Goal: Task Accomplishment & Management: Manage account settings

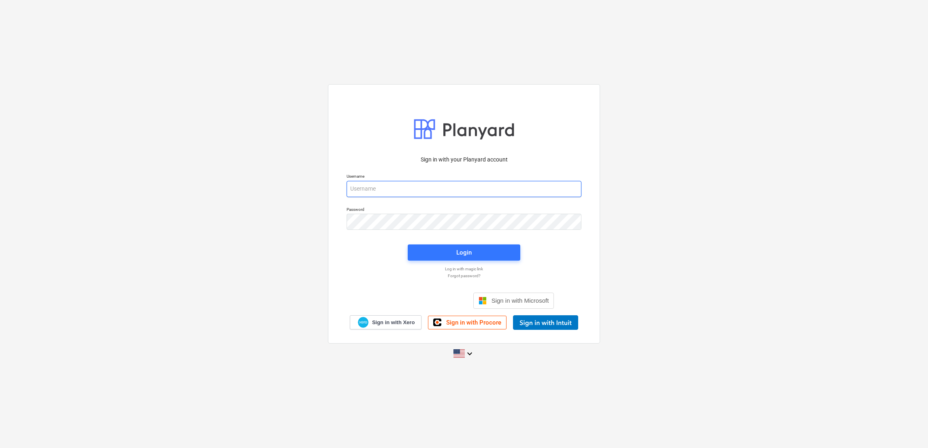
click at [299, 189] on input "email" at bounding box center [463, 189] width 235 height 16
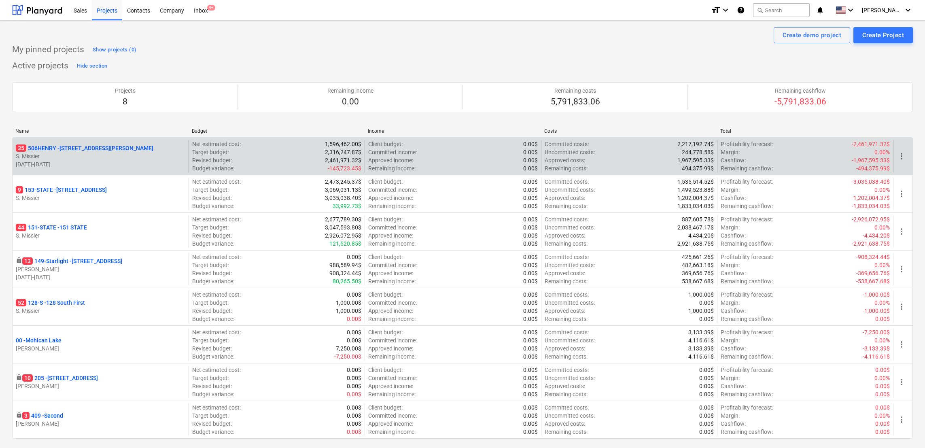
click at [60, 150] on p "35 [STREET_ADDRESS][PERSON_NAME]" at bounding box center [85, 148] width 138 height 8
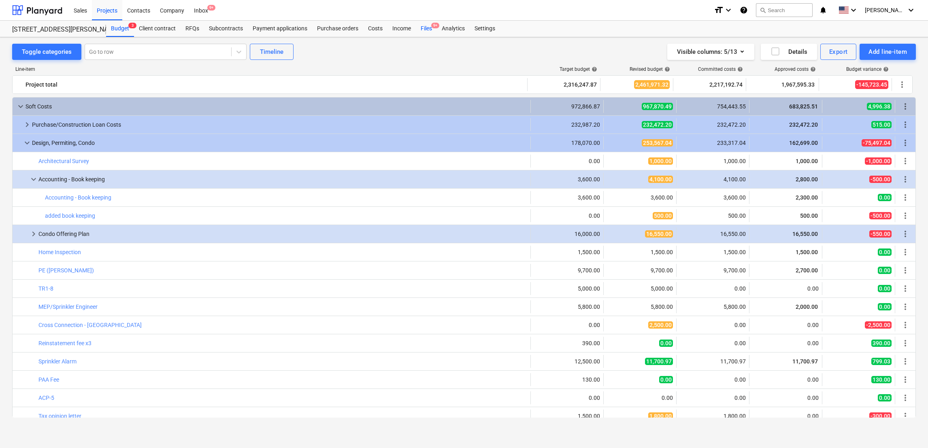
click at [426, 28] on div "Files 9+" at bounding box center [426, 29] width 21 height 16
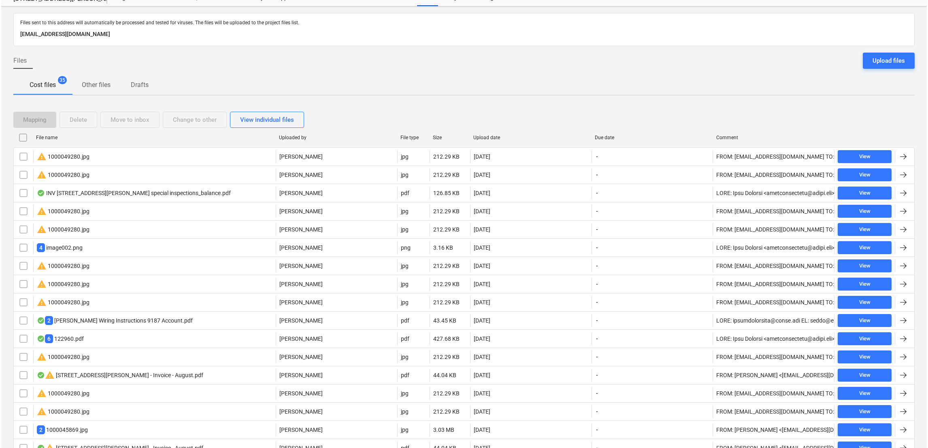
scroll to position [30, 0]
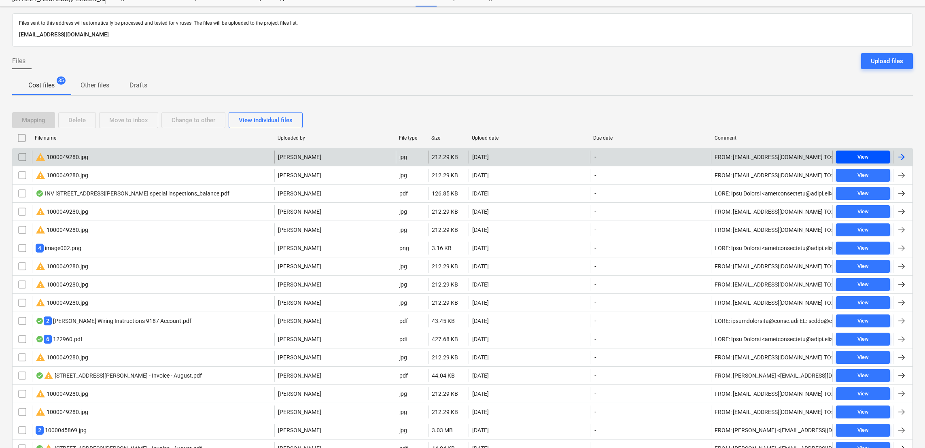
click at [618, 162] on button "View" at bounding box center [863, 157] width 54 height 13
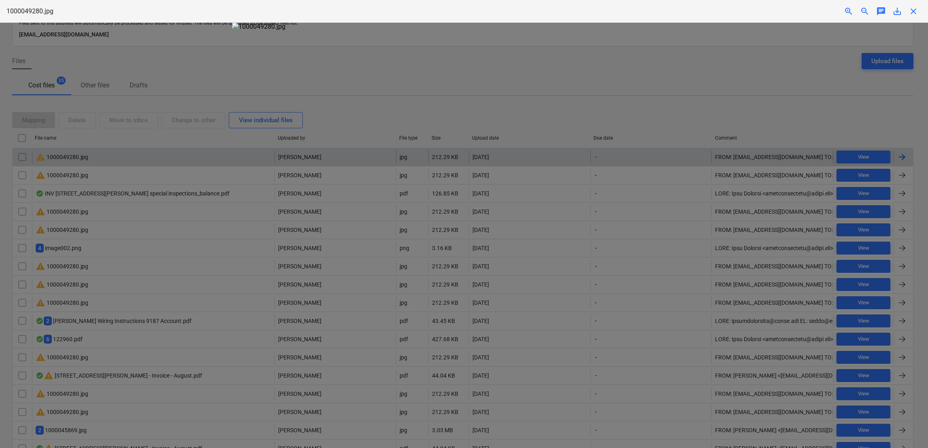
click at [618, 65] on div at bounding box center [464, 235] width 928 height 425
click at [618, 10] on span "close" at bounding box center [913, 11] width 10 height 10
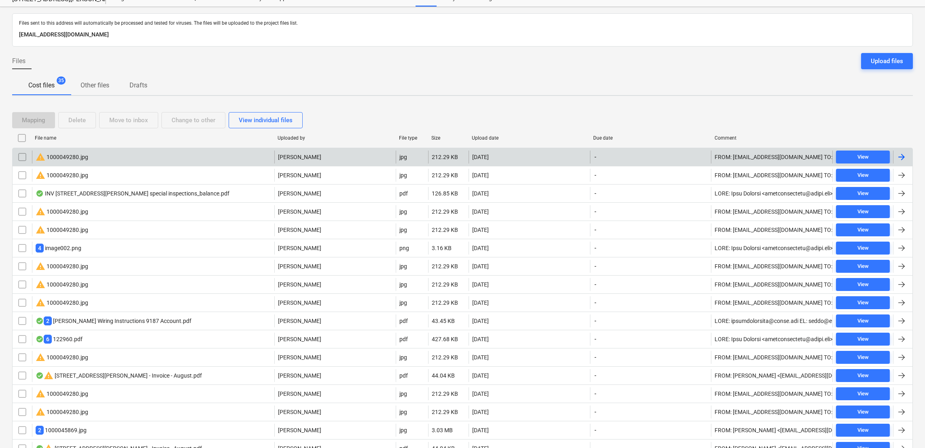
click at [70, 154] on div "warning 1000049280.jpg" at bounding box center [62, 157] width 53 height 10
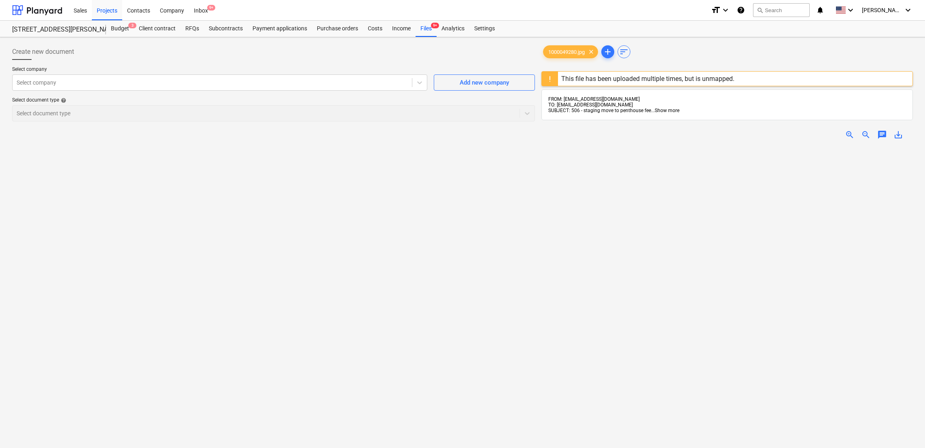
click at [618, 113] on span "Show more" at bounding box center [667, 111] width 25 height 6
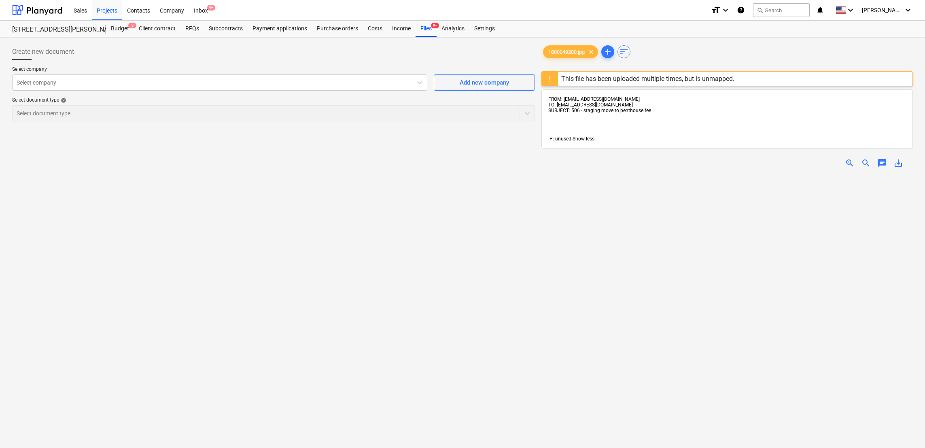
click at [584, 142] on span "Show less" at bounding box center [584, 139] width 22 height 6
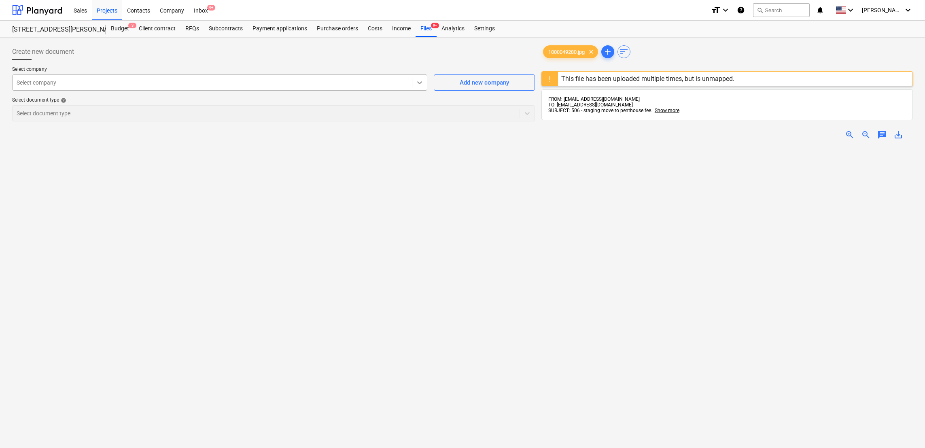
click at [417, 88] on div at bounding box center [419, 82] width 15 height 15
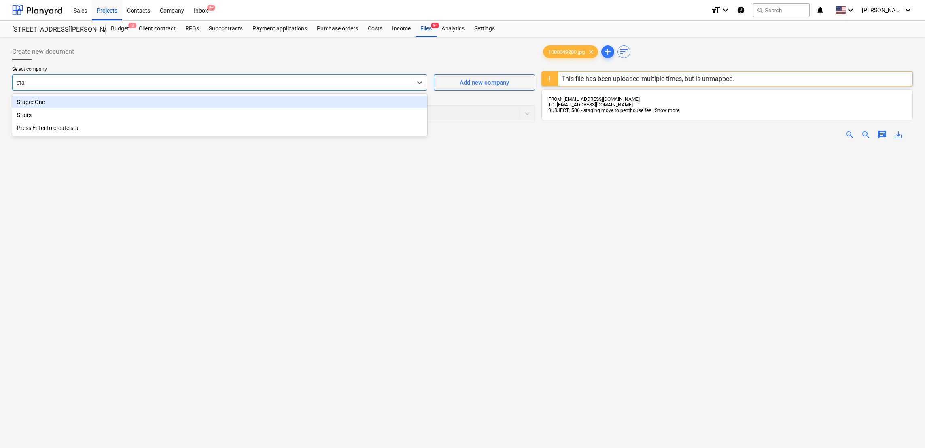
type input "stag"
click at [69, 104] on div "StagedOne" at bounding box center [219, 102] width 415 height 13
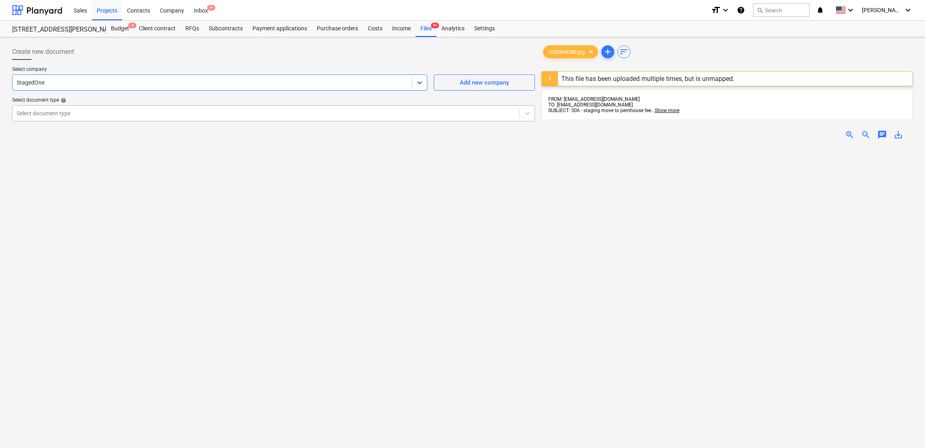
click at [103, 111] on div at bounding box center [266, 113] width 499 height 8
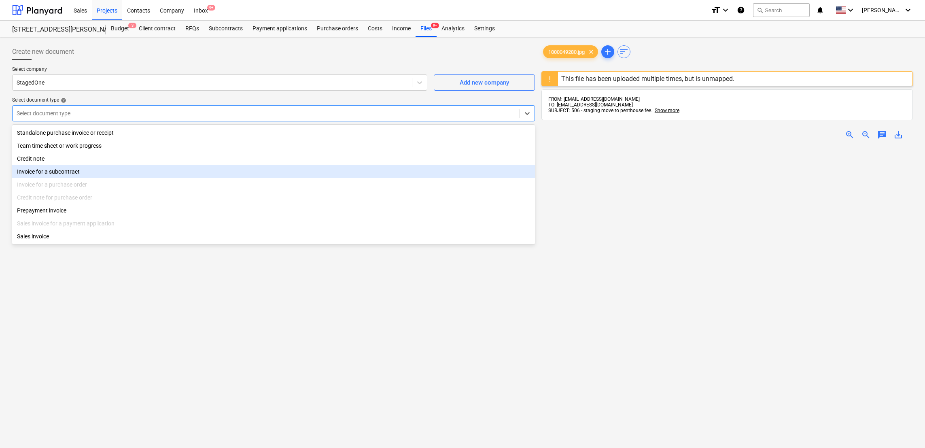
click at [76, 176] on div "Invoice for a subcontract" at bounding box center [273, 171] width 523 height 13
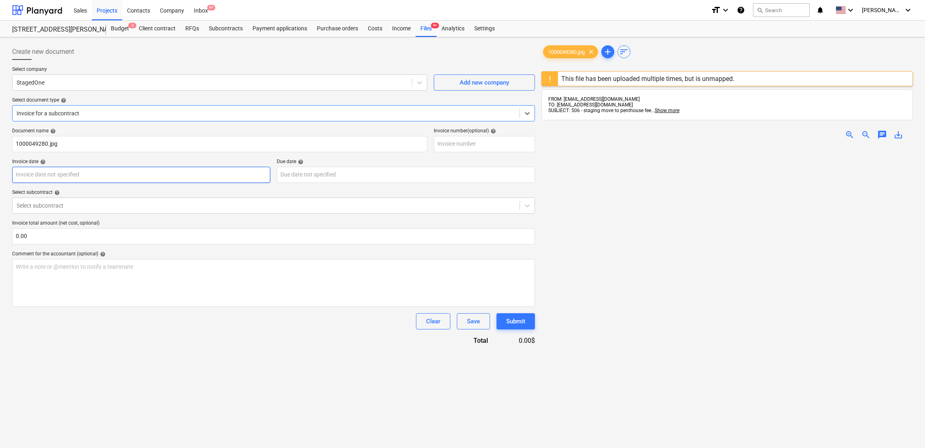
click at [76, 176] on body "Sales Projects Contacts Company Inbox 9+ format_size keyboard_arrow_down help s…" at bounding box center [462, 224] width 925 height 448
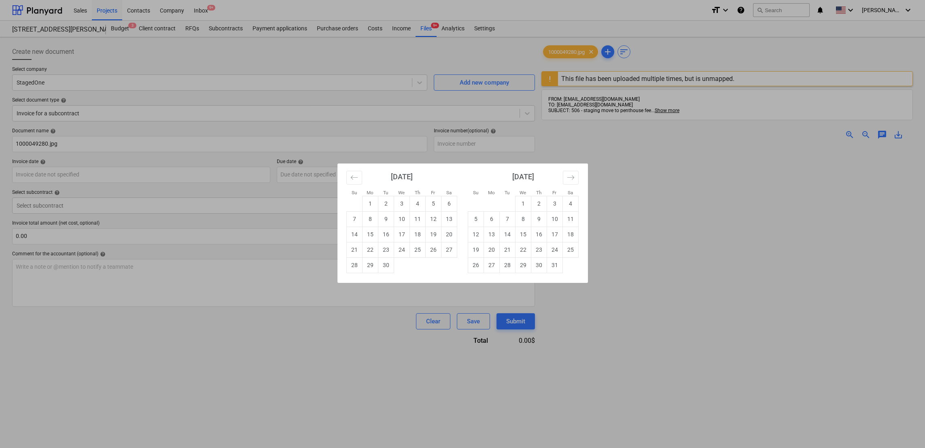
click at [131, 158] on div "Su Mo Tu We Th Fr Sa Su Mo Tu We Th Fr Sa [DATE] 1 2 3 4 5 6 7 8 9 10 11 12 13 …" at bounding box center [462, 224] width 925 height 448
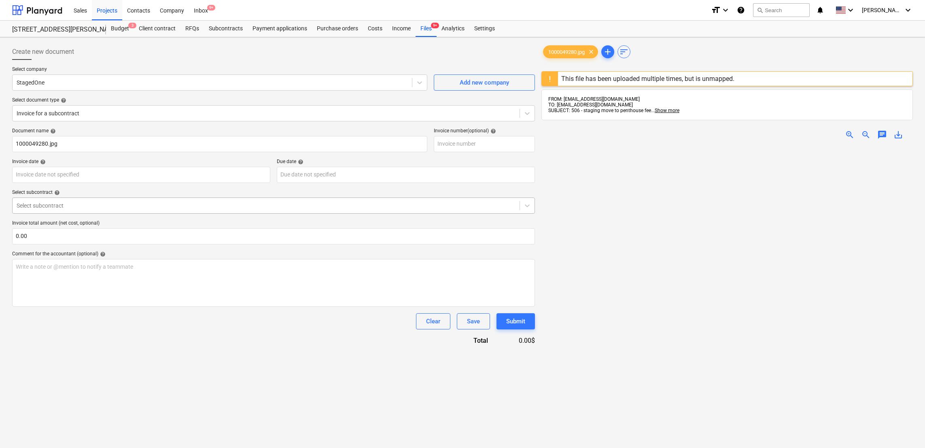
click at [100, 212] on div "Select subcontract" at bounding box center [273, 206] width 523 height 16
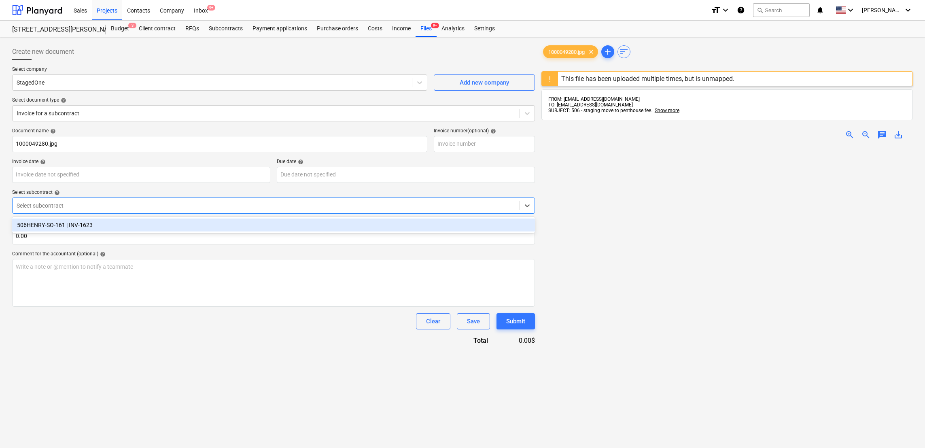
click at [143, 192] on div "Select subcontract help" at bounding box center [273, 192] width 523 height 6
click at [134, 204] on div at bounding box center [266, 206] width 499 height 8
click at [117, 228] on div "506HENRY-SO-161 | INV-1623" at bounding box center [273, 225] width 523 height 13
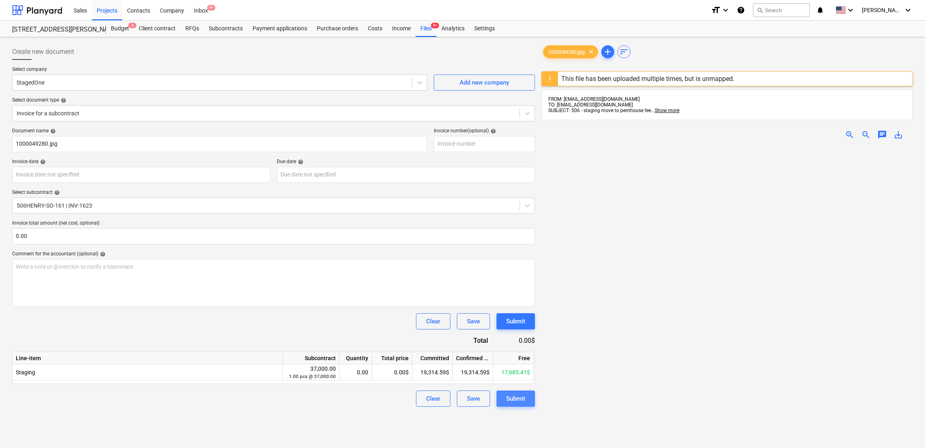
click at [512, 298] on div "Submit" at bounding box center [515, 398] width 19 height 11
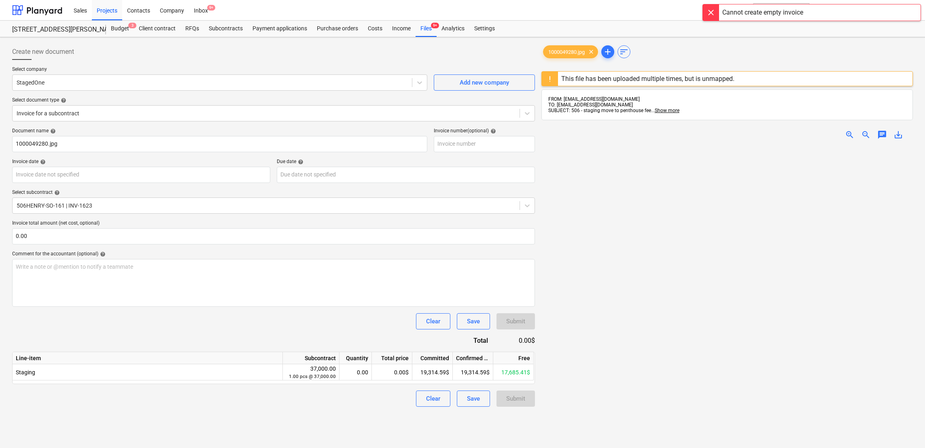
click at [618, 146] on img at bounding box center [727, 146] width 186 height 0
click at [618, 138] on span "zoom_in" at bounding box center [850, 135] width 10 height 10
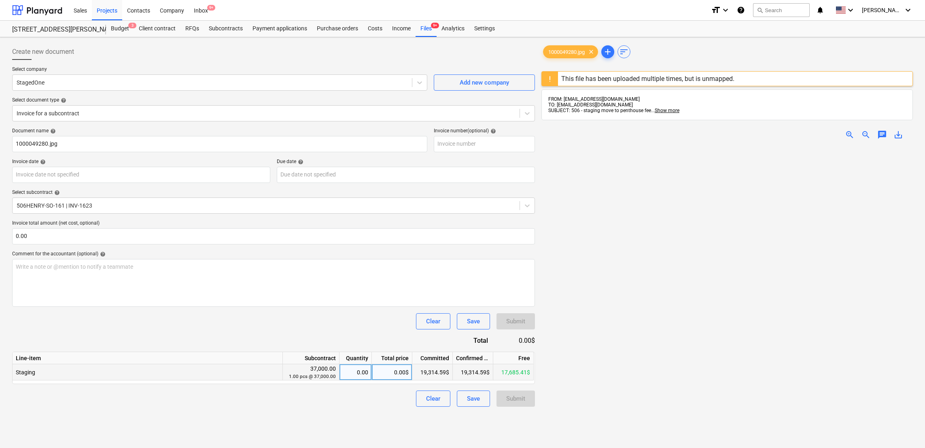
click at [395, 298] on div "0.00$" at bounding box center [392, 372] width 40 height 16
type input "995"
click at [383, 298] on div "Clear Save Submit" at bounding box center [273, 321] width 523 height 16
drag, startPoint x: 516, startPoint y: 401, endPoint x: 445, endPoint y: 292, distance: 130.7
click at [445, 292] on div "Document name help 1000049280.jpg Invoice number (optional) help Invoice date h…" at bounding box center [273, 267] width 523 height 279
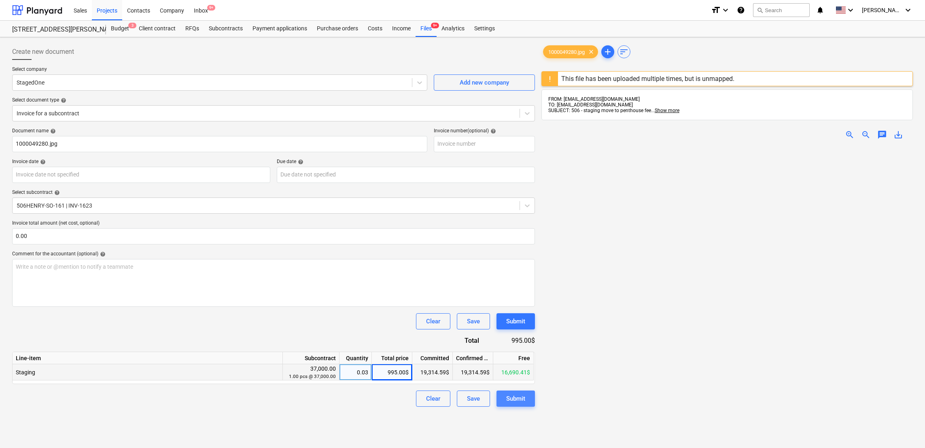
click at [521, 298] on div "Submit" at bounding box center [515, 398] width 19 height 11
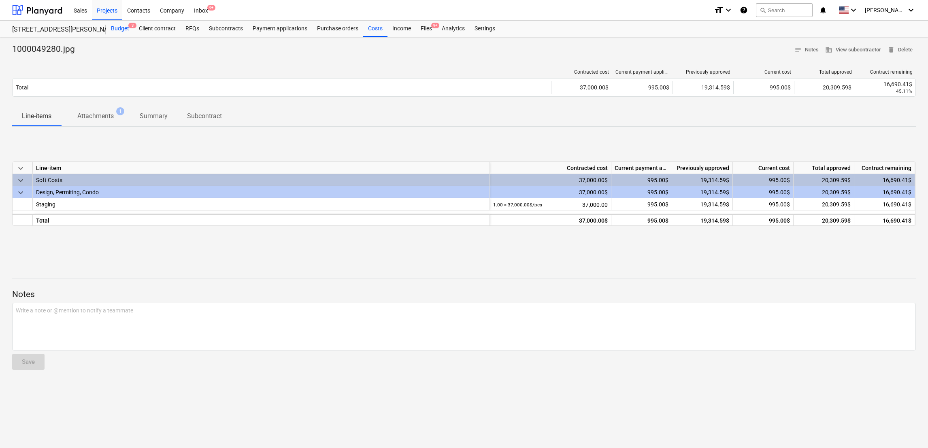
click at [116, 30] on div "Budget 3" at bounding box center [120, 29] width 28 height 16
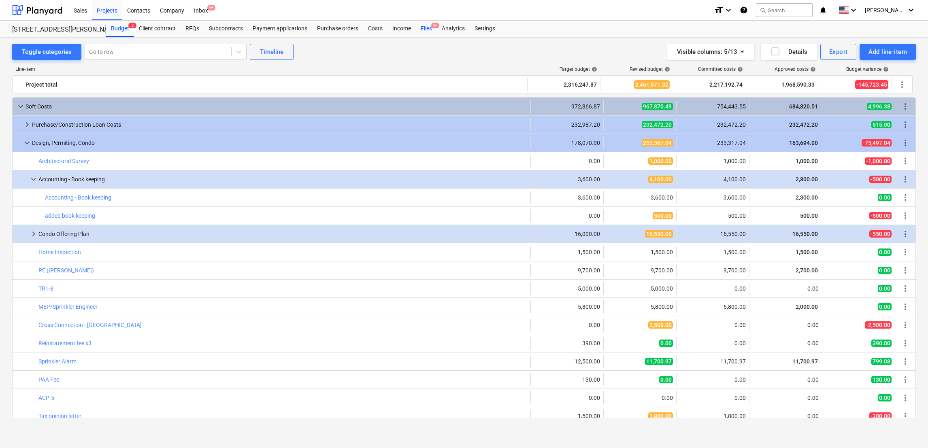
click at [424, 27] on div "Files 9+" at bounding box center [426, 29] width 21 height 16
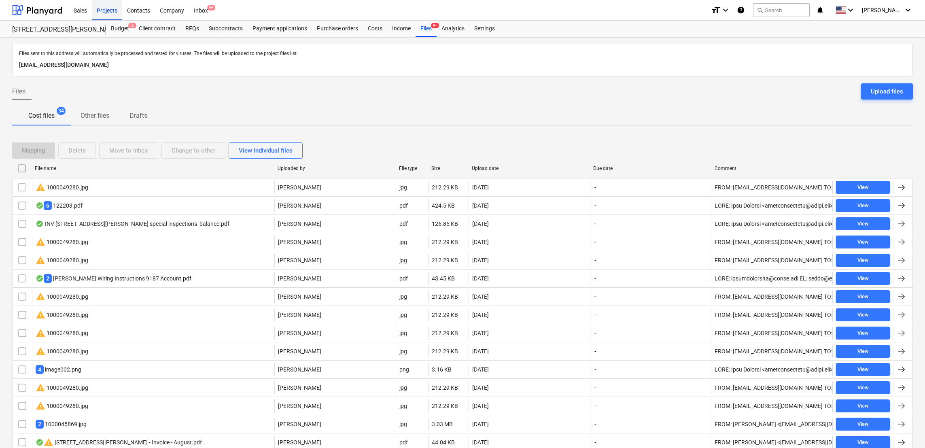
click at [105, 9] on div "Projects" at bounding box center [107, 10] width 30 height 21
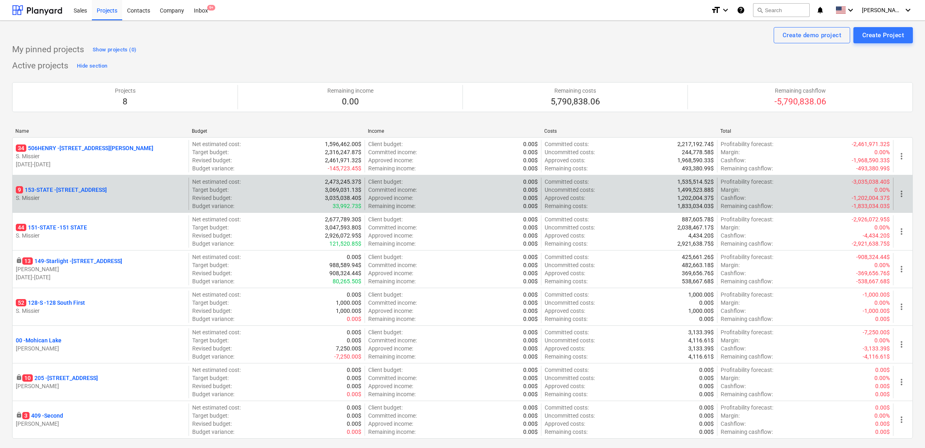
click at [62, 196] on p "S. Missier" at bounding box center [101, 198] width 170 height 8
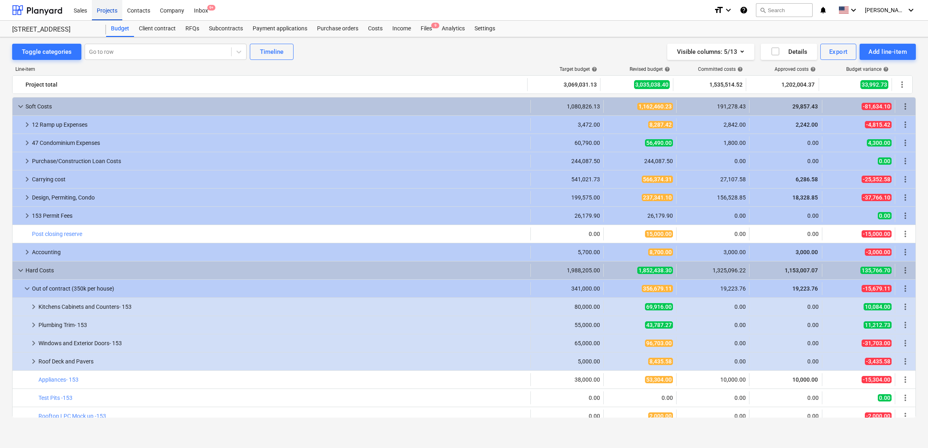
click at [109, 5] on div "Projects" at bounding box center [107, 10] width 30 height 21
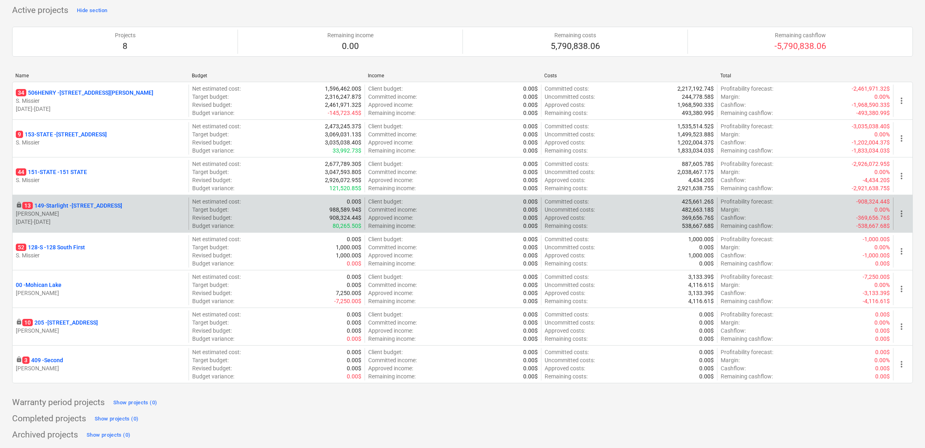
scroll to position [57, 0]
click at [62, 202] on p "13 149-Starlight - [STREET_ADDRESS]" at bounding box center [72, 206] width 100 height 8
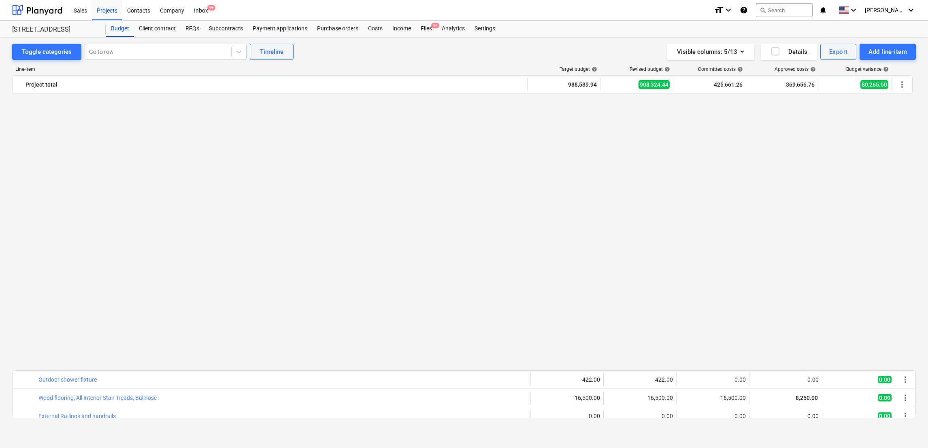
scroll to position [649, 0]
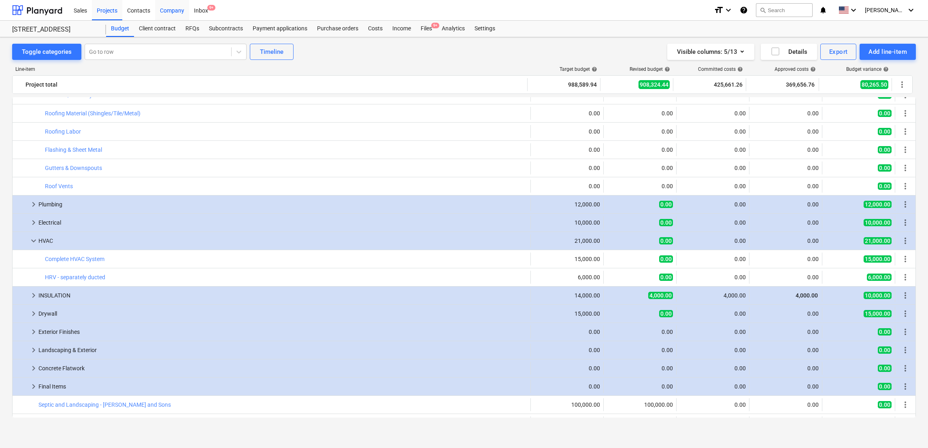
click at [168, 9] on div "Company" at bounding box center [172, 10] width 34 height 21
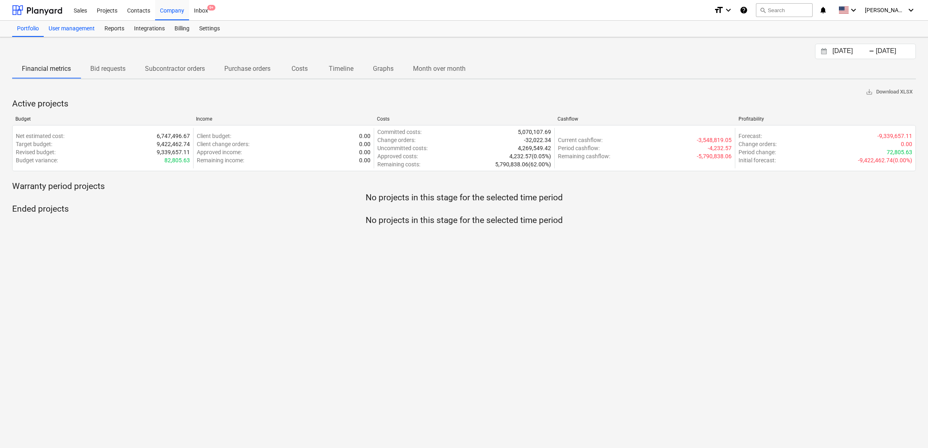
click at [58, 26] on div "User management" at bounding box center [72, 29] width 56 height 16
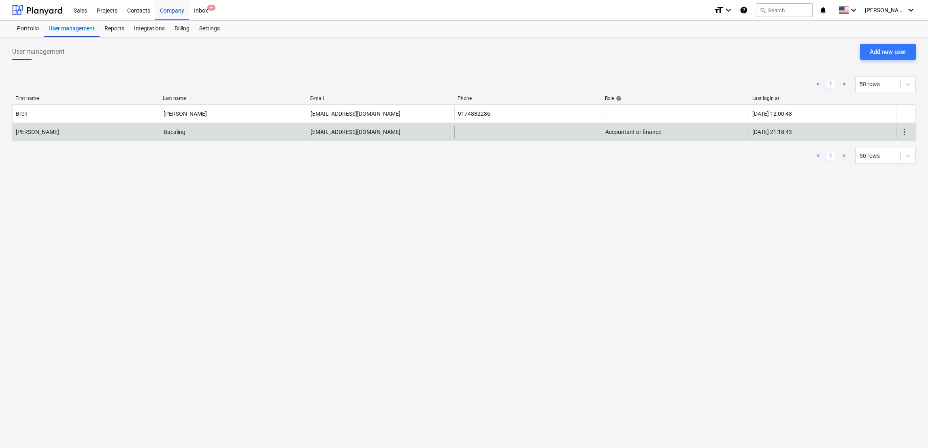
click at [618, 132] on div "more_vert" at bounding box center [905, 131] width 19 height 13
click at [618, 131] on span "more_vert" at bounding box center [904, 132] width 10 height 10
click at [618, 131] on li "Edit" at bounding box center [892, 132] width 56 height 19
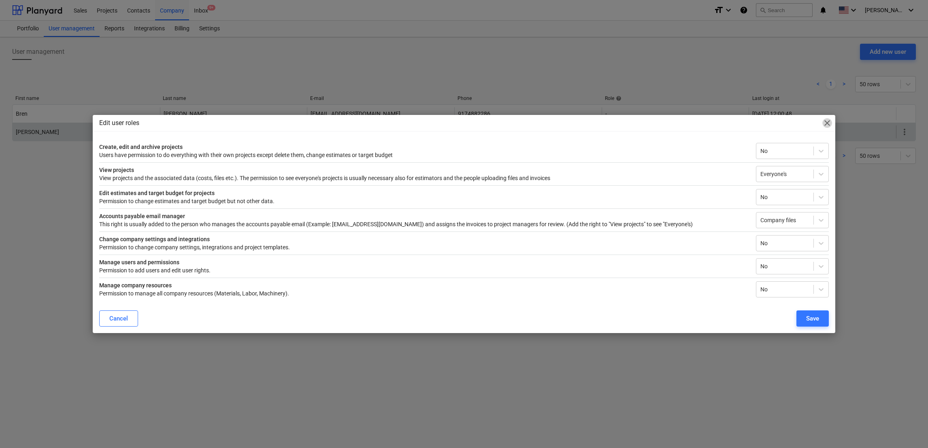
click at [618, 123] on span "close" at bounding box center [827, 123] width 10 height 10
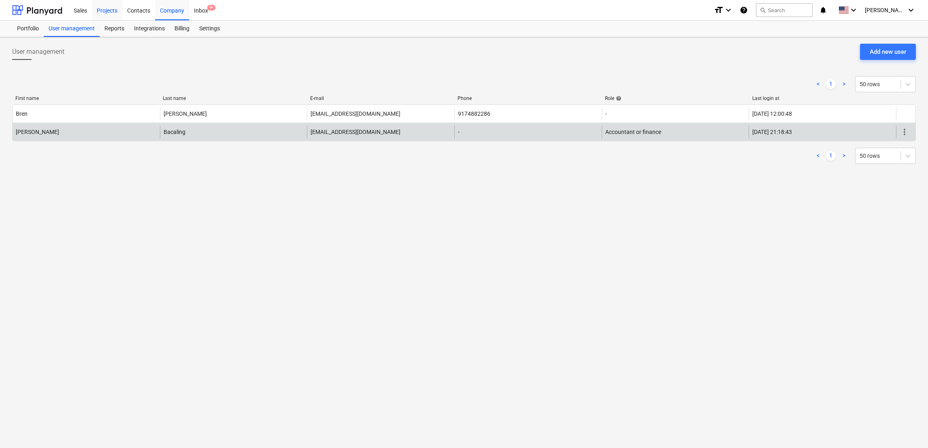
click at [104, 11] on div "Projects" at bounding box center [107, 10] width 30 height 21
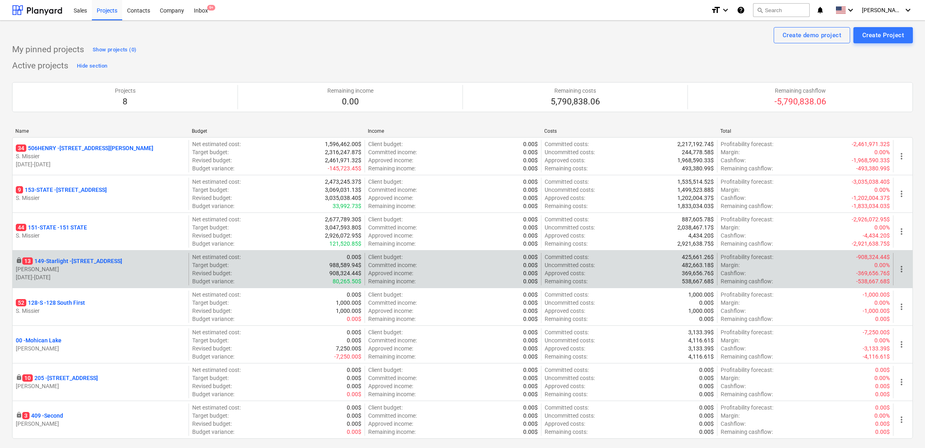
click at [57, 264] on p "13 149-Starlight - [STREET_ADDRESS]" at bounding box center [72, 261] width 100 height 8
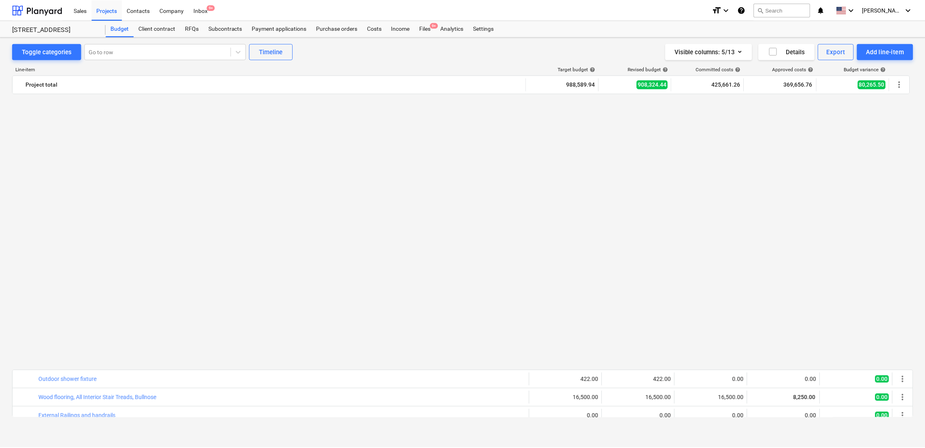
scroll to position [649, 0]
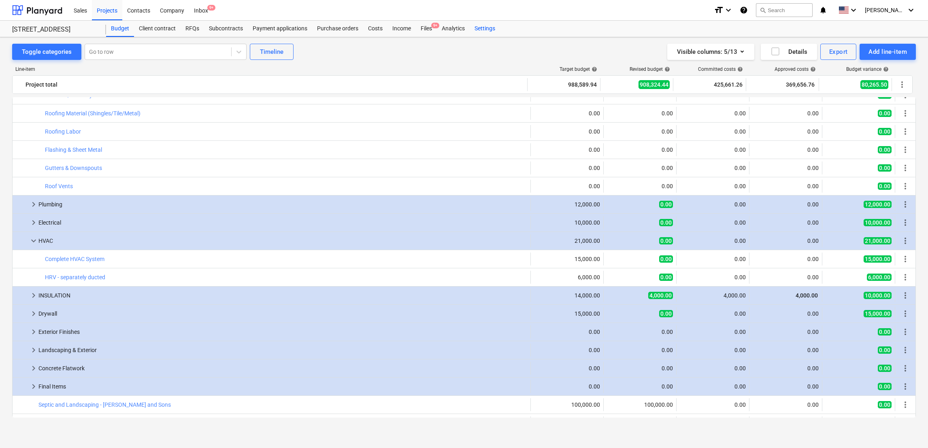
click at [487, 29] on div "Settings" at bounding box center [485, 29] width 30 height 16
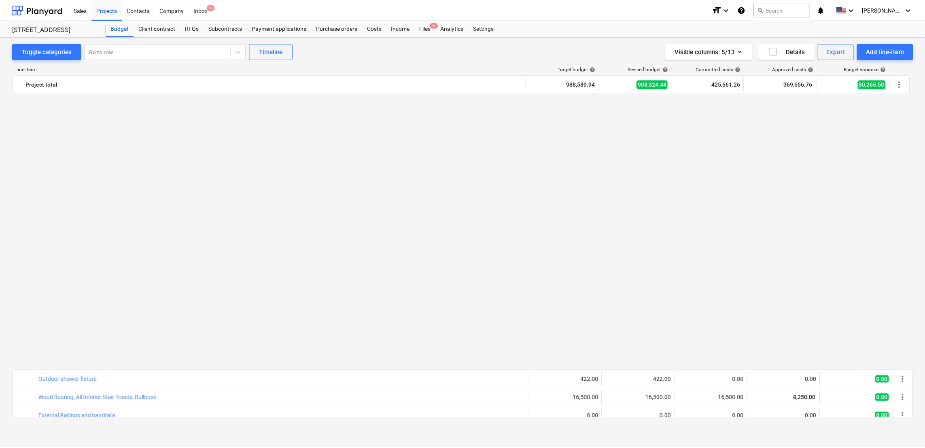
scroll to position [649, 0]
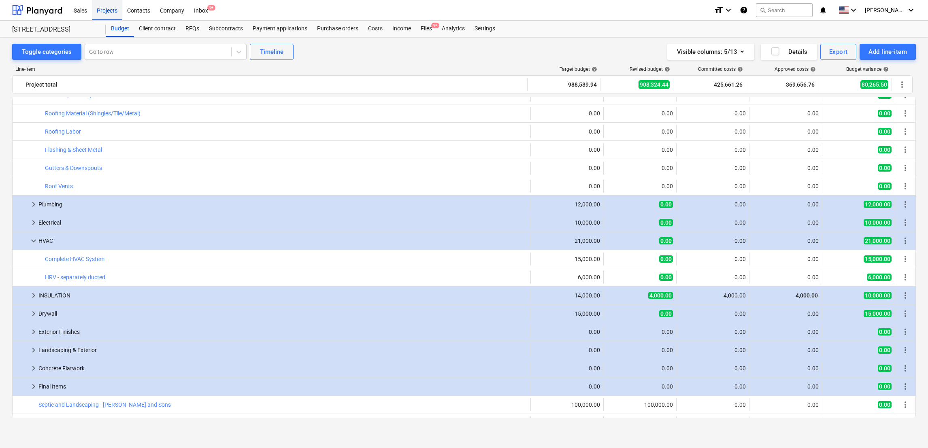
click at [108, 10] on div "Projects" at bounding box center [107, 10] width 30 height 21
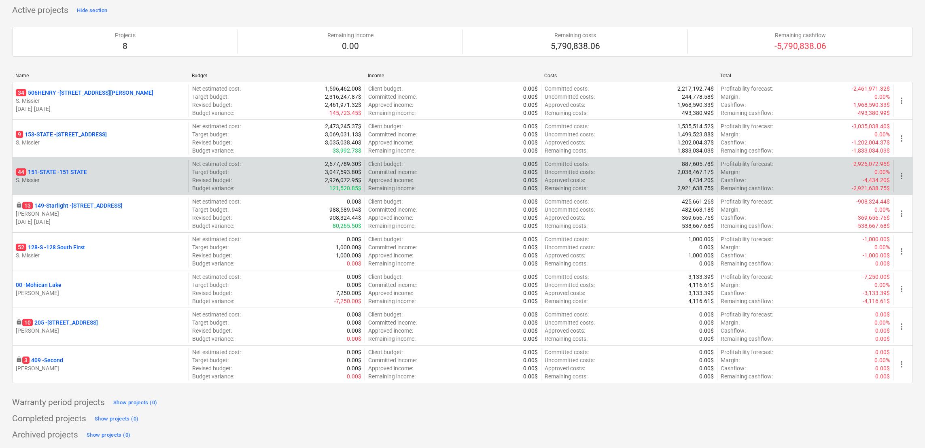
scroll to position [57, 0]
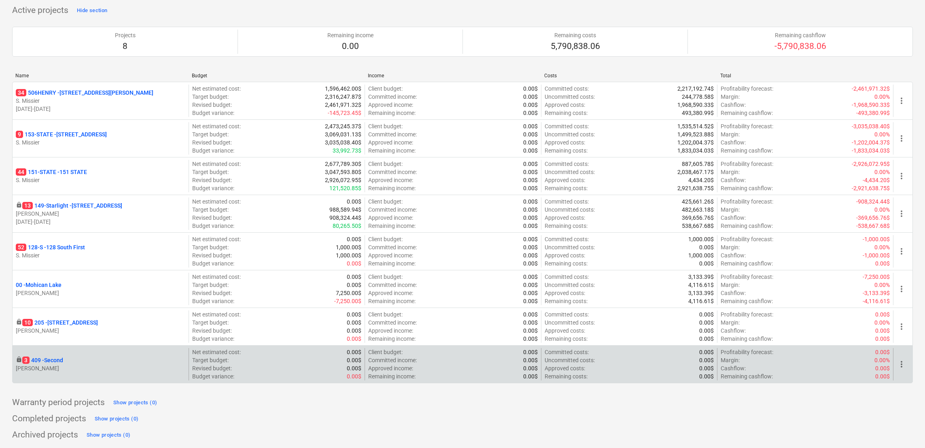
click at [59, 298] on p "3 409 - Second" at bounding box center [42, 360] width 41 height 8
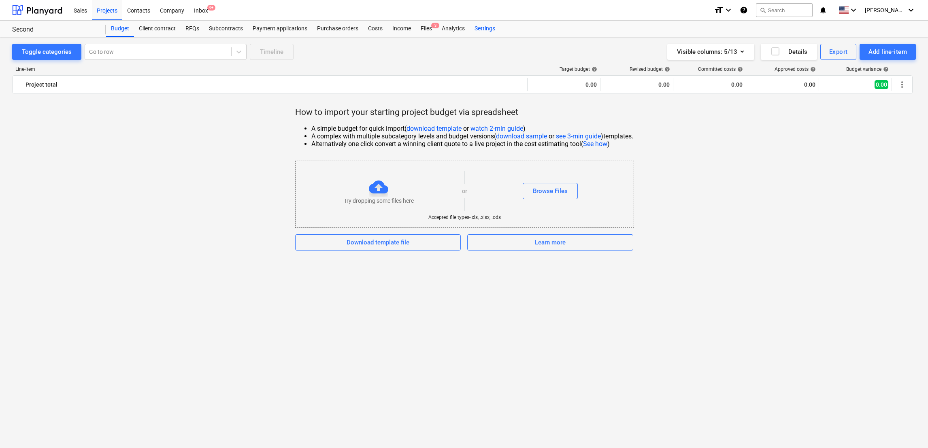
click at [484, 28] on div "Settings" at bounding box center [485, 29] width 30 height 16
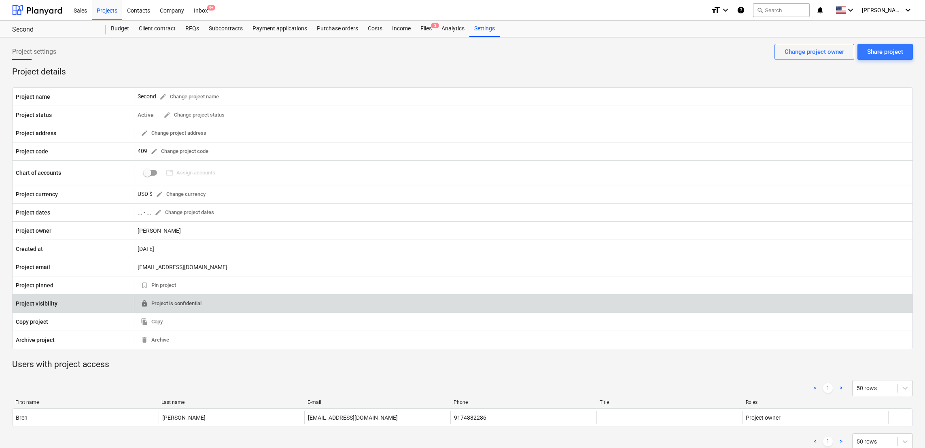
click at [177, 298] on span "locked Project is confidential" at bounding box center [171, 303] width 61 height 9
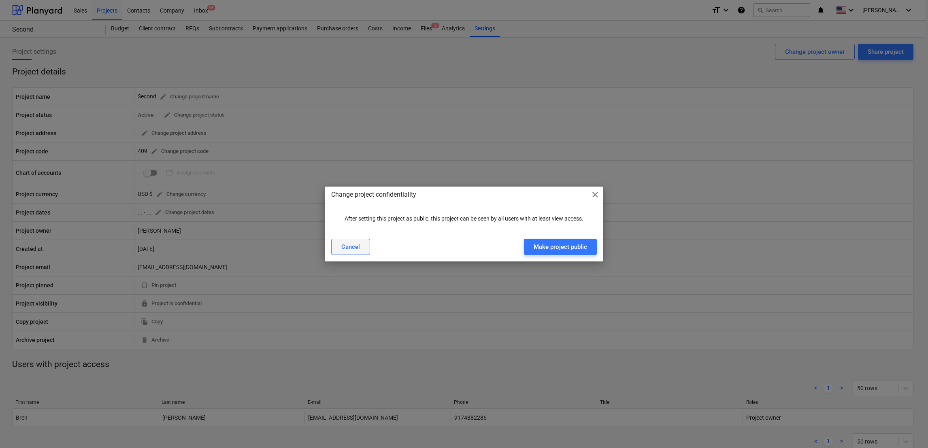
click at [346, 249] on div "Cancel" at bounding box center [350, 247] width 19 height 11
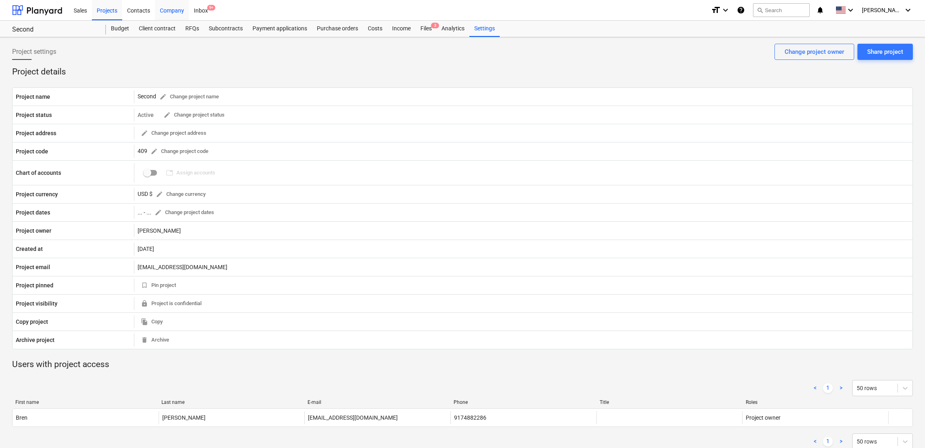
click at [171, 12] on div "Company" at bounding box center [172, 10] width 34 height 21
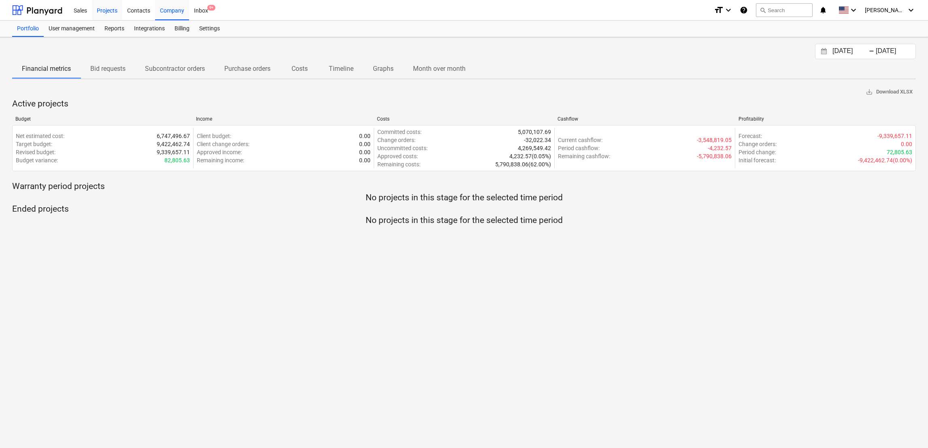
click at [113, 10] on div "Projects" at bounding box center [107, 10] width 30 height 21
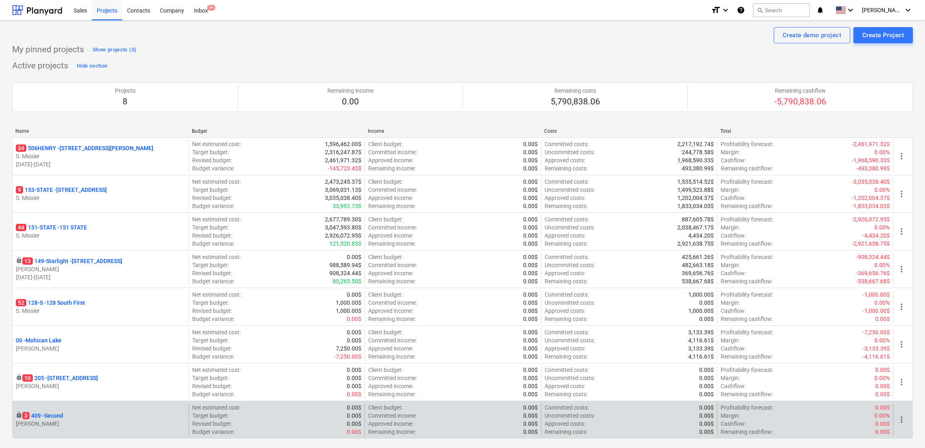
click at [52, 298] on p "3 409 - Second" at bounding box center [42, 416] width 41 height 8
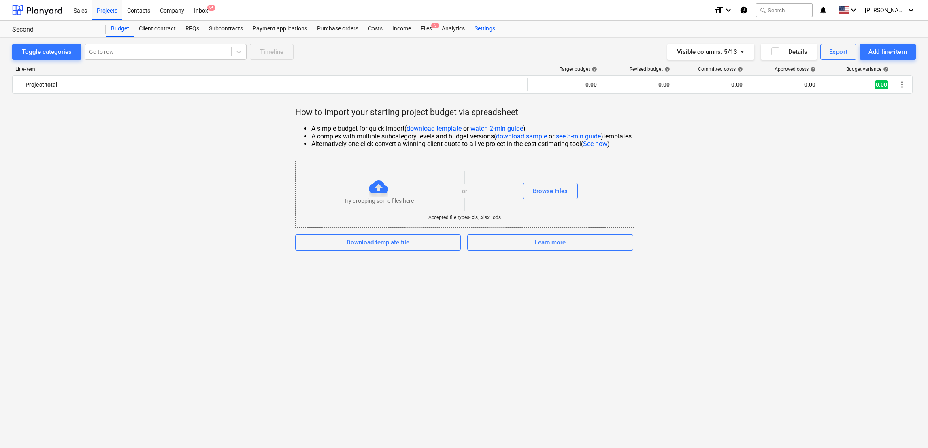
click at [487, 26] on div "Settings" at bounding box center [485, 29] width 30 height 16
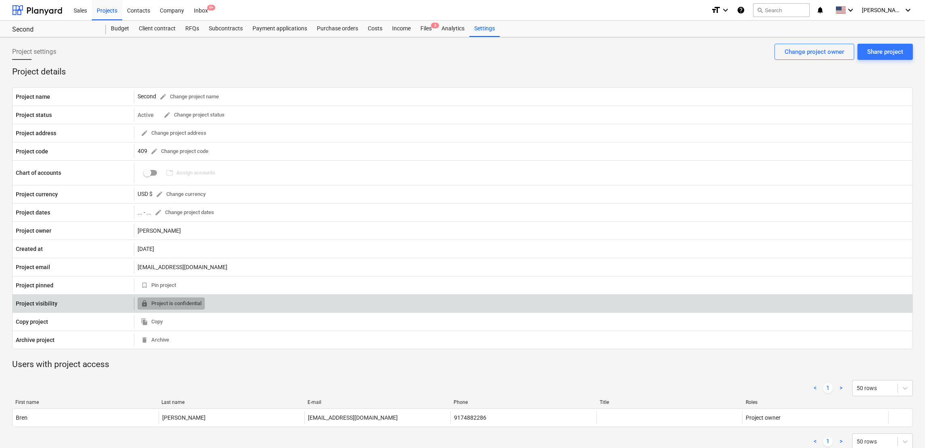
click at [157, 298] on span "locked Project is confidential" at bounding box center [171, 303] width 61 height 9
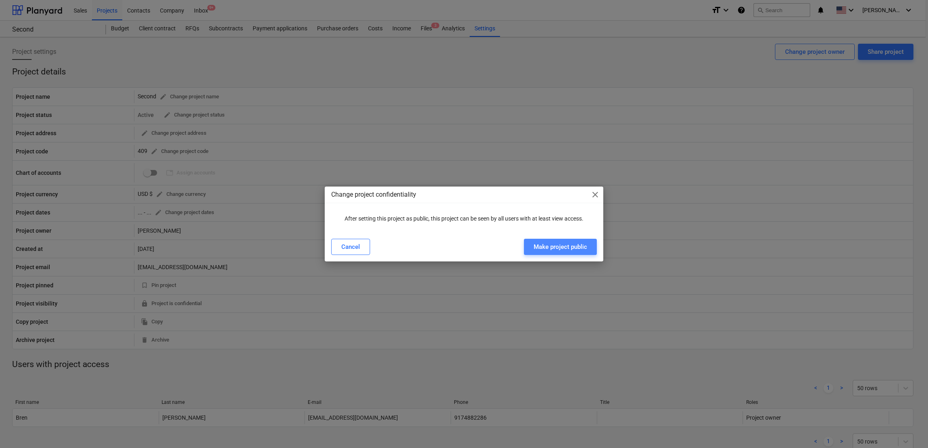
click at [555, 251] on div "Make project public" at bounding box center [559, 247] width 53 height 11
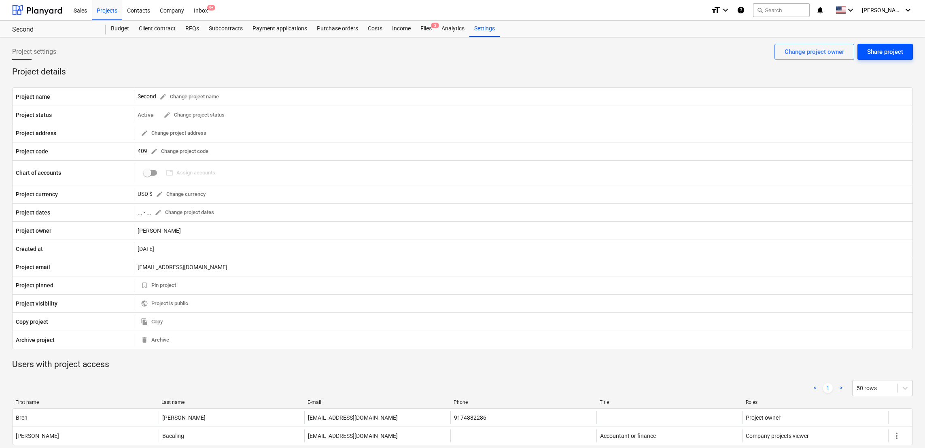
click at [618, 53] on div "Share project" at bounding box center [885, 52] width 36 height 11
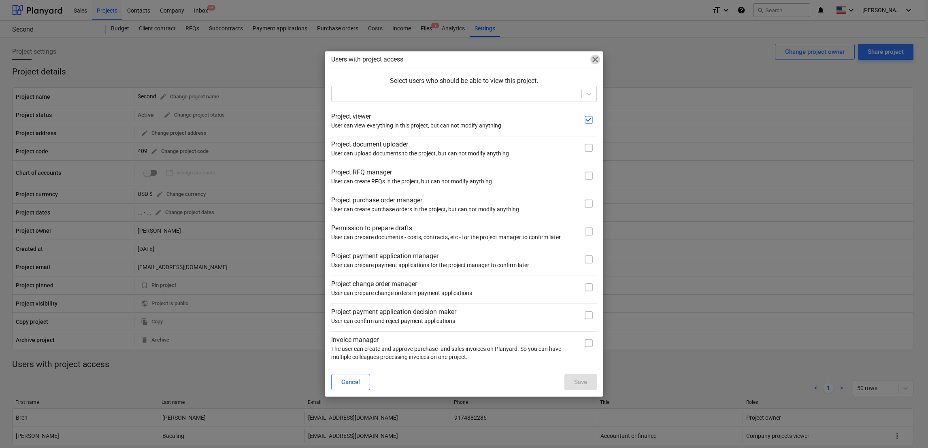
click at [597, 59] on span "close" at bounding box center [595, 60] width 10 height 10
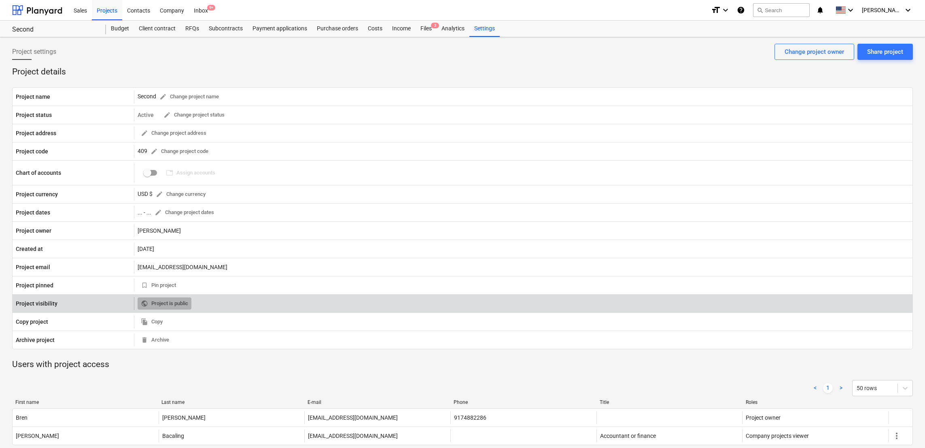
click at [190, 298] on button "public Project is public" at bounding box center [165, 303] width 54 height 13
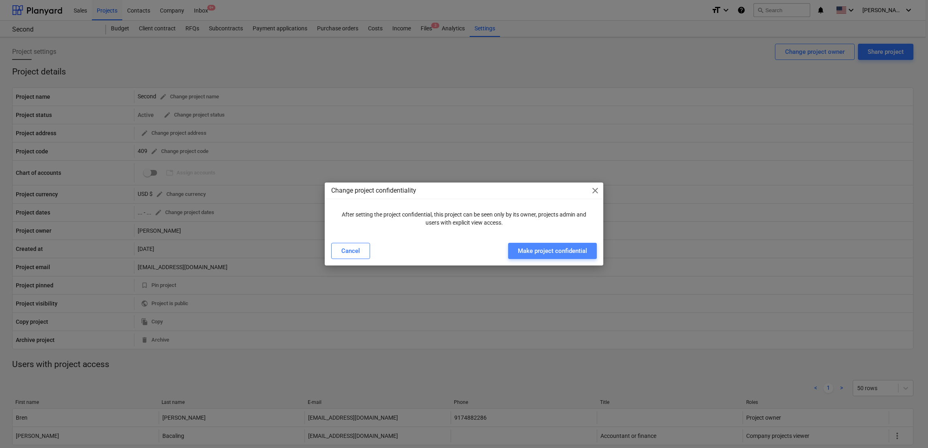
click at [565, 251] on div "Make project confidential" at bounding box center [552, 251] width 69 height 11
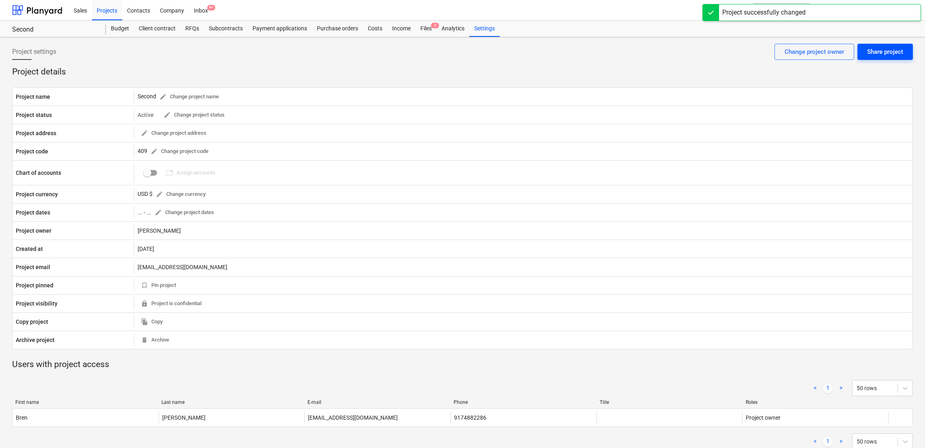
click at [618, 54] on div "Share project" at bounding box center [885, 52] width 36 height 11
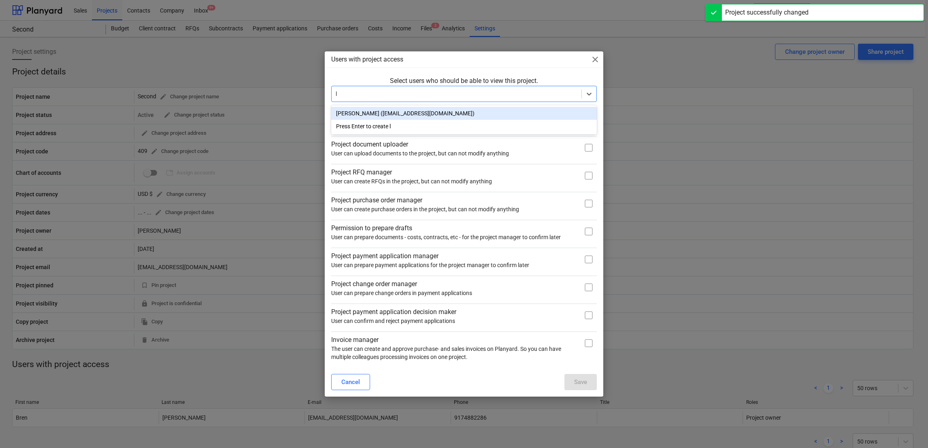
type input "la"
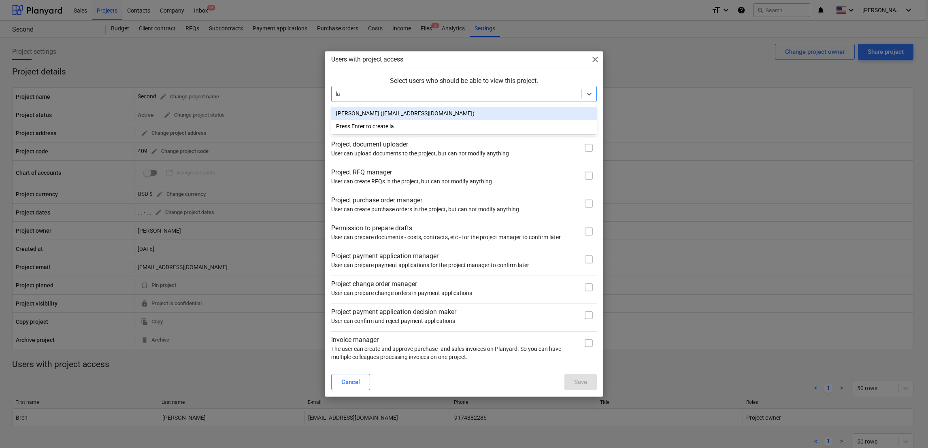
click at [438, 114] on div "[PERSON_NAME] ([EMAIL_ADDRESS][DOMAIN_NAME])" at bounding box center [464, 113] width 266 height 13
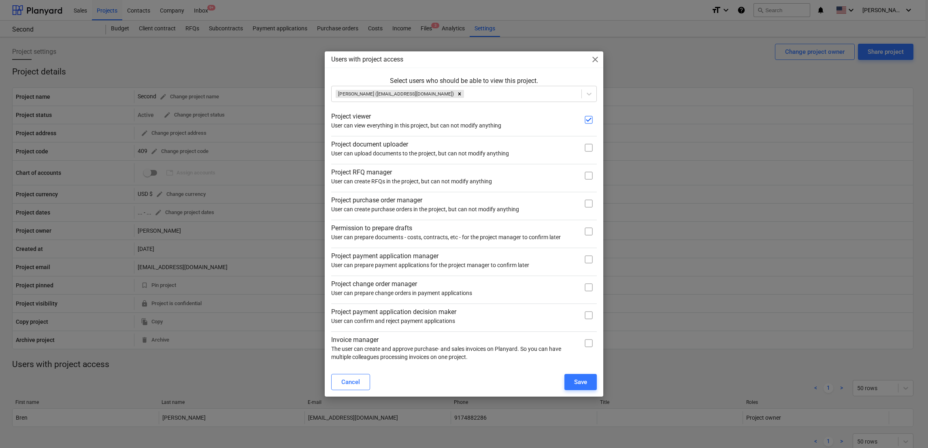
click at [575, 69] on div "Users with project access close Select users who should be able to view this pr…" at bounding box center [464, 223] width 278 height 345
click at [589, 147] on input "checkbox" at bounding box center [588, 148] width 16 height 16
checkbox input "true"
click at [582, 289] on input "checkbox" at bounding box center [588, 287] width 16 height 16
checkbox input "true"
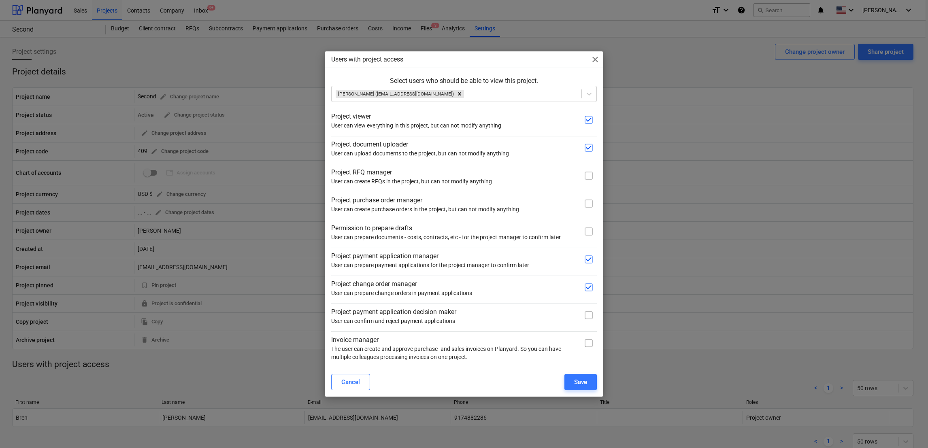
checkbox input "true"
click at [589, 298] on input "checkbox" at bounding box center [588, 343] width 16 height 16
checkbox input "true"
click at [592, 206] on input "checkbox" at bounding box center [588, 203] width 16 height 16
checkbox input "true"
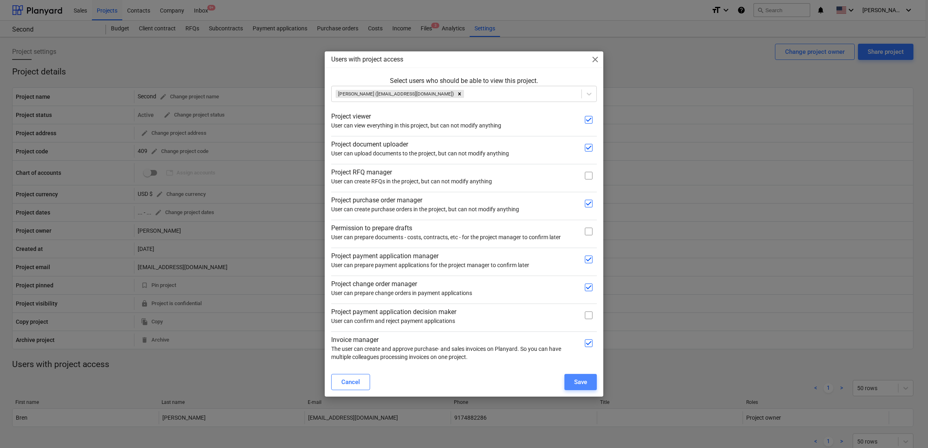
click at [580, 298] on div "Save" at bounding box center [580, 382] width 13 height 11
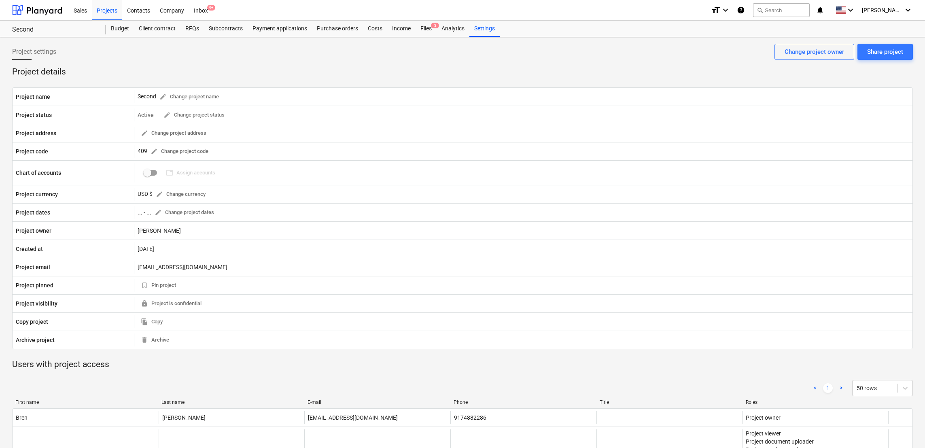
click at [618, 37] on div "Second Second Budget Client contract RFQs Subcontracts Payment applications Pur…" at bounding box center [462, 29] width 925 height 17
click at [106, 14] on div "Projects" at bounding box center [107, 10] width 30 height 21
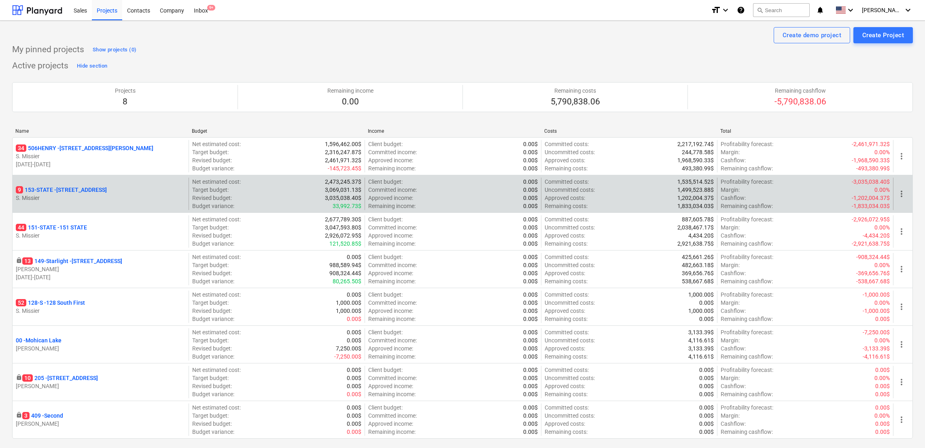
click at [56, 194] on p "9 153-STATE - 153 STATE ST" at bounding box center [61, 190] width 91 height 8
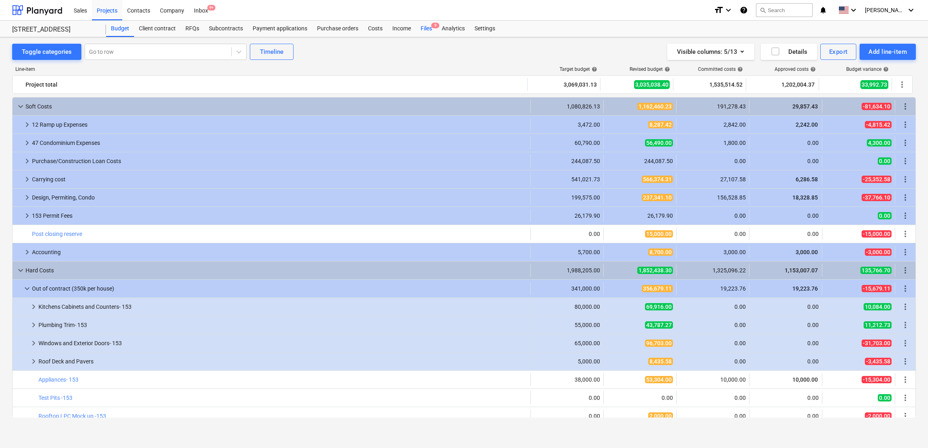
click at [425, 24] on div "Files 9" at bounding box center [426, 29] width 21 height 16
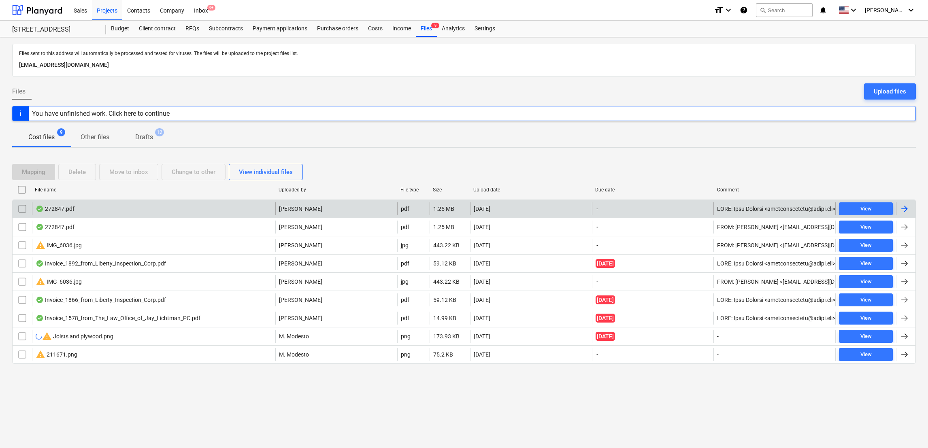
click at [618, 208] on div at bounding box center [905, 208] width 19 height 13
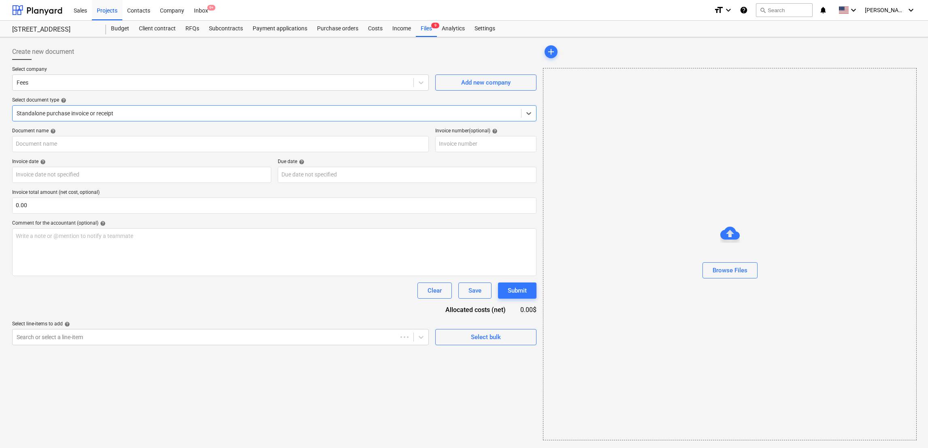
type input "272847"
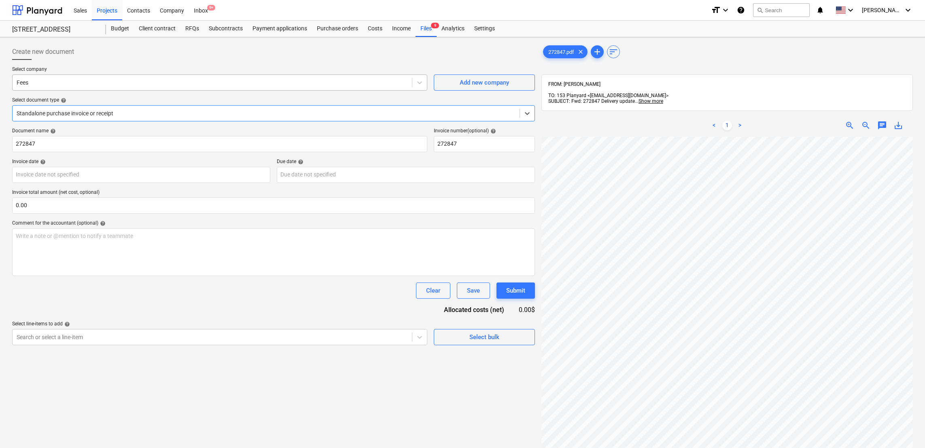
click at [256, 86] on div at bounding box center [212, 83] width 391 height 8
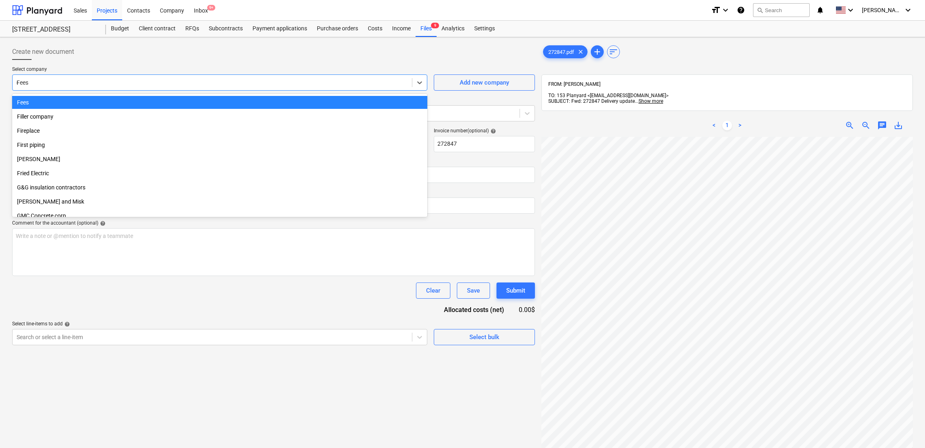
scroll to position [219, 0]
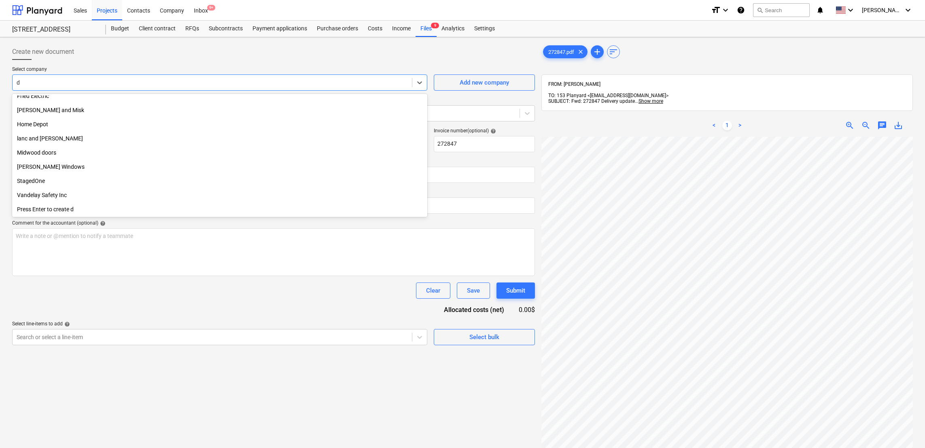
type input "dn"
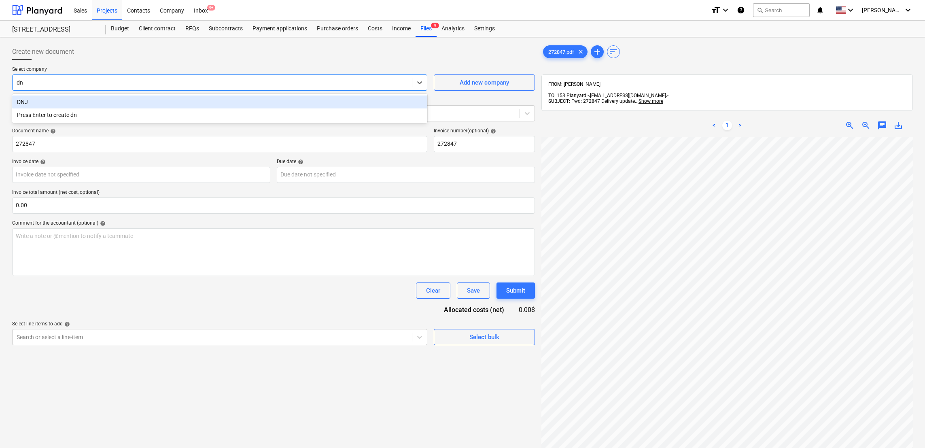
click at [208, 100] on div "DNJ" at bounding box center [219, 102] width 415 height 13
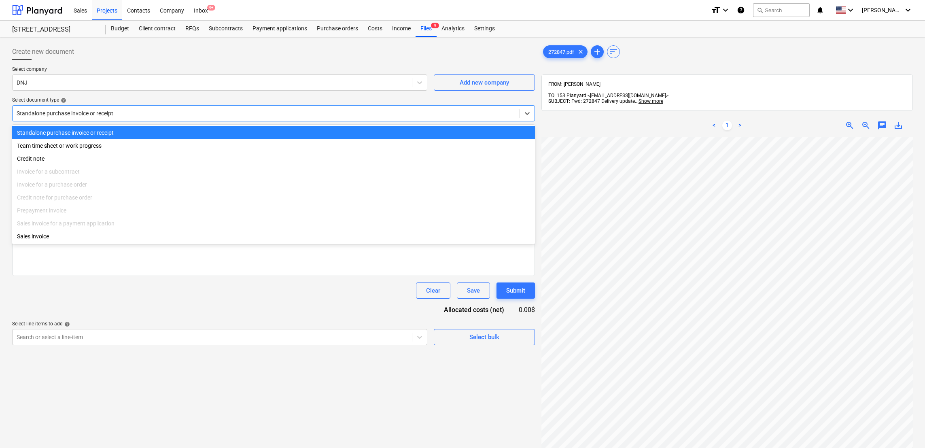
click at [244, 117] on div "Standalone purchase invoice or receipt" at bounding box center [266, 113] width 507 height 11
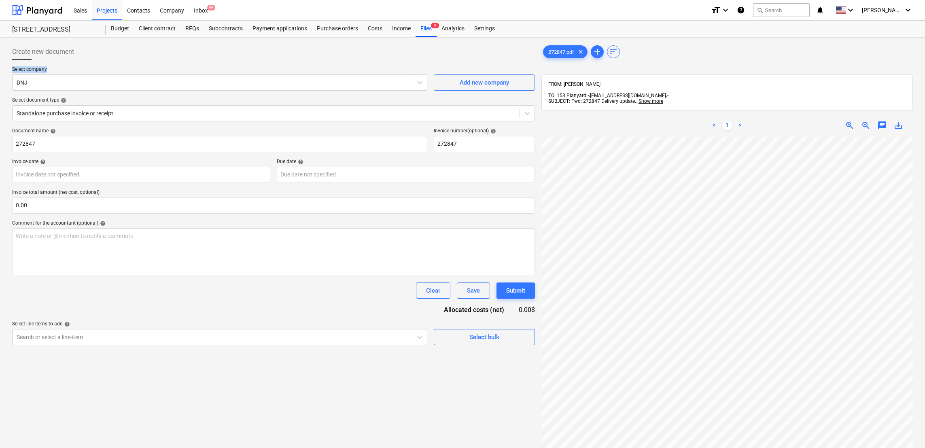
drag, startPoint x: 370, startPoint y: 47, endPoint x: 412, endPoint y: 73, distance: 50.0
click at [412, 73] on div "Create new document Select company DNJ Add new company Select document type hel…" at bounding box center [273, 195] width 523 height 302
drag, startPoint x: 412, startPoint y: 73, endPoint x: 413, endPoint y: 81, distance: 8.1
click at [413, 81] on div at bounding box center [419, 82] width 15 height 15
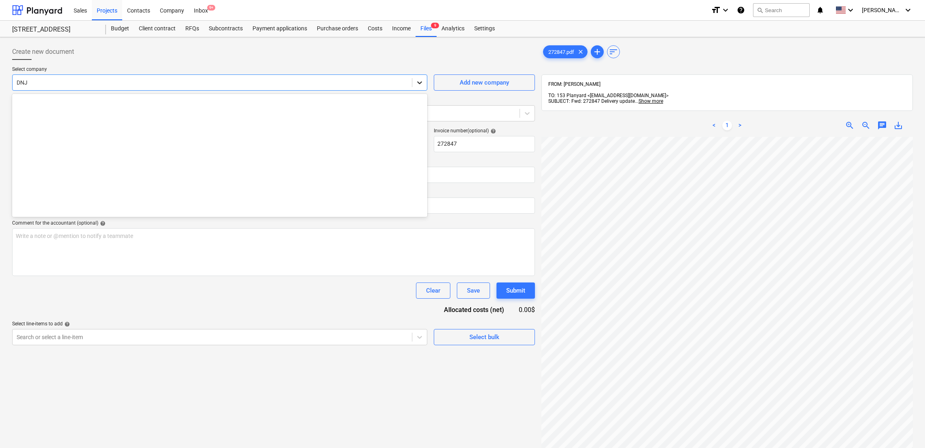
scroll to position [382, 0]
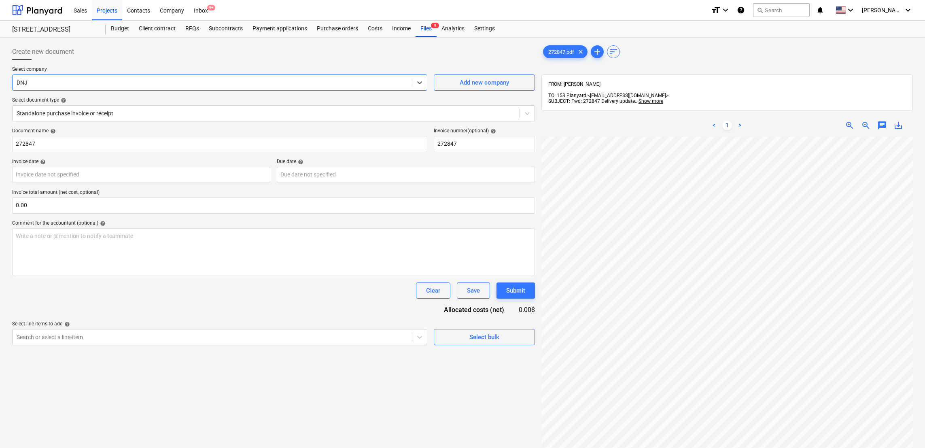
click at [337, 77] on div "DNJ" at bounding box center [212, 82] width 399 height 11
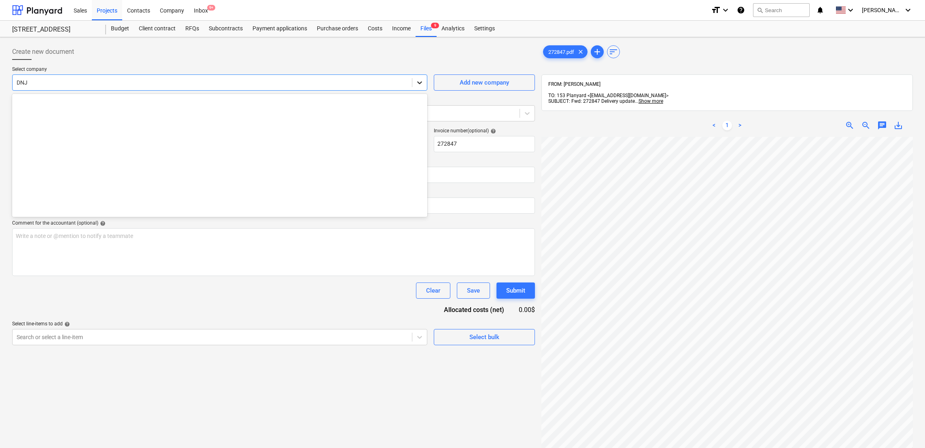
click at [420, 87] on div at bounding box center [419, 82] width 15 height 15
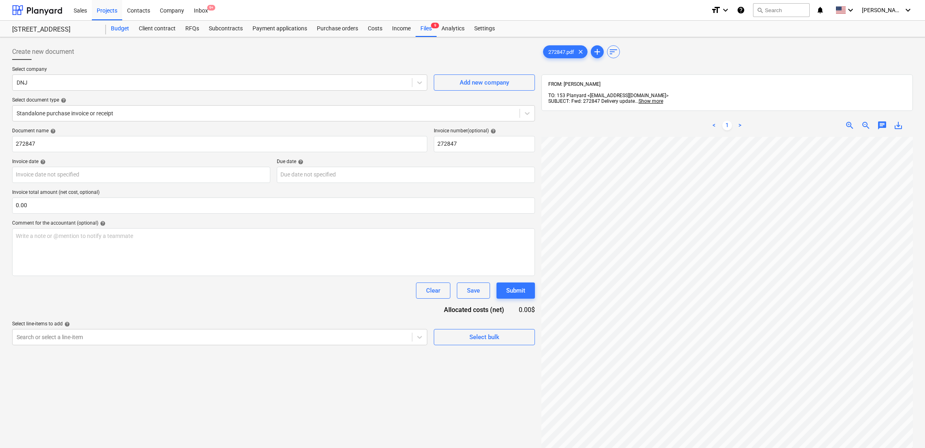
click at [118, 26] on div "Budget" at bounding box center [120, 29] width 28 height 16
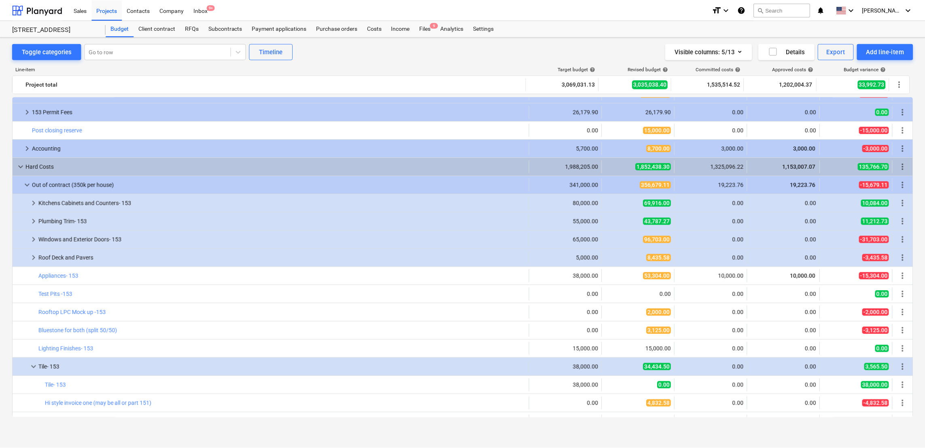
scroll to position [104, 0]
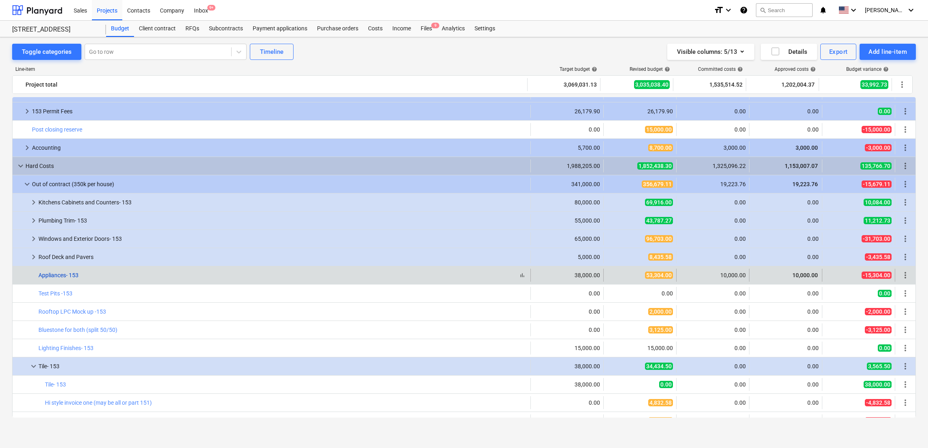
click at [70, 277] on link "Appliances- 153" at bounding box center [58, 275] width 40 height 6
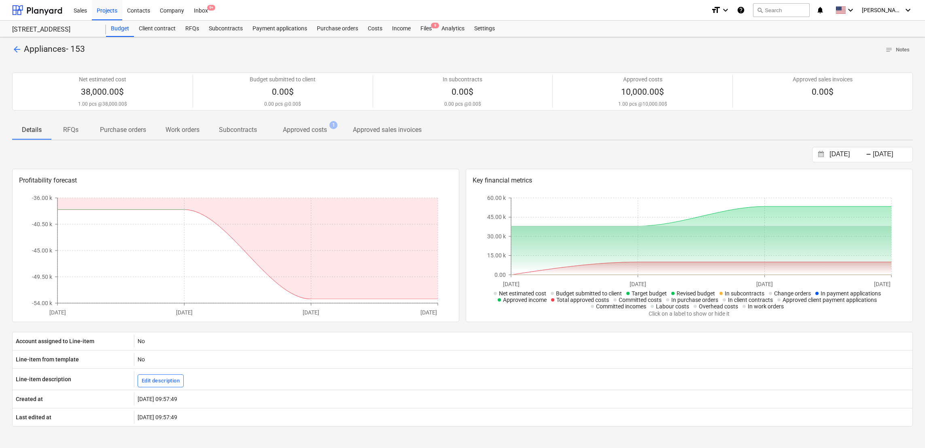
click at [316, 128] on p "Approved costs" at bounding box center [305, 130] width 44 height 10
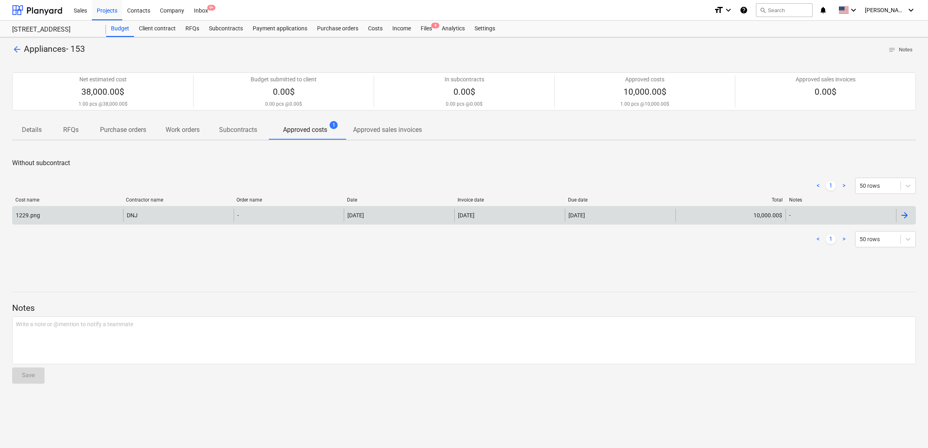
click at [162, 217] on div "DNJ" at bounding box center [178, 215] width 110 height 13
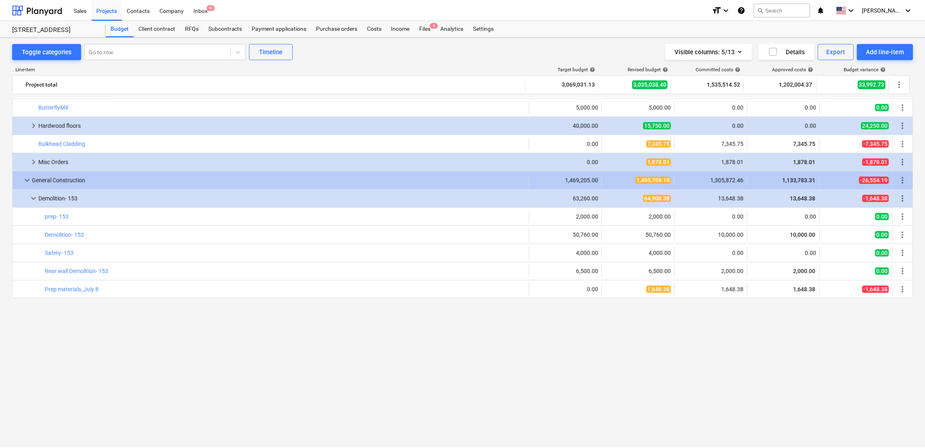
scroll to position [218, 0]
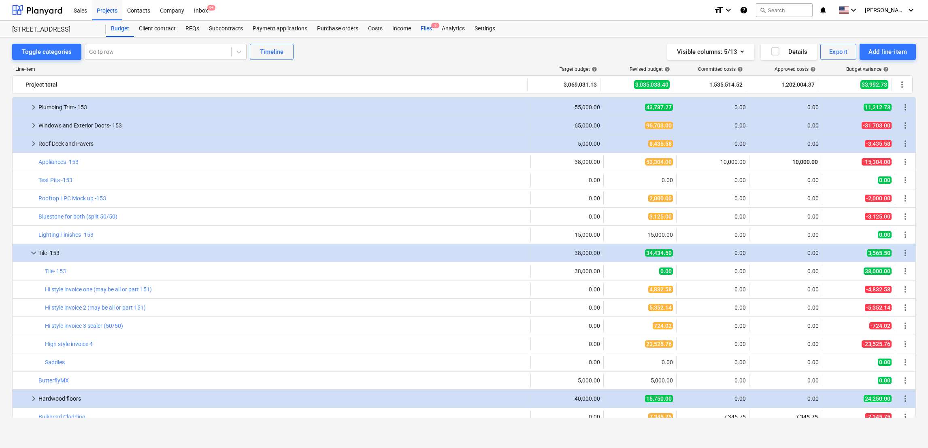
click at [426, 25] on div "Files 9" at bounding box center [426, 29] width 21 height 16
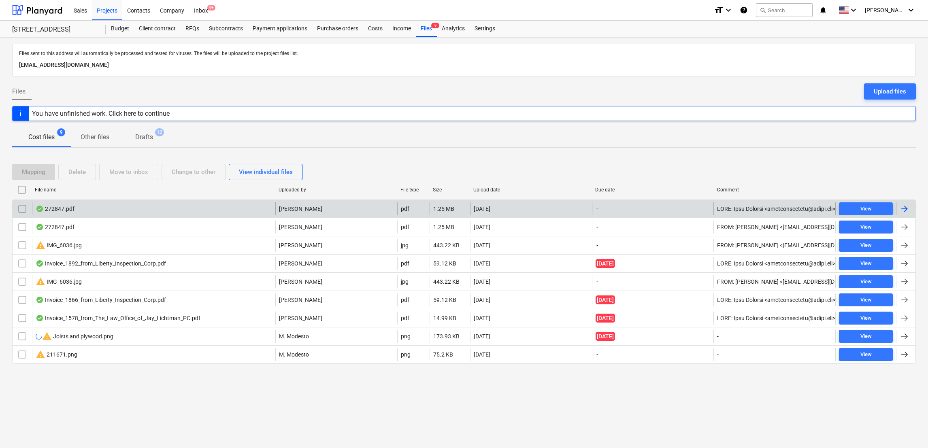
click at [618, 206] on div at bounding box center [904, 209] width 10 height 10
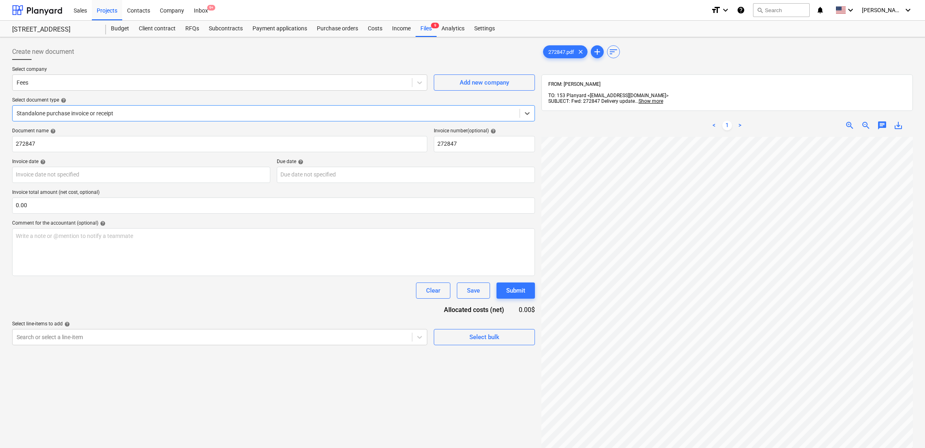
click at [206, 121] on div "Standalone purchase invoice or receipt" at bounding box center [273, 113] width 523 height 16
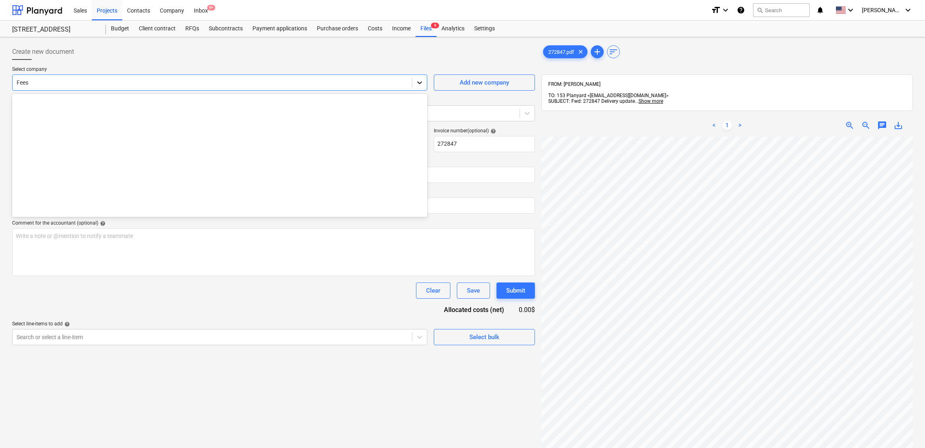
click at [417, 80] on icon at bounding box center [420, 83] width 8 height 8
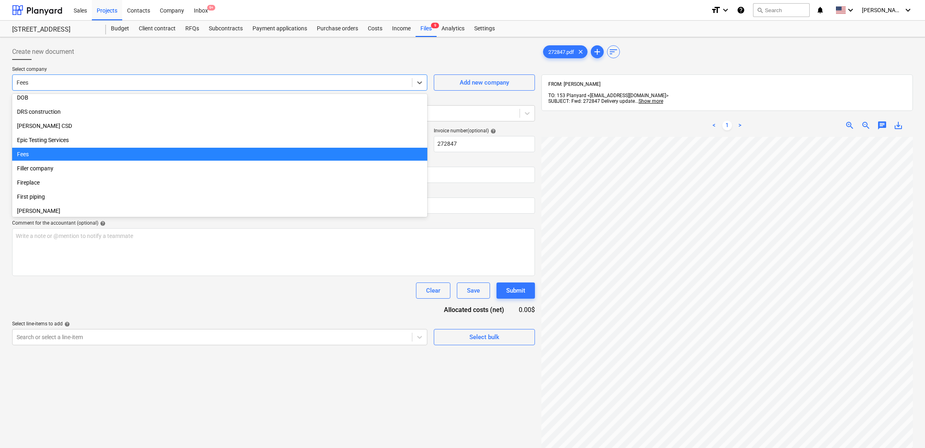
scroll to position [400, 0]
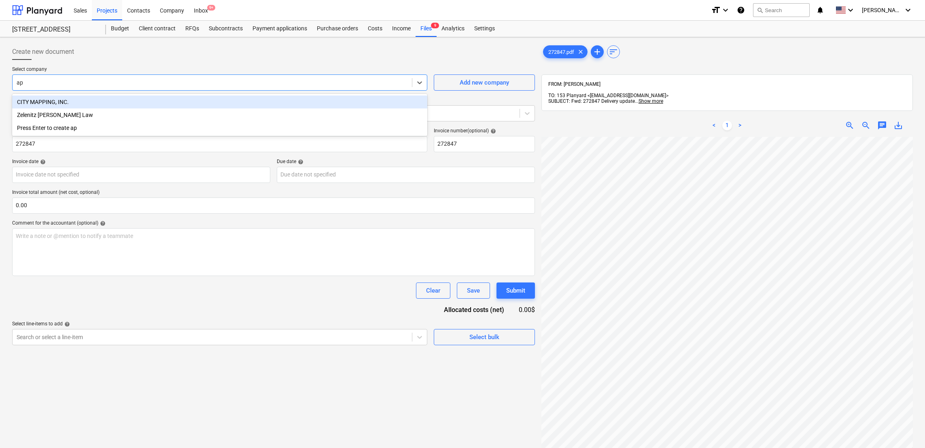
type input "a"
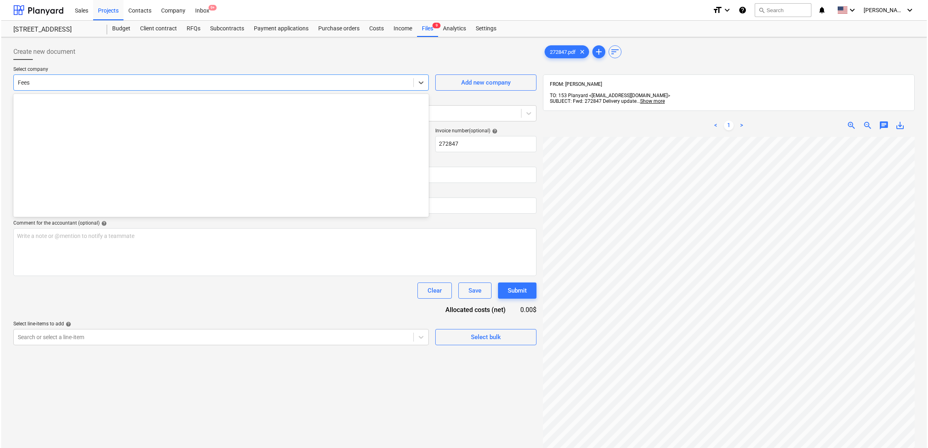
scroll to position [402, 0]
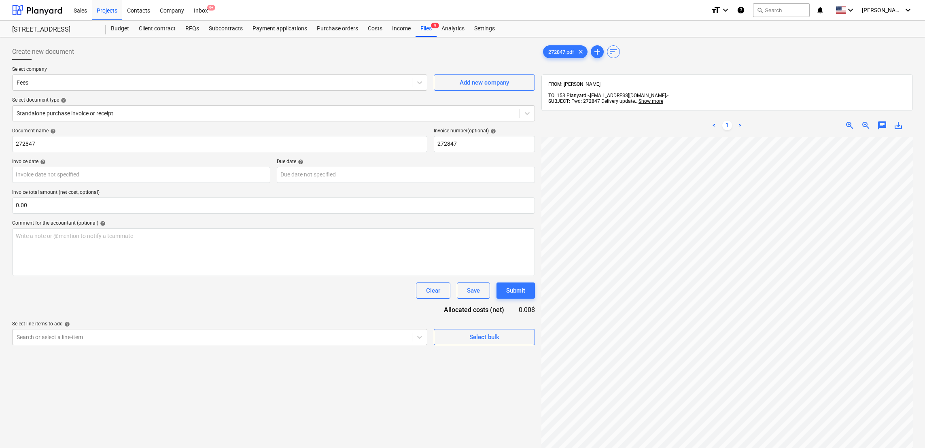
click at [477, 51] on div "Create new document" at bounding box center [273, 52] width 523 height 16
click at [117, 27] on div "Budget" at bounding box center [120, 29] width 28 height 16
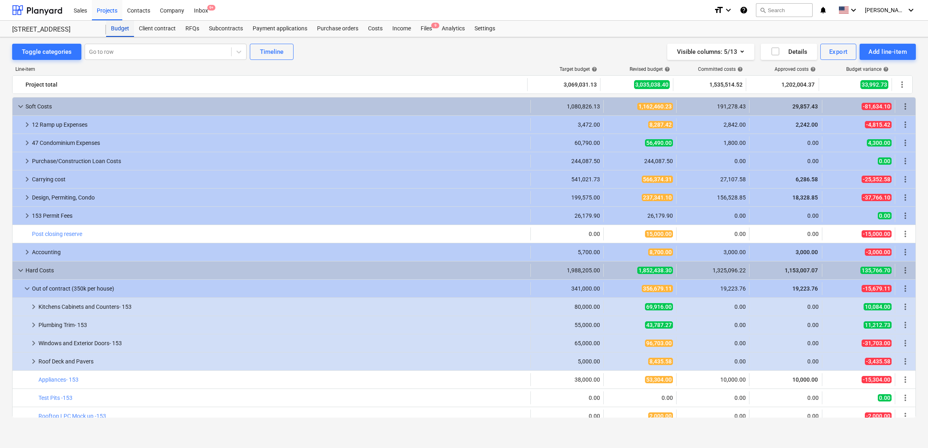
scroll to position [218, 0]
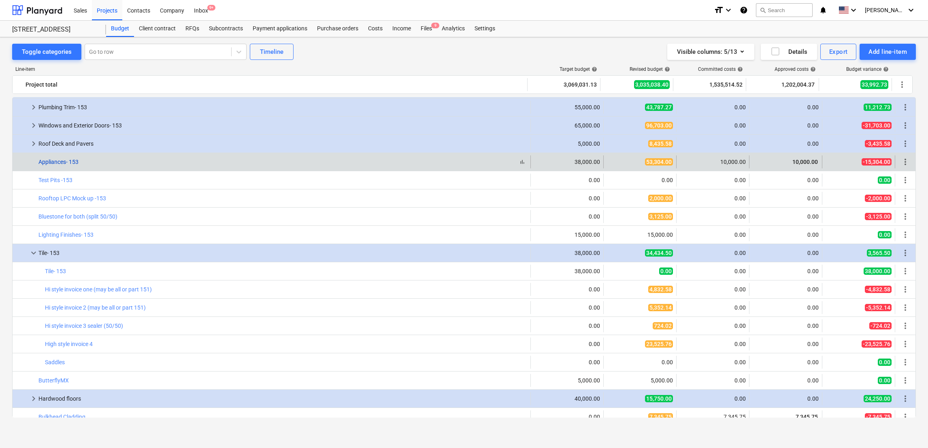
click at [53, 164] on link "Appliances- 153" at bounding box center [58, 162] width 40 height 6
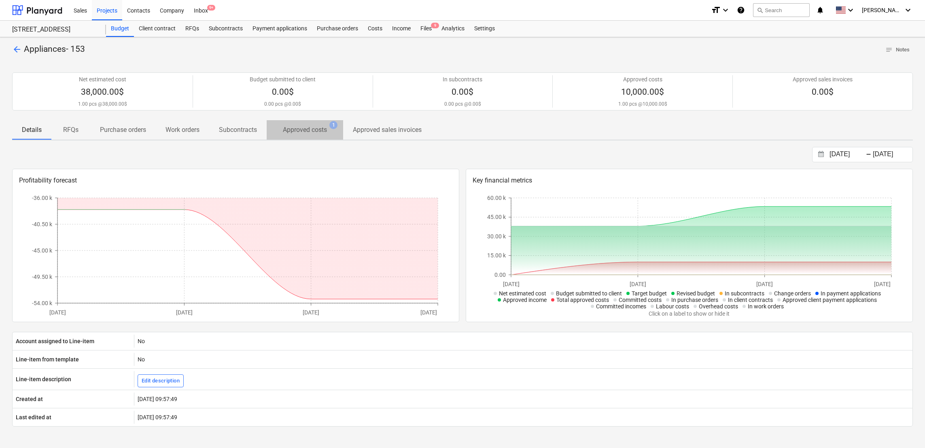
click at [313, 125] on p "Approved costs" at bounding box center [305, 130] width 44 height 10
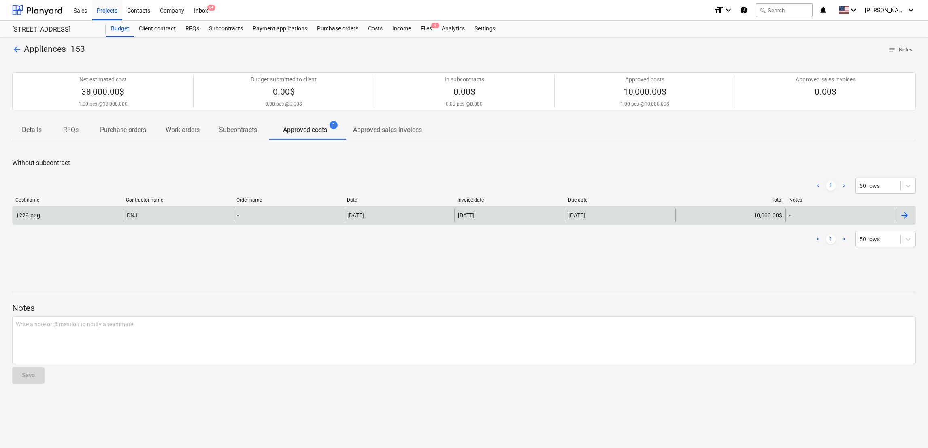
click at [283, 218] on div "-" at bounding box center [289, 215] width 110 height 13
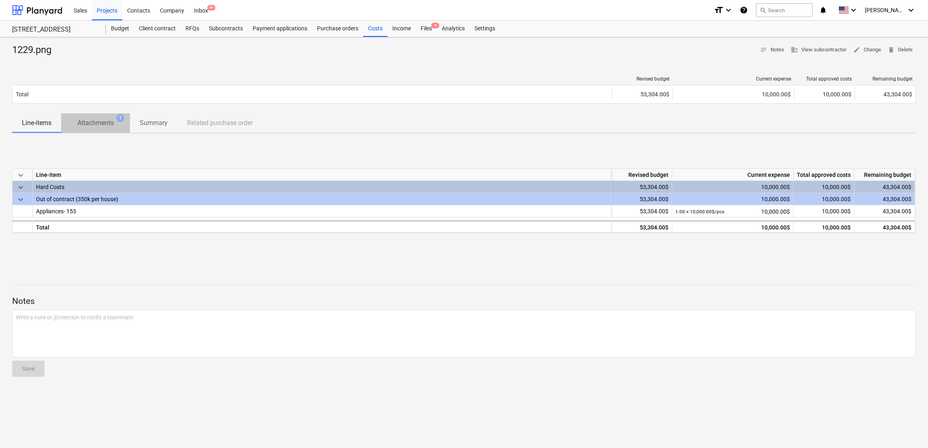
click at [99, 123] on p "Attachments" at bounding box center [95, 123] width 36 height 10
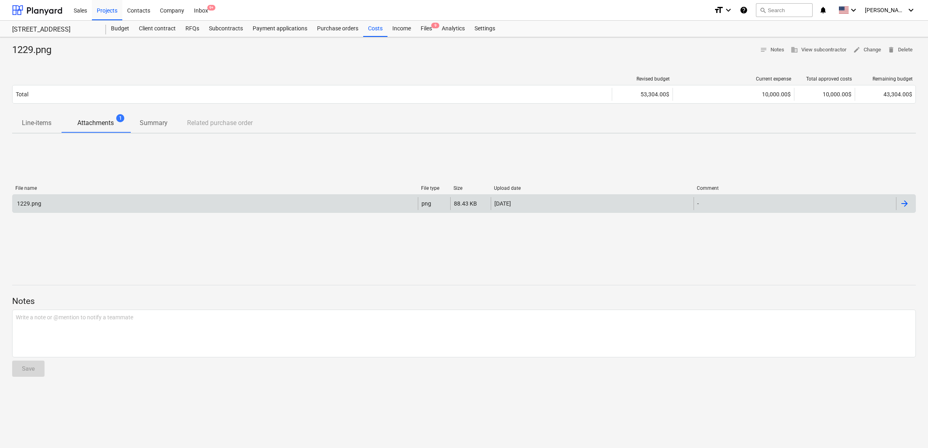
click at [102, 206] on div "1229.png" at bounding box center [215, 203] width 405 height 13
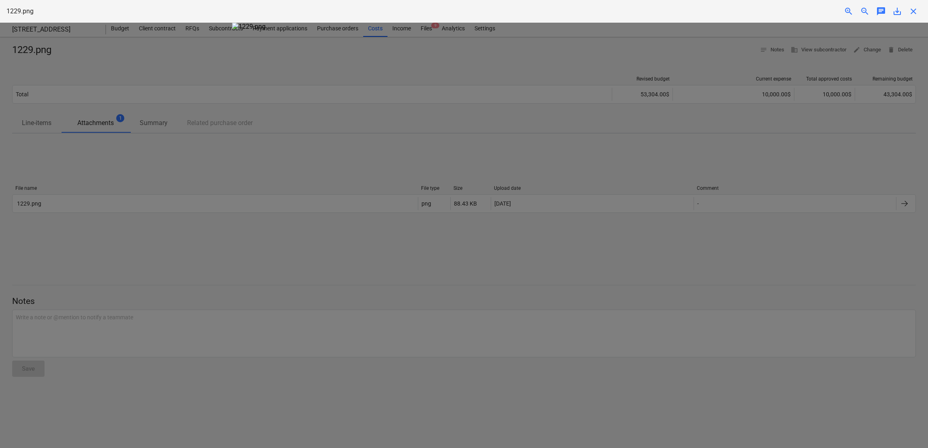
click at [156, 61] on div at bounding box center [464, 235] width 928 height 425
click at [618, 9] on span "close" at bounding box center [913, 11] width 10 height 10
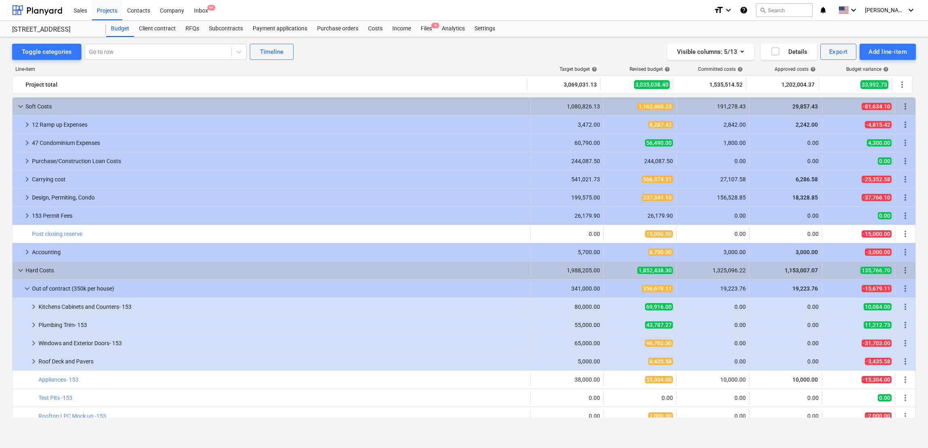
scroll to position [218, 0]
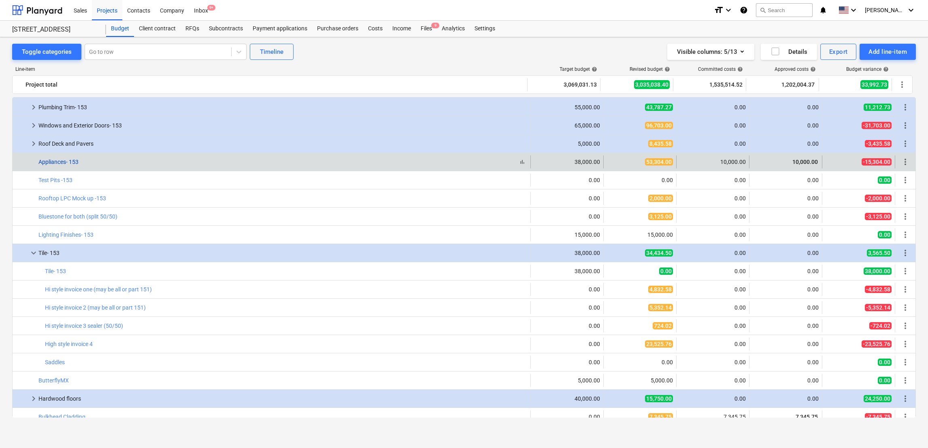
click at [62, 159] on link "Appliances- 153" at bounding box center [58, 162] width 40 height 6
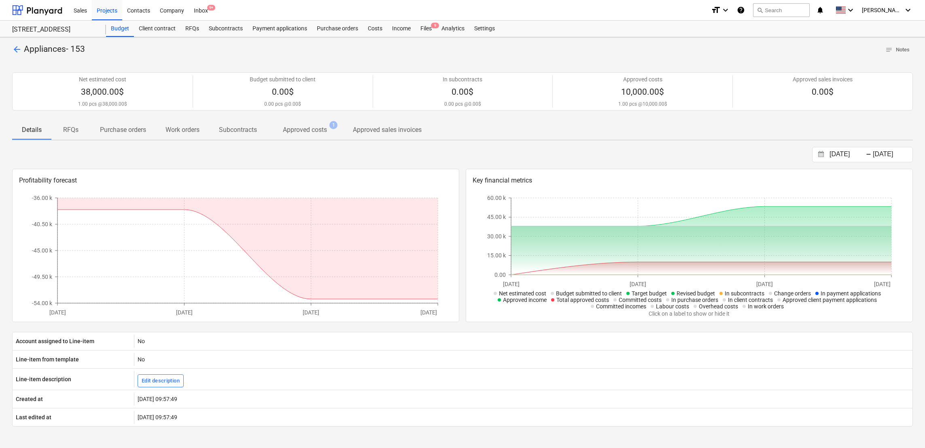
click at [317, 127] on p "Approved costs" at bounding box center [305, 130] width 44 height 10
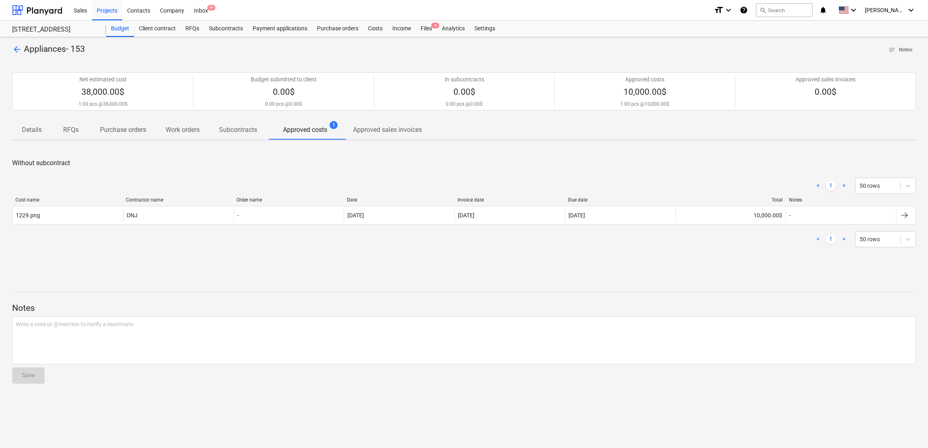
click at [232, 131] on p "Subcontracts" at bounding box center [238, 130] width 38 height 10
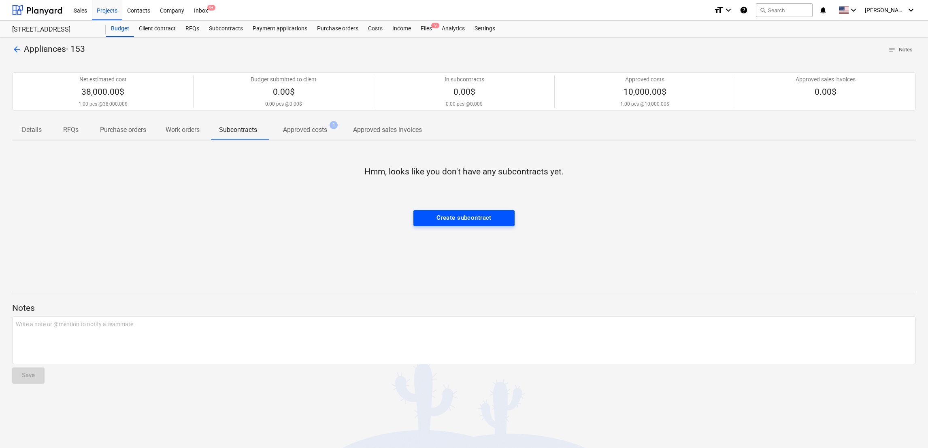
click at [457, 217] on div "Create subcontract" at bounding box center [463, 217] width 55 height 11
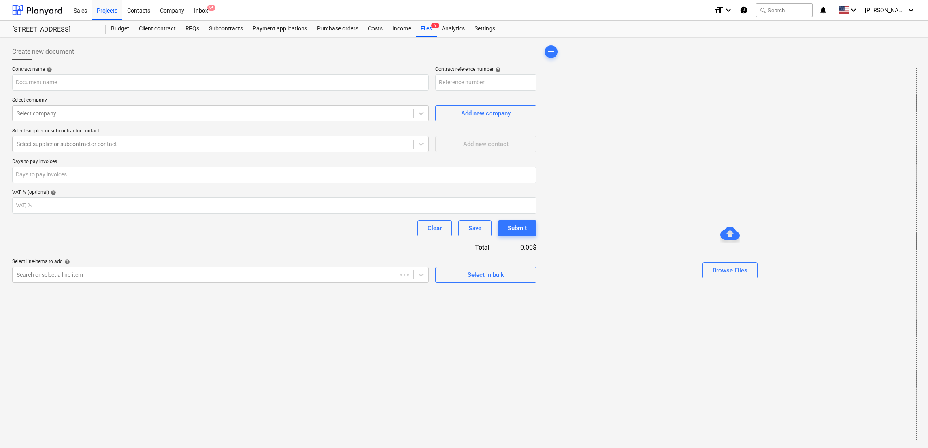
type input "153-STATE-SO-077"
click at [44, 79] on input "text" at bounding box center [220, 82] width 416 height 16
click at [153, 55] on div "Create new document" at bounding box center [274, 52] width 524 height 16
click at [116, 80] on input "text" at bounding box center [220, 82] width 416 height 16
type input "Appliances"
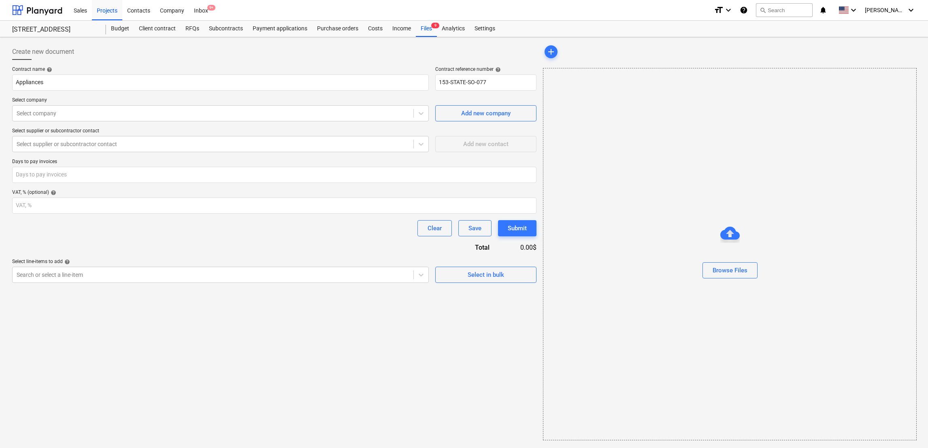
click at [327, 252] on div "Contract name help Appliances Contract reference number help 153-STATE-SO-077 S…" at bounding box center [274, 174] width 524 height 217
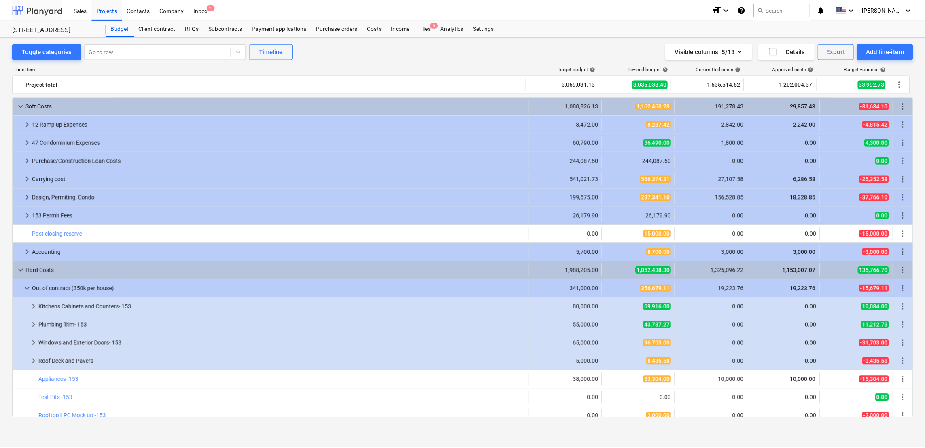
scroll to position [218, 0]
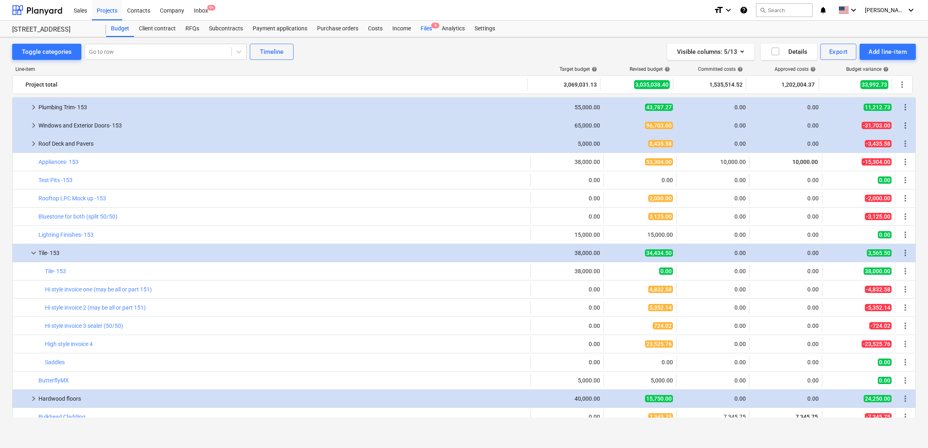
click at [431, 24] on span "9" at bounding box center [435, 26] width 8 height 6
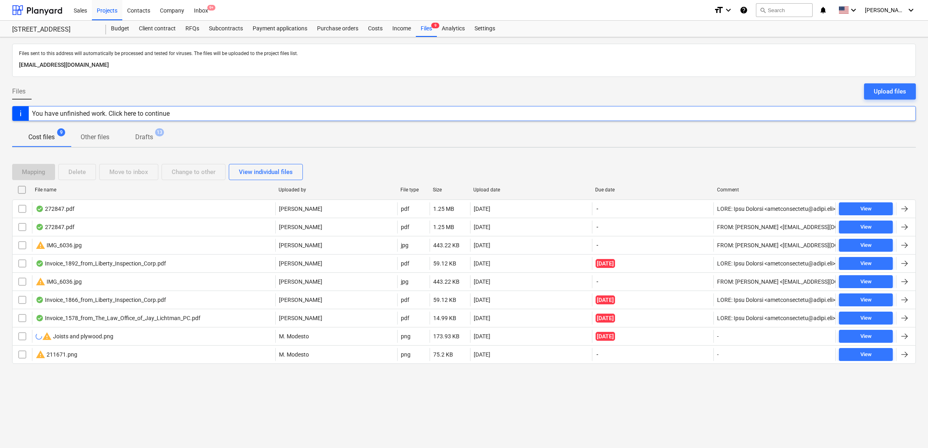
click at [618, 208] on div at bounding box center [904, 209] width 10 height 10
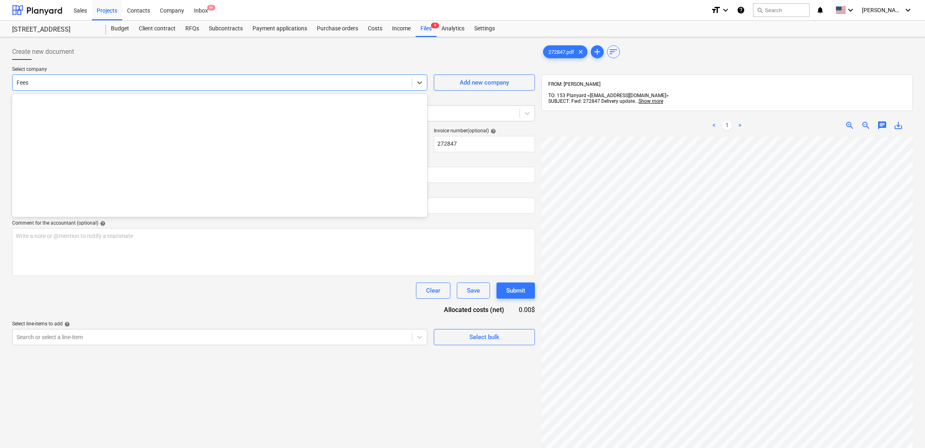
click at [386, 83] on div at bounding box center [212, 83] width 391 height 8
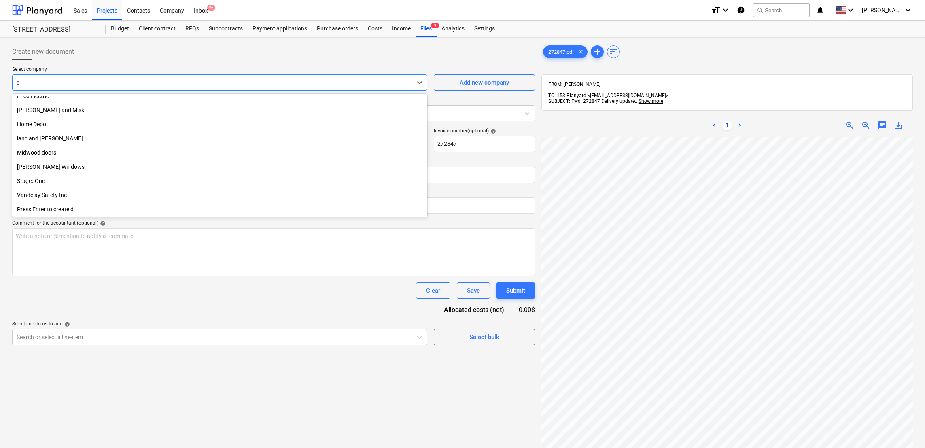
scroll to position [219, 0]
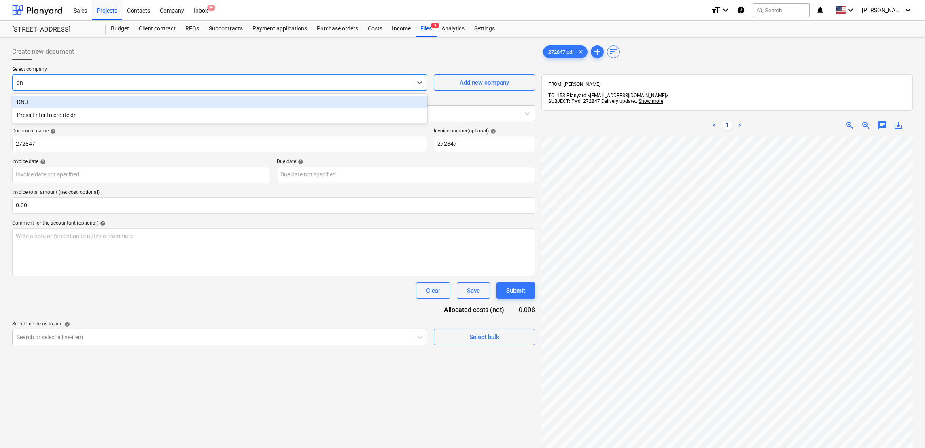
type input "dnj"
click at [385, 103] on div "DNJ" at bounding box center [219, 102] width 415 height 13
click at [289, 109] on div at bounding box center [266, 113] width 499 height 8
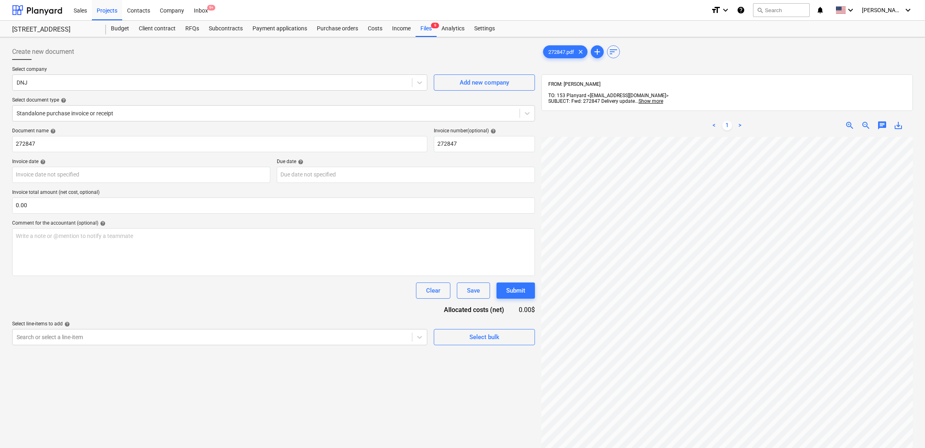
click at [291, 93] on div "Select company DNJ Add new company Select document type help Standalone purchas…" at bounding box center [273, 97] width 523 height 62
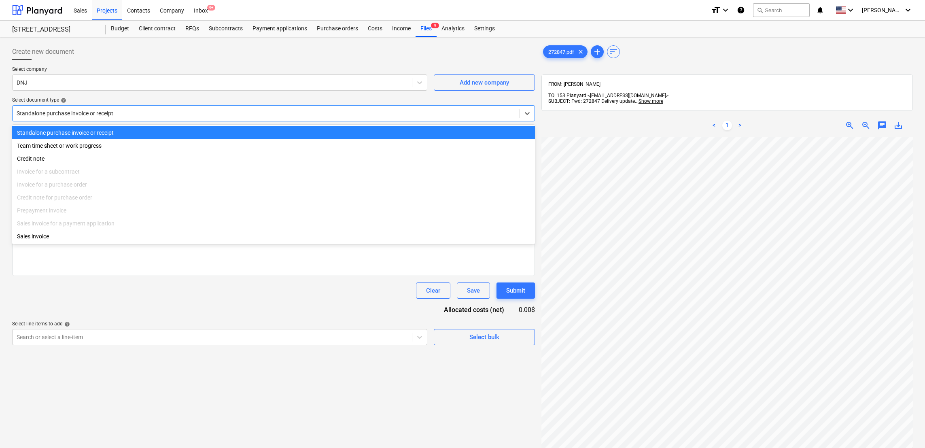
click at [144, 115] on div at bounding box center [266, 113] width 499 height 8
click at [57, 131] on div "Standalone purchase invoice or receipt" at bounding box center [273, 132] width 523 height 13
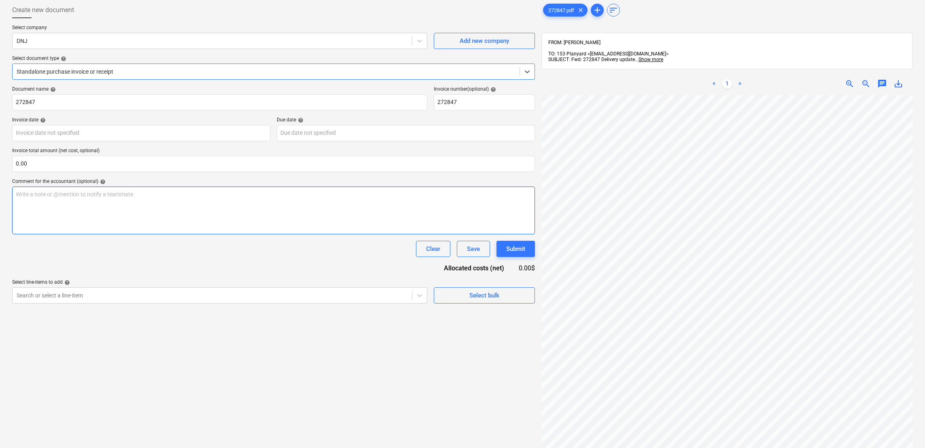
scroll to position [176, 0]
click at [191, 70] on div at bounding box center [266, 72] width 499 height 8
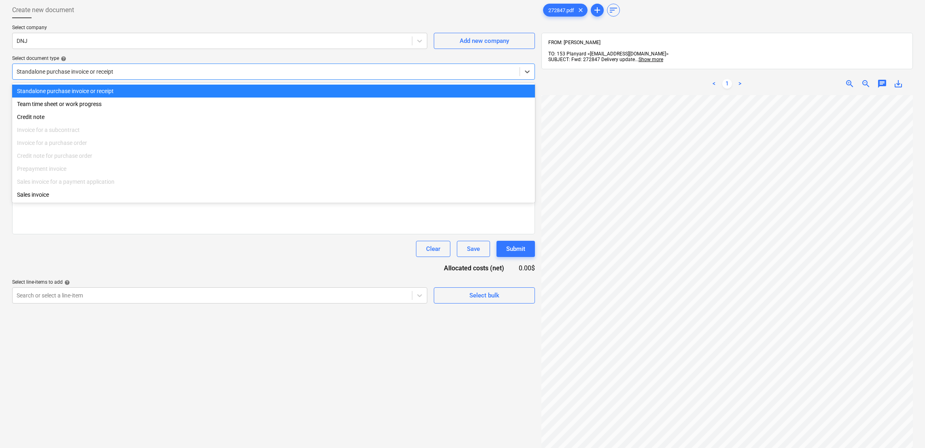
click at [618, 20] on div "272847.pdf clear add sort FROM: [PERSON_NAME] TO: 153 Planyard <[EMAIL_ADDRESS]…" at bounding box center [728, 261] width 372 height 518
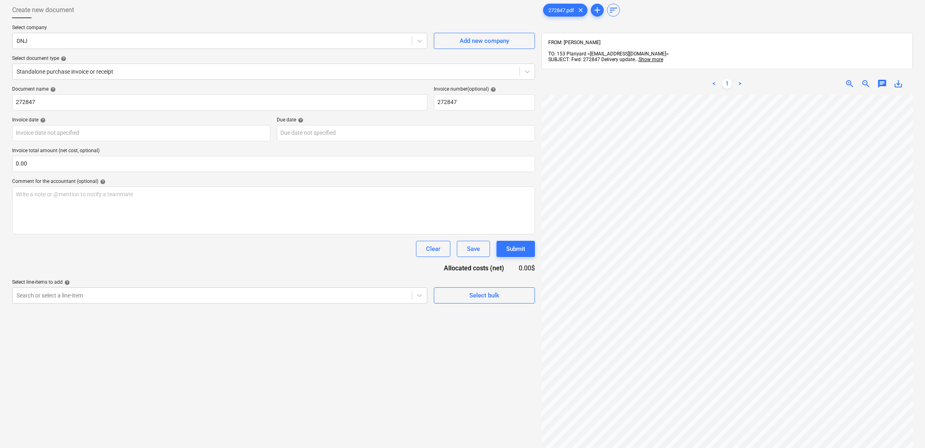
scroll to position [0, 0]
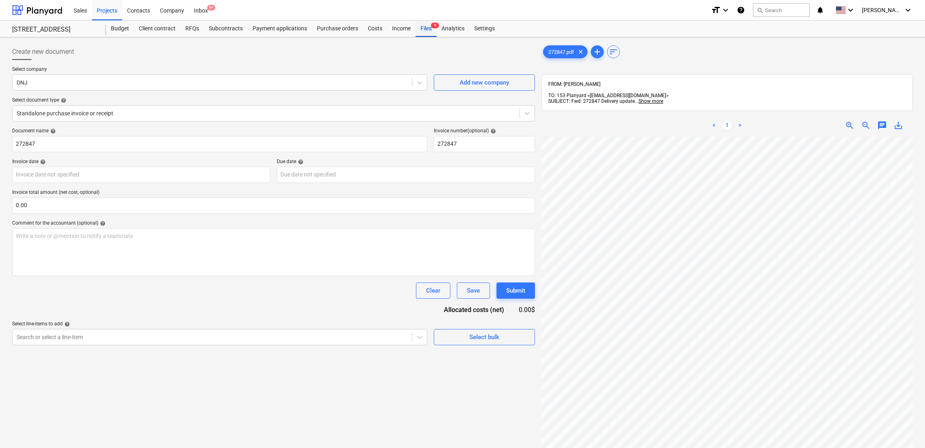
click at [425, 26] on div "Files 9" at bounding box center [426, 29] width 21 height 16
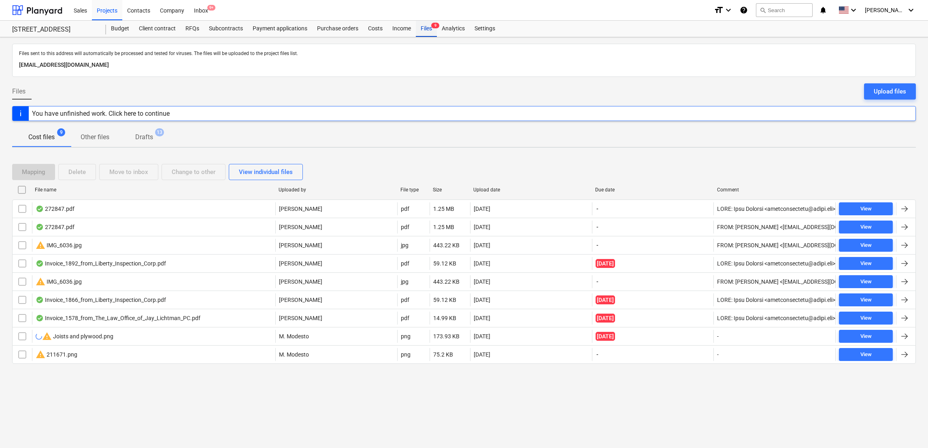
click at [425, 29] on div "Files 9" at bounding box center [426, 29] width 21 height 16
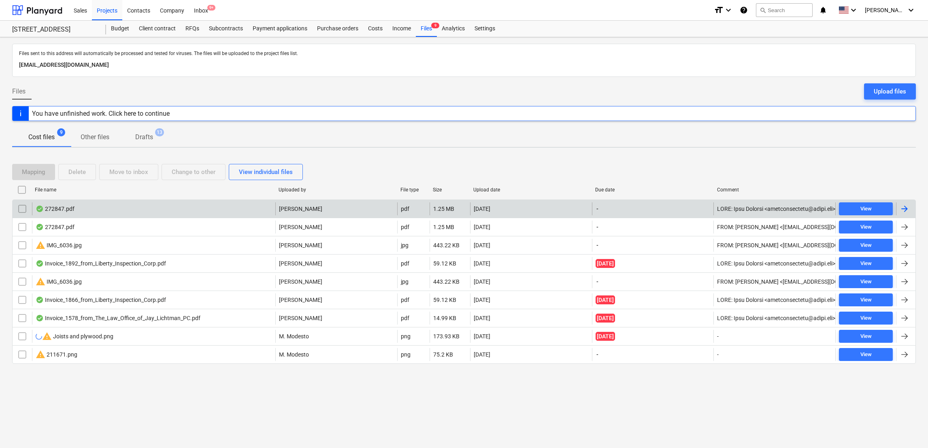
click at [70, 209] on div "272847.pdf" at bounding box center [55, 209] width 39 height 6
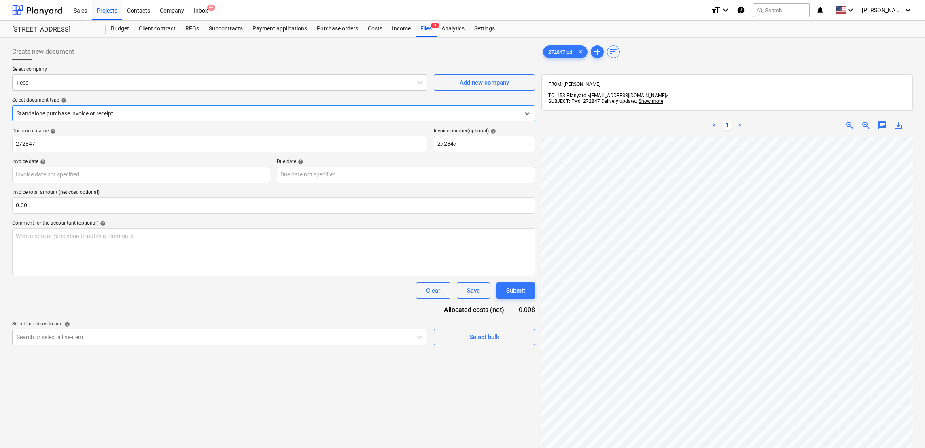
click at [142, 110] on div at bounding box center [266, 113] width 499 height 8
click at [178, 102] on div "Select document type help" at bounding box center [273, 100] width 523 height 6
click at [127, 32] on div "Budget" at bounding box center [120, 29] width 28 height 16
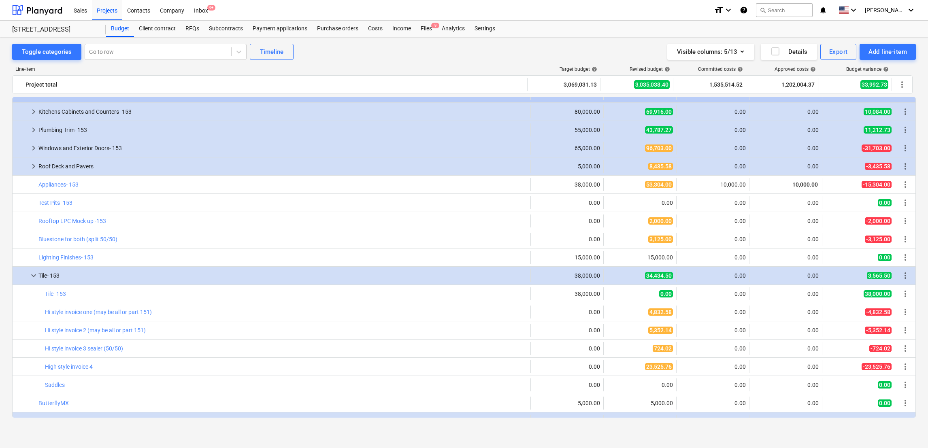
scroll to position [193, 0]
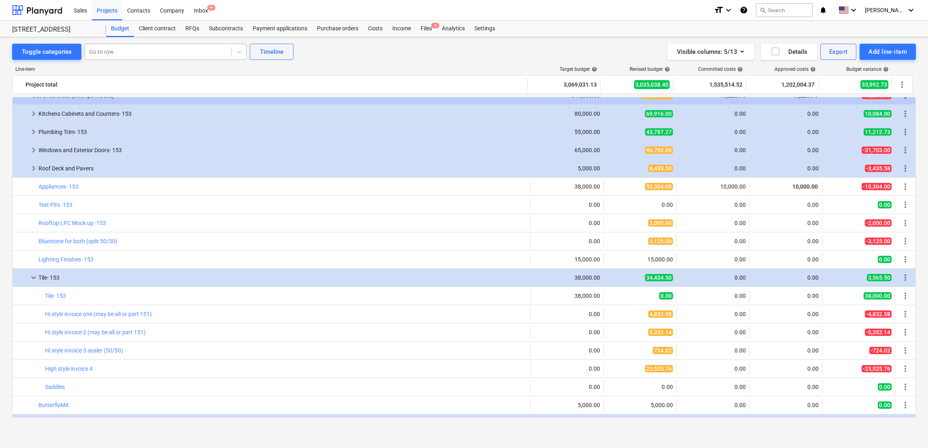
click at [134, 56] on div at bounding box center [158, 52] width 138 height 8
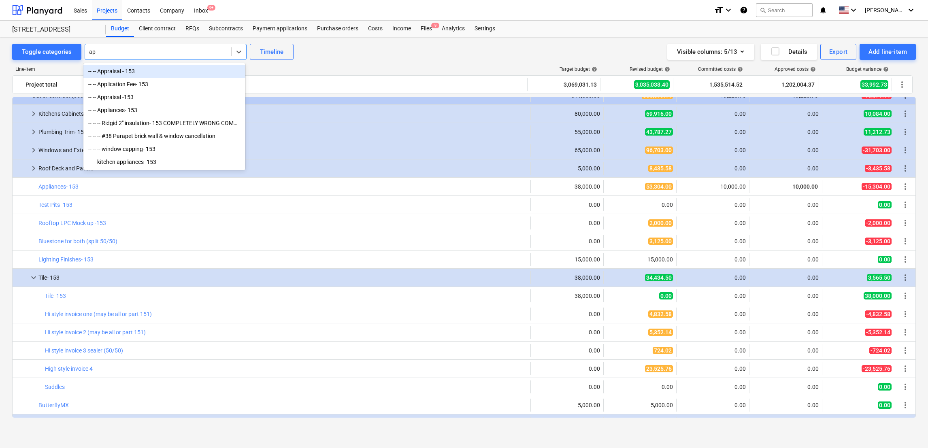
type input "app"
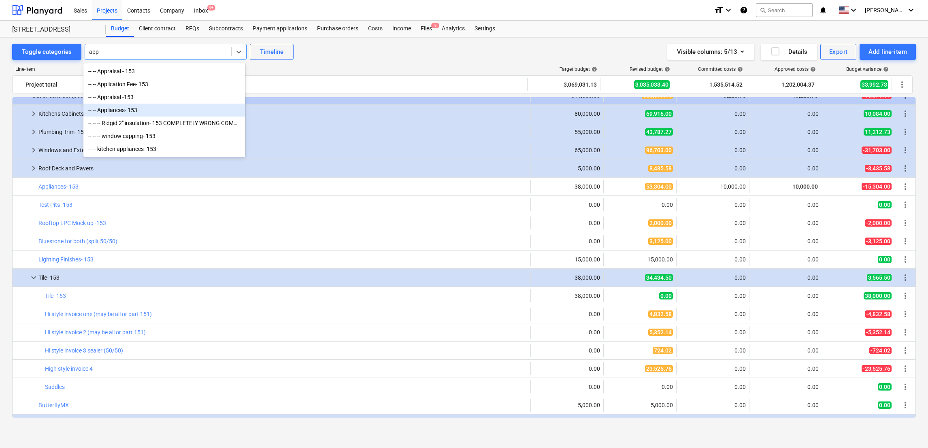
click at [130, 117] on div "-- -- Appliances- 153" at bounding box center [164, 110] width 162 height 13
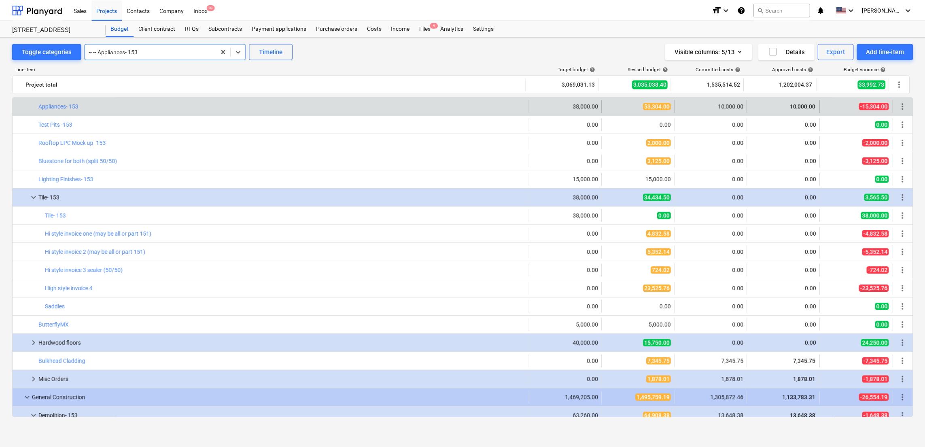
scroll to position [239, 0]
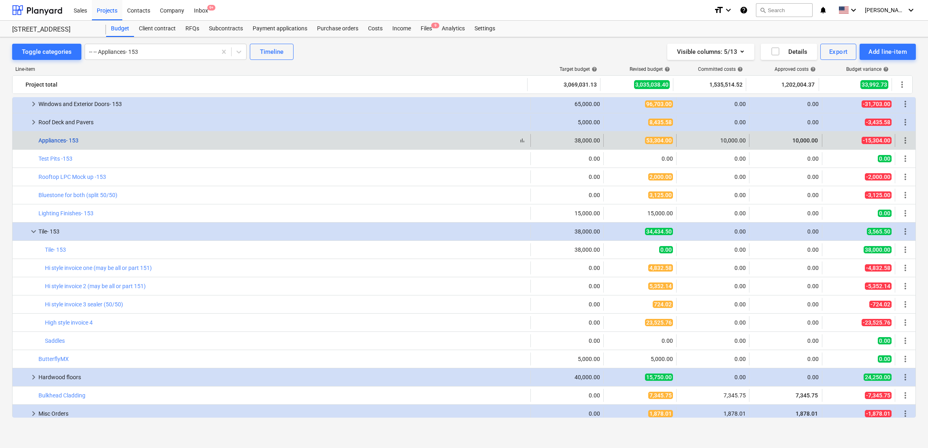
click at [54, 139] on link "Appliances- 153" at bounding box center [58, 140] width 40 height 6
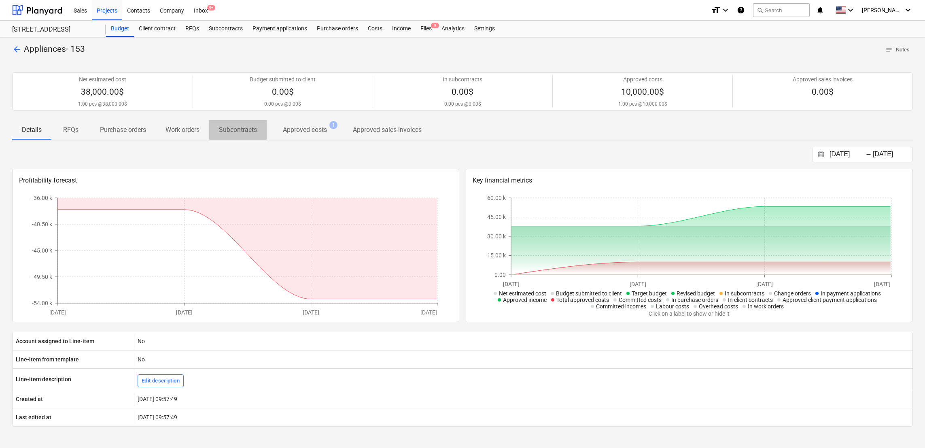
click at [237, 132] on p "Subcontracts" at bounding box center [238, 130] width 38 height 10
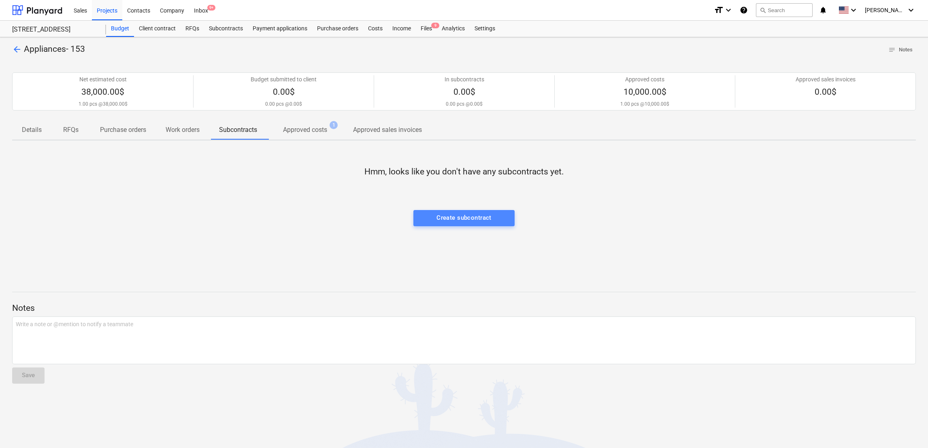
click at [443, 221] on div "Create subcontract" at bounding box center [463, 217] width 55 height 11
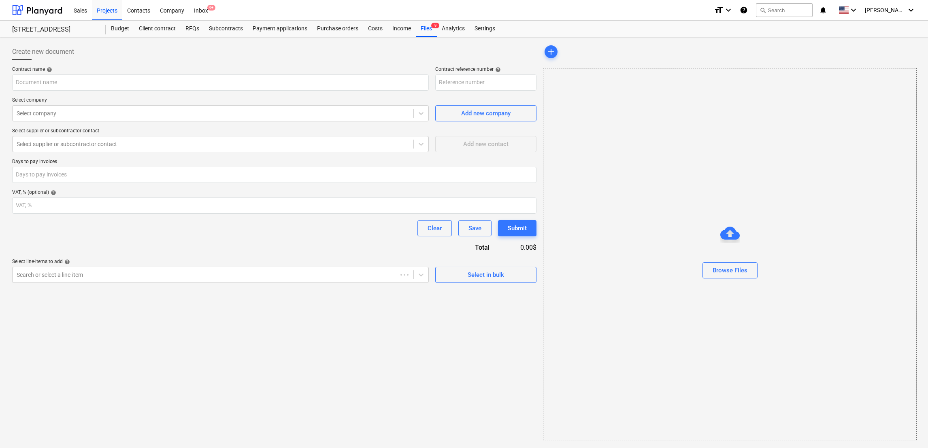
type input "153-STATE-SO-078"
click at [140, 85] on input "text" at bounding box center [220, 82] width 416 height 16
type input "appliances"
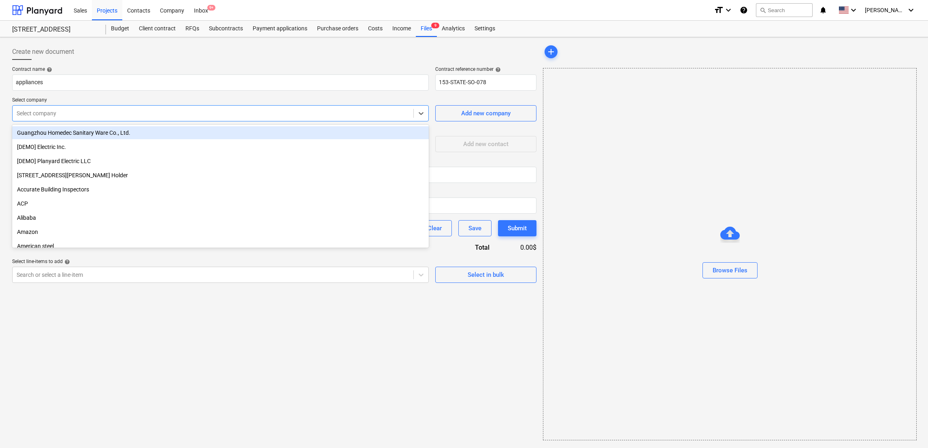
click at [105, 113] on div at bounding box center [213, 113] width 393 height 8
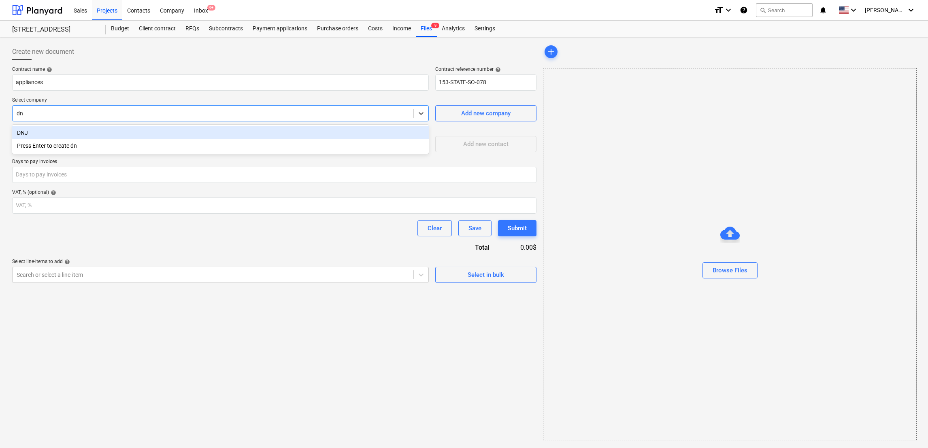
type input "dnj"
click at [80, 134] on div "DNJ" at bounding box center [220, 132] width 416 height 13
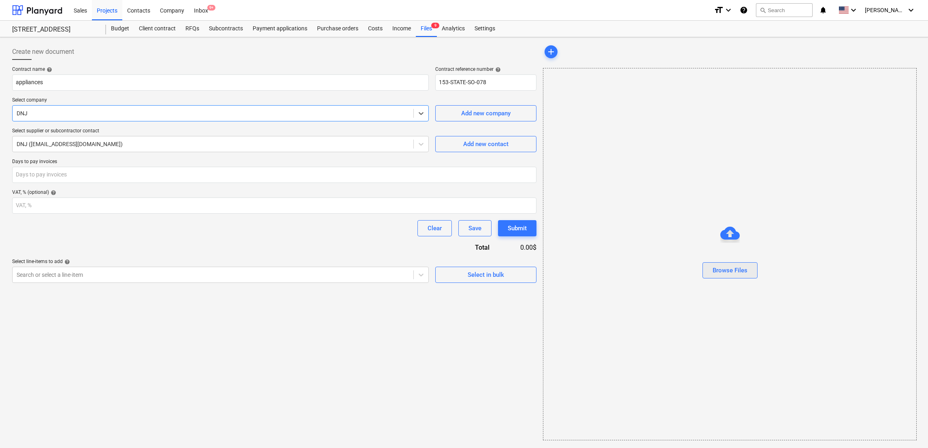
click at [618, 269] on div "Browse Files" at bounding box center [729, 270] width 35 height 11
click at [423, 32] on div "Files 9" at bounding box center [426, 29] width 21 height 16
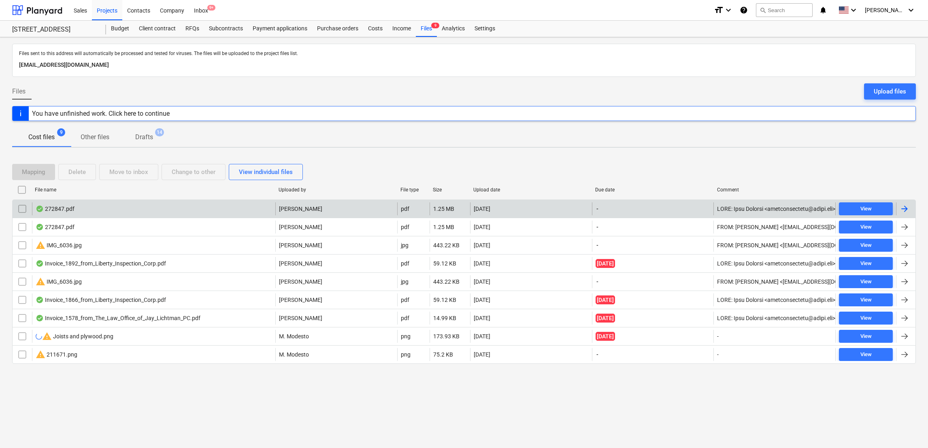
click at [54, 210] on div "272847.pdf" at bounding box center [55, 209] width 39 height 6
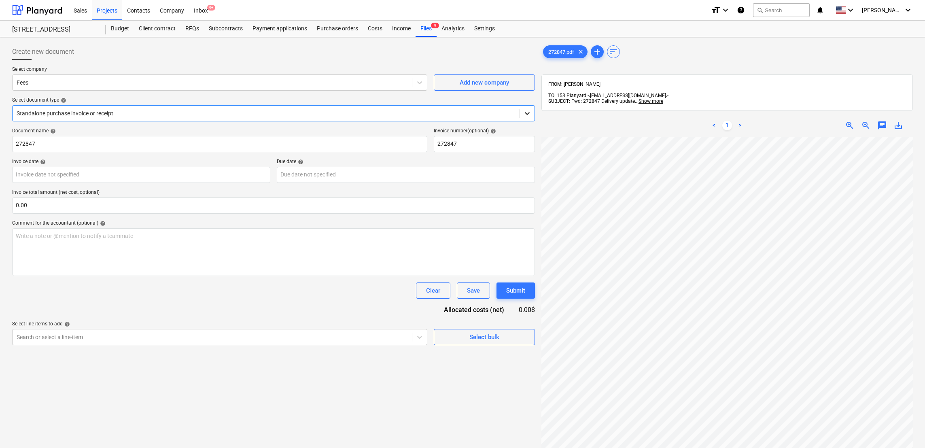
click at [526, 114] on icon at bounding box center [527, 113] width 5 height 3
click at [615, 54] on span "sort" at bounding box center [614, 52] width 10 height 10
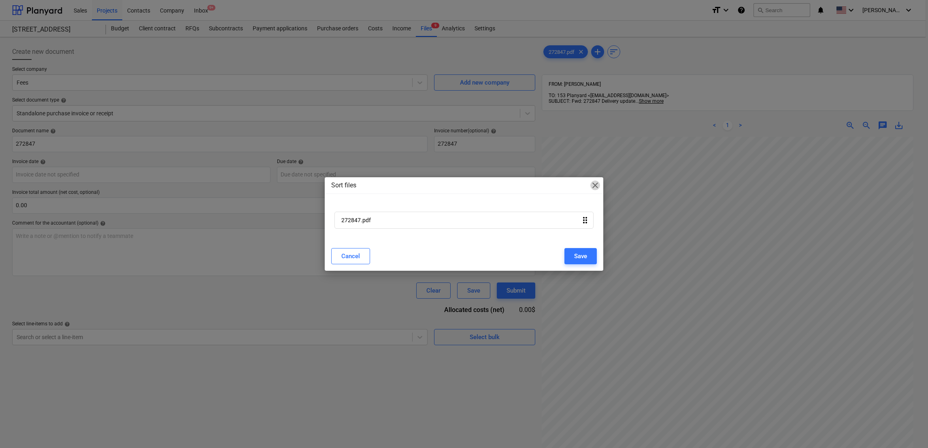
click at [593, 186] on span "close" at bounding box center [595, 186] width 10 height 10
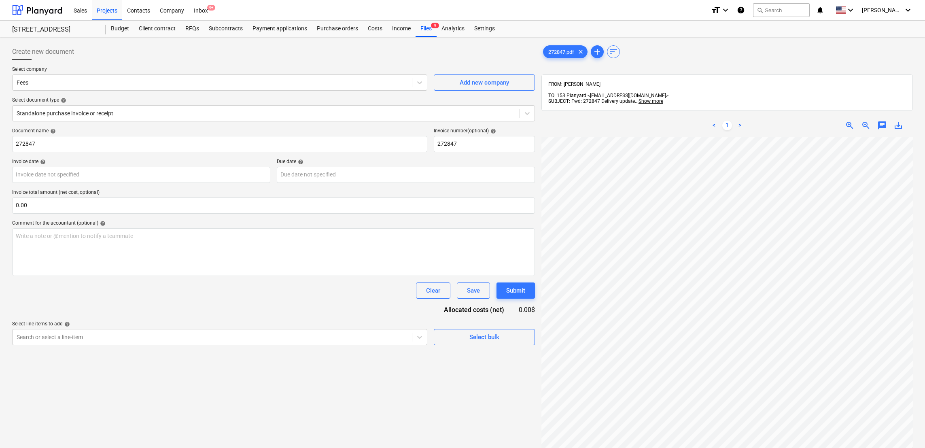
click at [618, 122] on span "save_alt" at bounding box center [899, 126] width 10 height 10
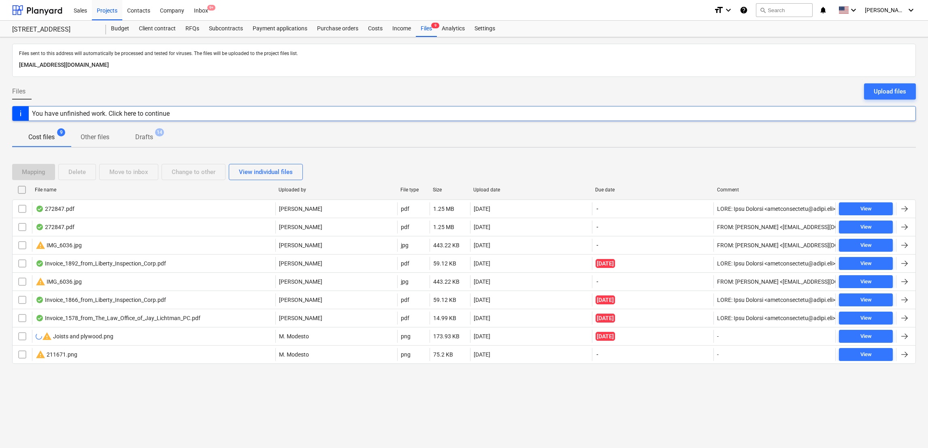
click at [149, 138] on p "Drafts" at bounding box center [144, 137] width 18 height 10
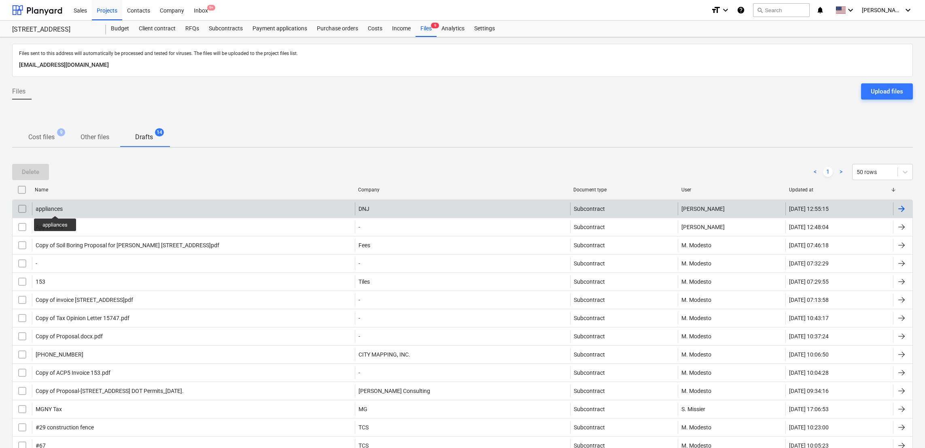
click at [55, 208] on div "appliances" at bounding box center [49, 209] width 27 height 6
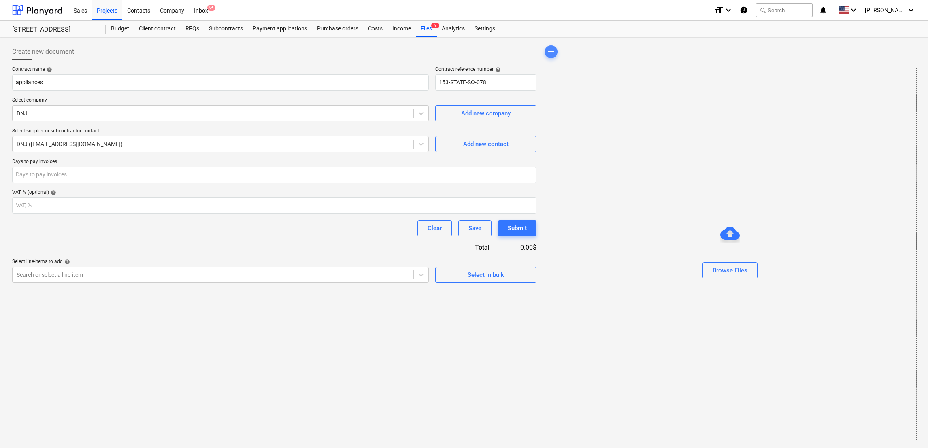
click at [550, 52] on span "add" at bounding box center [551, 52] width 10 height 10
click at [554, 52] on span "add" at bounding box center [551, 52] width 10 height 10
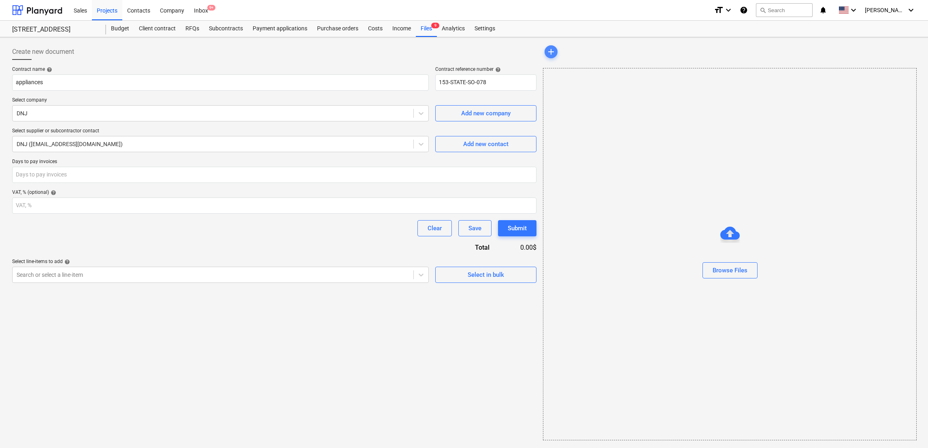
click at [554, 52] on span "add" at bounding box center [551, 52] width 10 height 10
click at [618, 266] on div "Browse Files" at bounding box center [729, 270] width 35 height 11
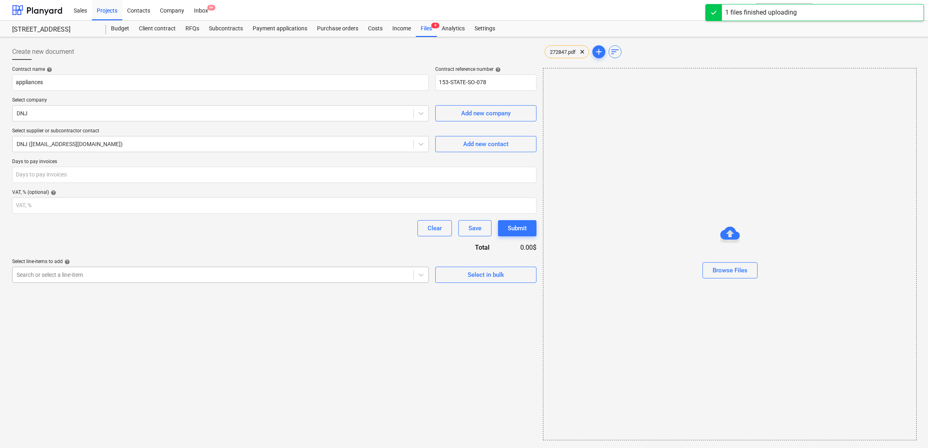
click at [149, 276] on div at bounding box center [213, 275] width 393 height 8
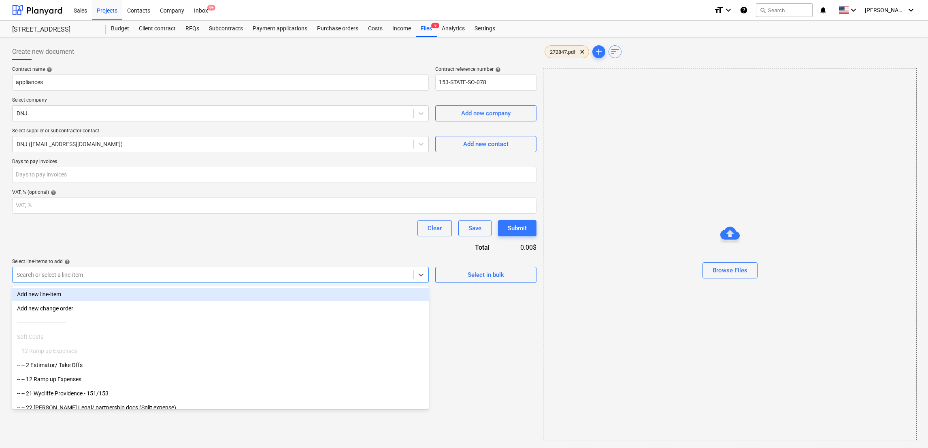
click at [562, 52] on span "272847.pdf" at bounding box center [563, 52] width 36 height 6
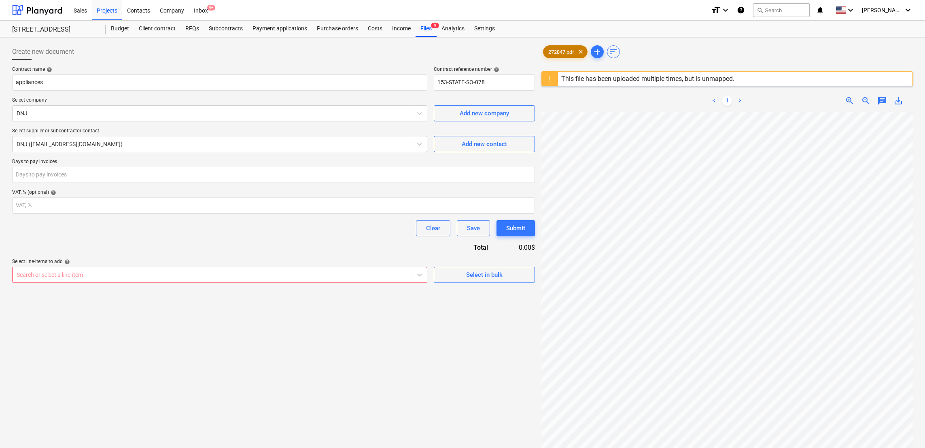
scroll to position [96, 0]
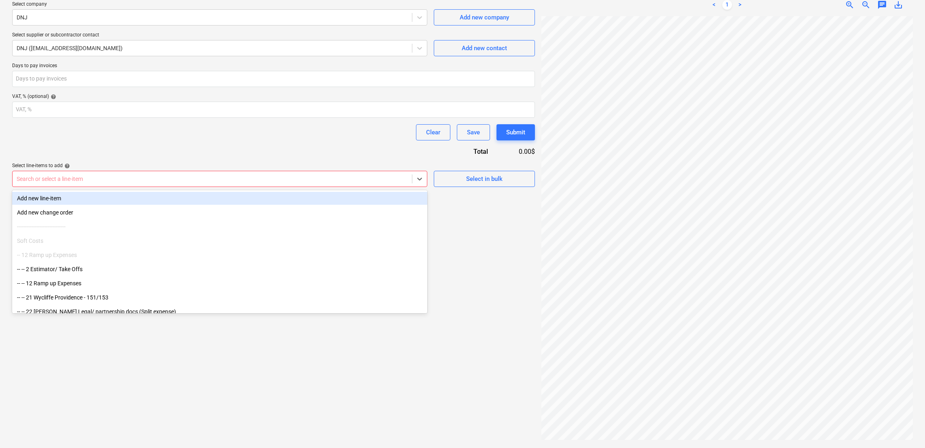
click at [281, 179] on div at bounding box center [212, 179] width 391 height 8
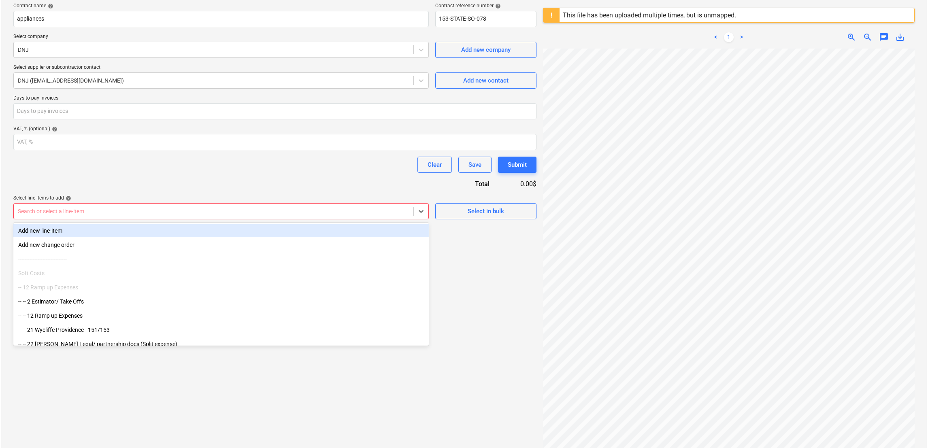
scroll to position [62, 0]
click at [487, 218] on button "Select in bulk" at bounding box center [484, 212] width 101 height 16
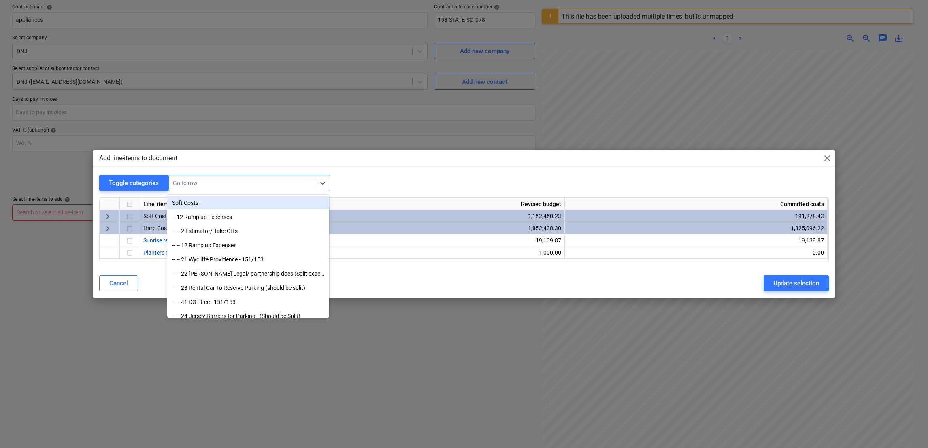
click at [246, 177] on div "Go to row" at bounding box center [242, 182] width 146 height 11
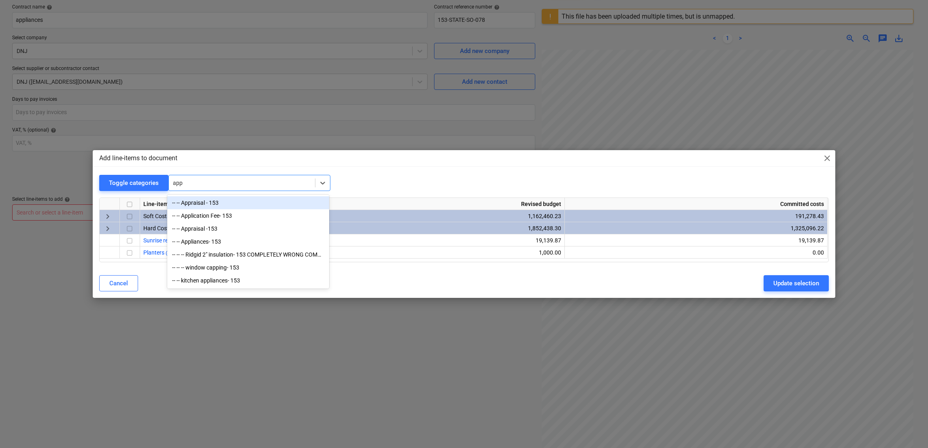
type input "appl"
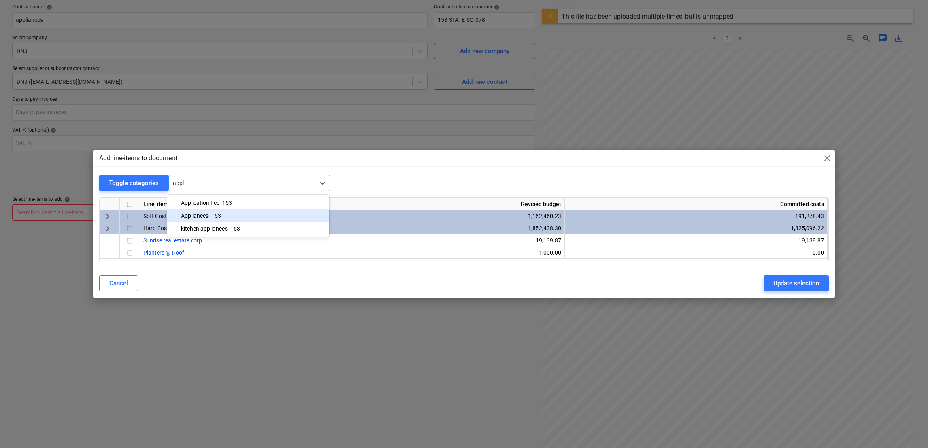
click at [203, 215] on div "-- -- Appliances- 153" at bounding box center [248, 215] width 162 height 13
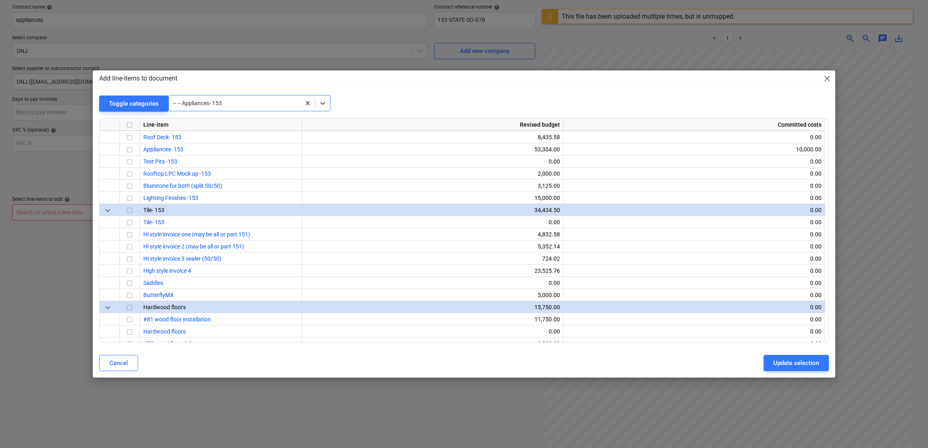
scroll to position [1250, 0]
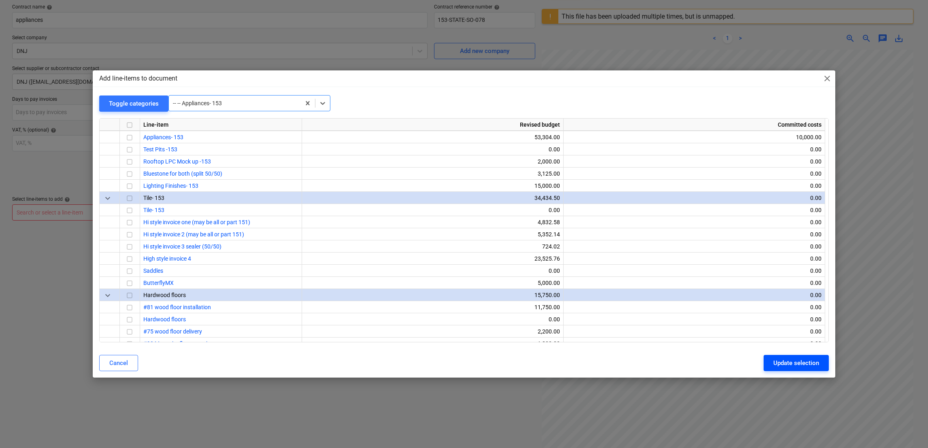
click at [618, 298] on div "Update selection" at bounding box center [796, 363] width 46 height 11
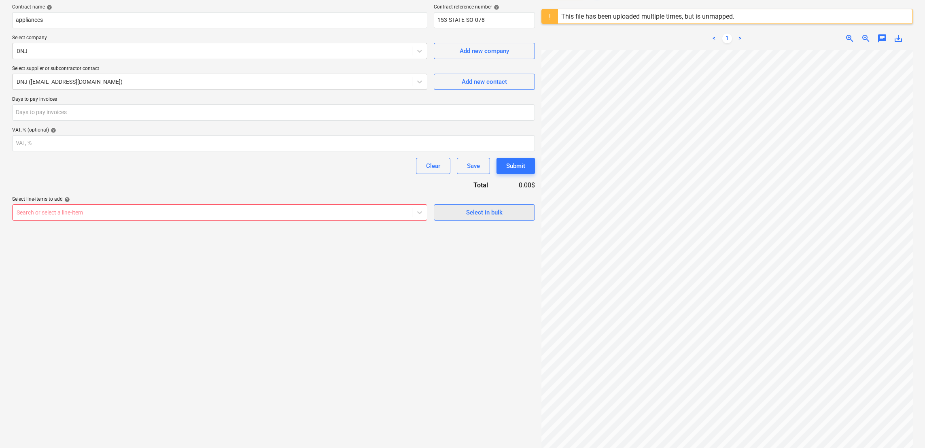
click at [470, 213] on div "Select in bulk" at bounding box center [484, 212] width 36 height 11
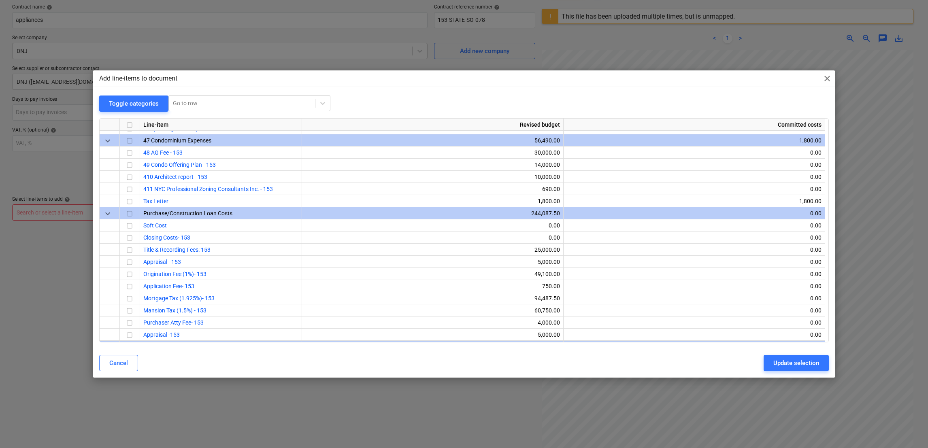
scroll to position [118, 0]
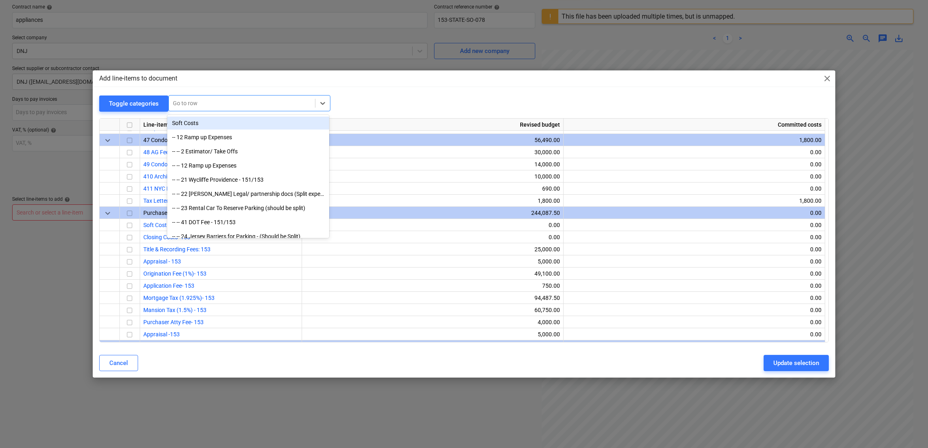
click at [197, 102] on div at bounding box center [242, 103] width 138 height 8
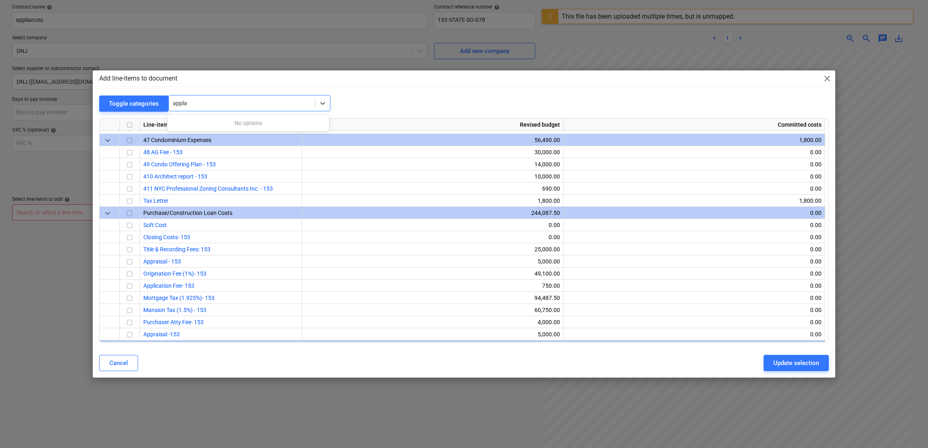
type input "appl"
click at [210, 139] on div "-- -- Appliances- 153" at bounding box center [248, 136] width 162 height 13
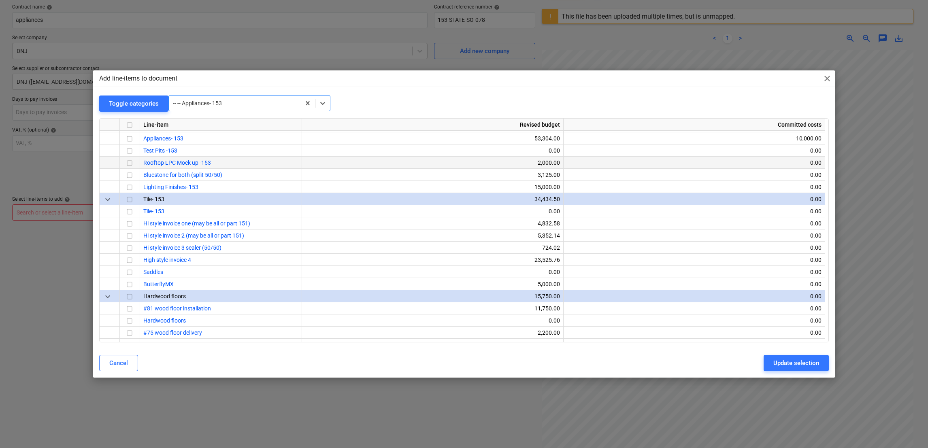
scroll to position [1250, 0]
click at [128, 137] on input "checkbox" at bounding box center [130, 138] width 10 height 10
click at [164, 138] on span "Appliances- 153" at bounding box center [163, 137] width 40 height 6
click at [618, 298] on div "Update selection" at bounding box center [796, 363] width 46 height 11
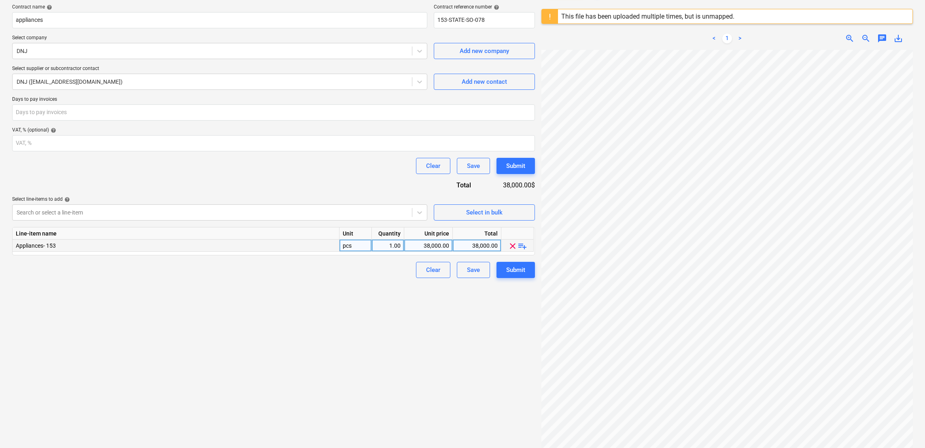
click at [421, 248] on div "38,000.00" at bounding box center [429, 246] width 42 height 12
type input "53304.08"
click at [393, 274] on div "Clear Save Submit" at bounding box center [273, 270] width 523 height 16
click at [522, 270] on div "Submit" at bounding box center [515, 270] width 19 height 11
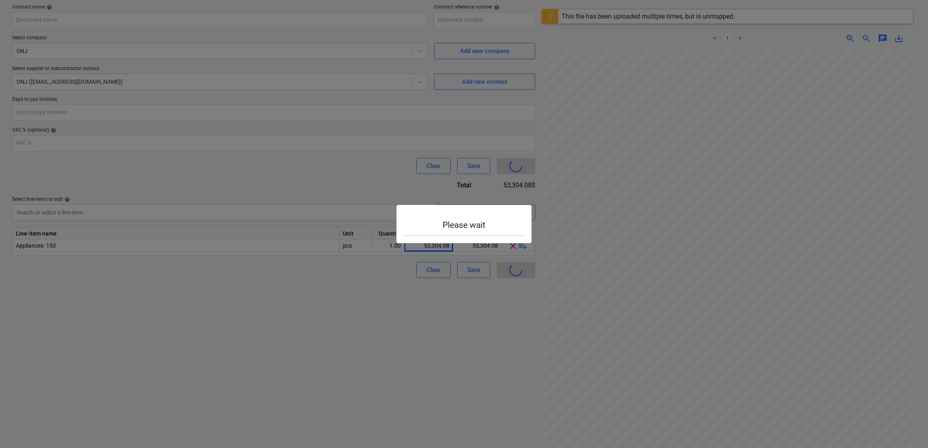
type input "153-STATE-SO-078"
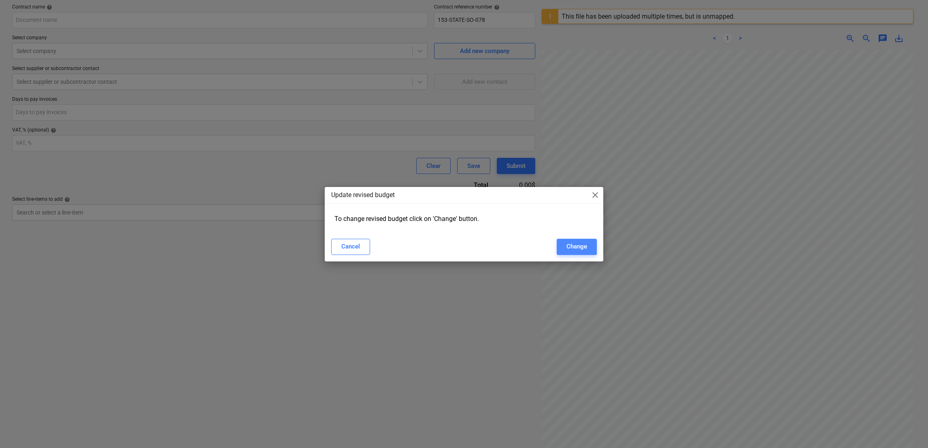
click at [587, 243] on button "Change" at bounding box center [577, 247] width 40 height 16
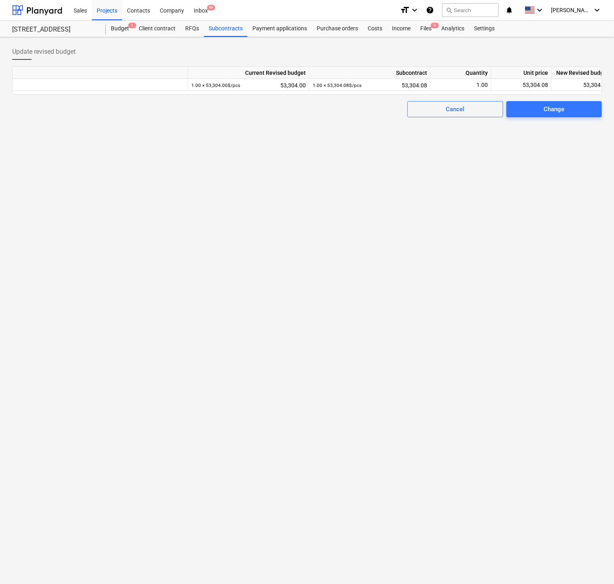
scroll to position [0, 306]
click at [547, 105] on div "Change" at bounding box center [554, 109] width 21 height 11
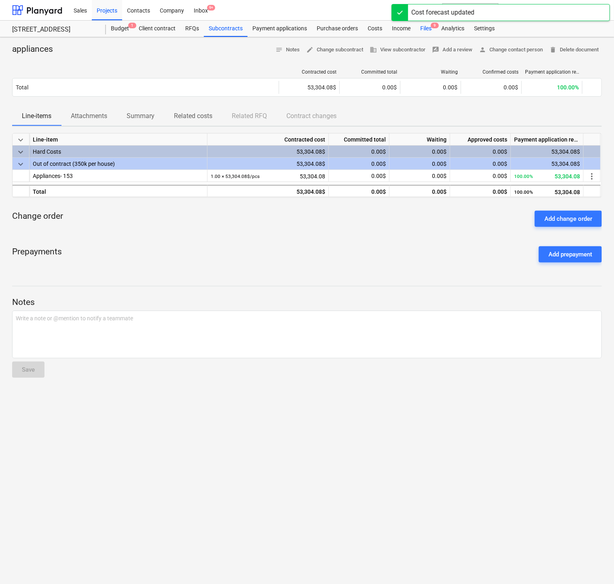
click at [423, 29] on div "Files 9" at bounding box center [426, 29] width 21 height 16
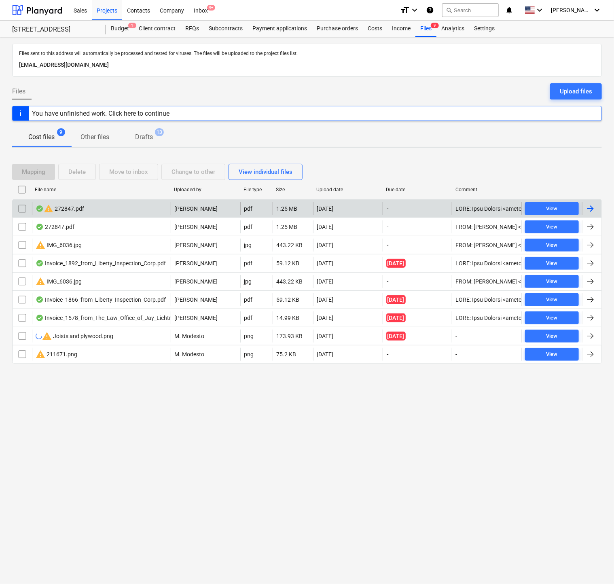
click at [588, 211] on div at bounding box center [591, 209] width 10 height 10
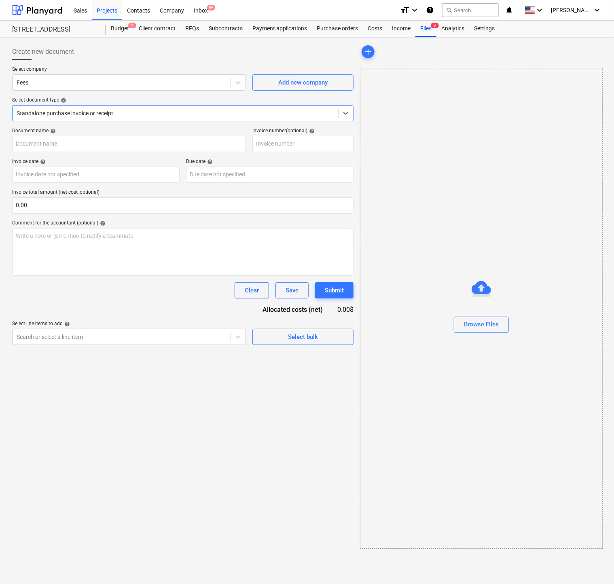
type input "272847"
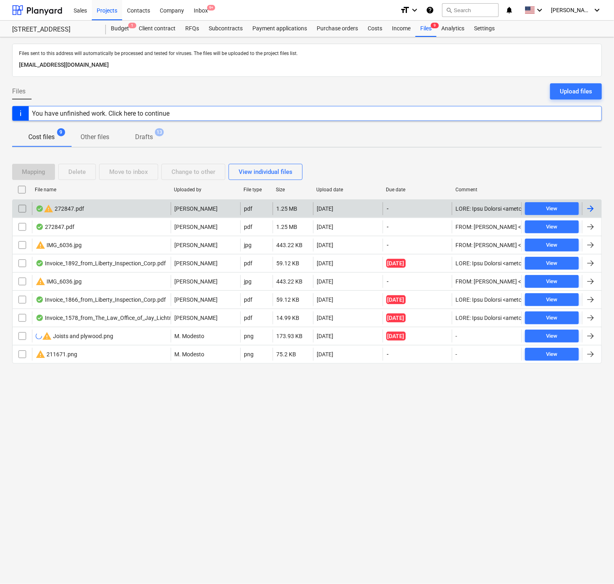
click at [22, 211] on input "checkbox" at bounding box center [22, 208] width 13 height 13
click at [86, 169] on div "Delete" at bounding box center [76, 172] width 17 height 11
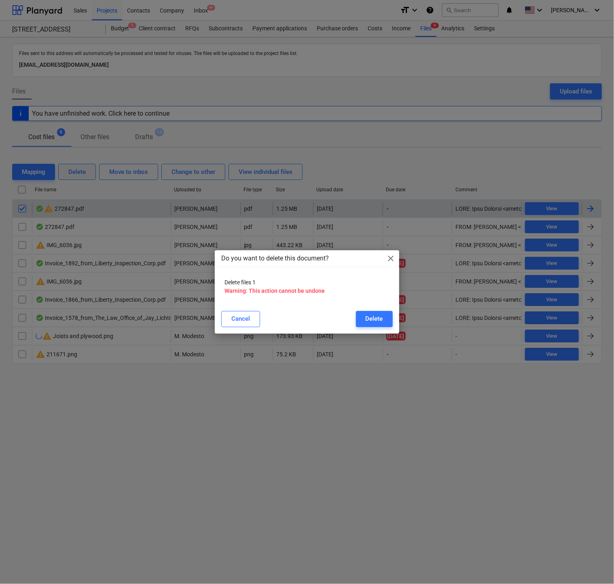
click at [86, 169] on div "Do you want to delete this document? close Delete files 1 Warning: This action …" at bounding box center [307, 292] width 614 height 584
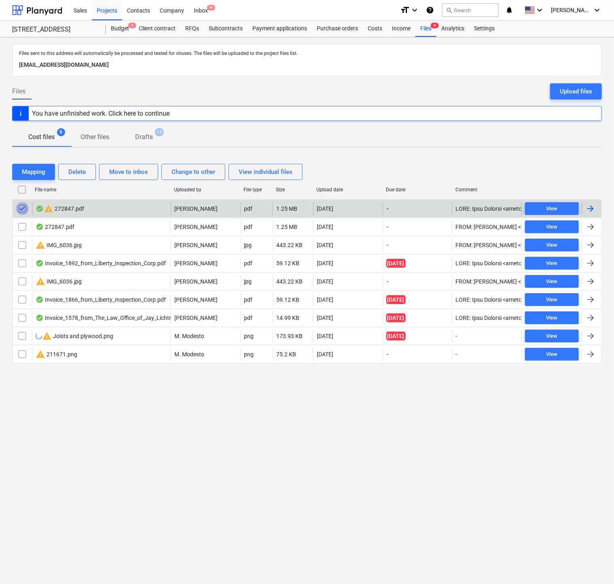
click at [23, 211] on input "checkbox" at bounding box center [22, 208] width 13 height 13
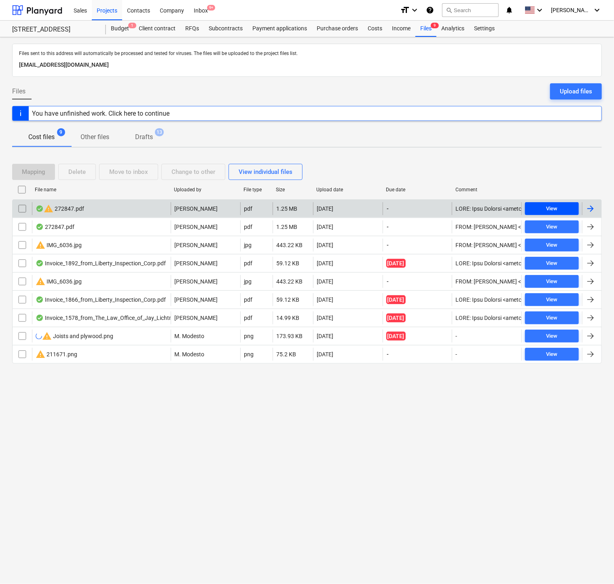
click at [570, 211] on span "View" at bounding box center [552, 208] width 47 height 9
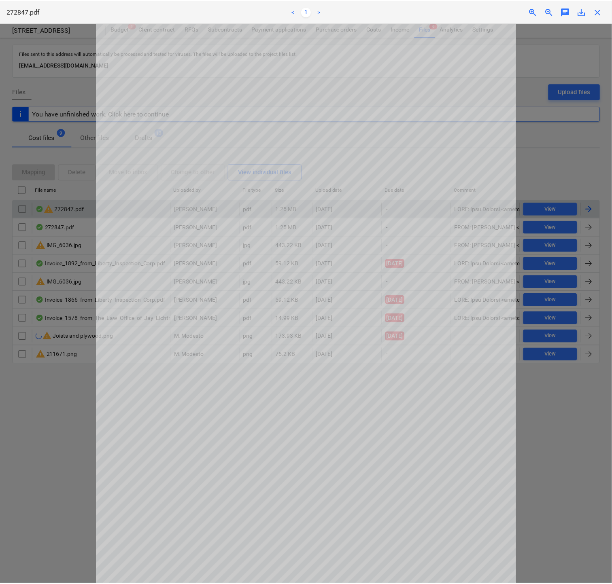
scroll to position [36, 0]
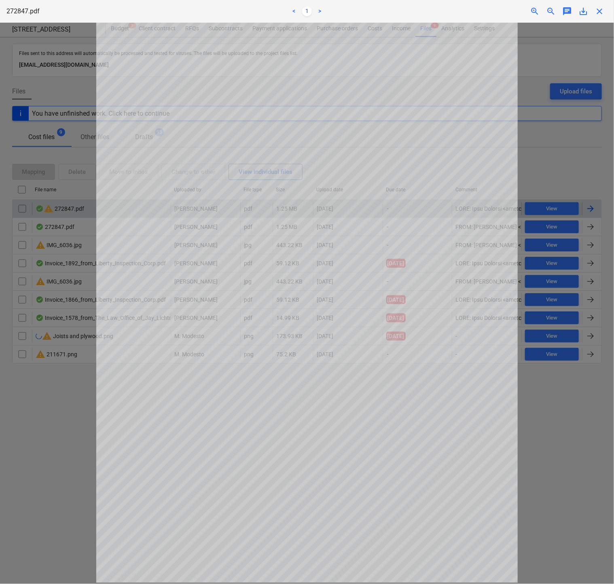
click at [584, 187] on div at bounding box center [307, 304] width 614 height 562
click at [601, 11] on span "close" at bounding box center [600, 11] width 10 height 10
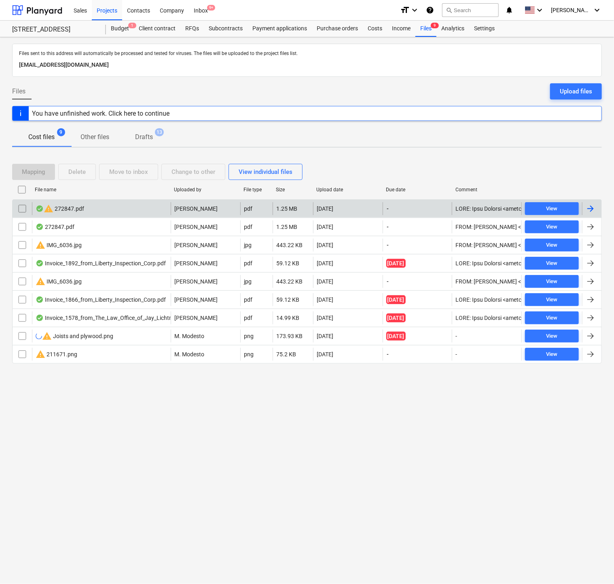
click at [596, 210] on div at bounding box center [591, 209] width 10 height 10
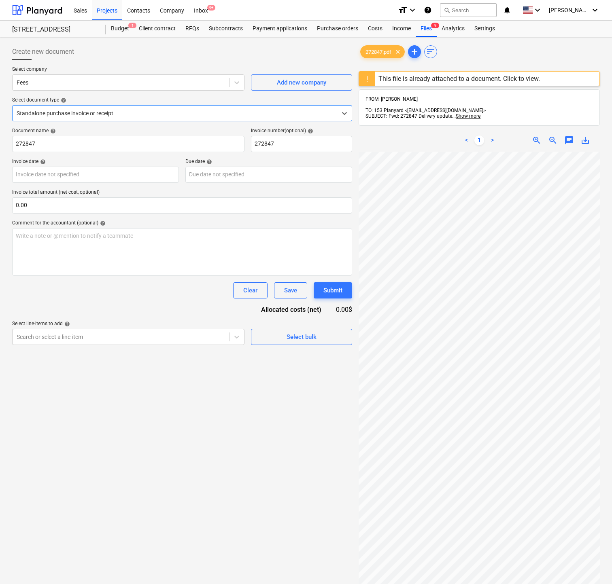
click at [491, 141] on link ">" at bounding box center [492, 141] width 10 height 10
click at [473, 115] on span "Show more" at bounding box center [468, 116] width 25 height 6
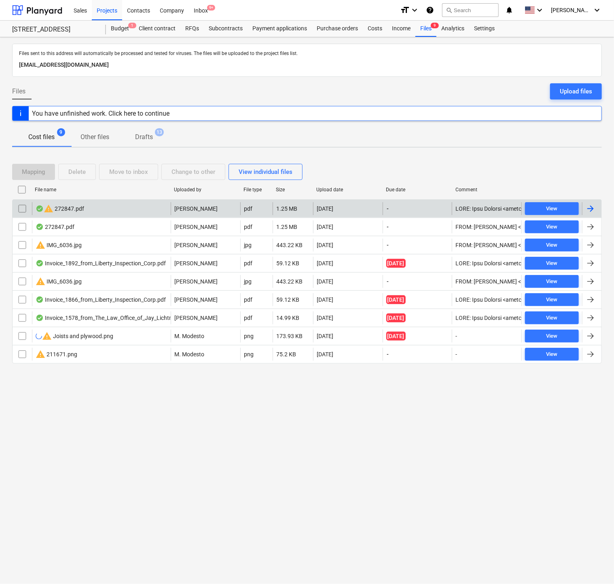
click at [24, 212] on input "checkbox" at bounding box center [22, 208] width 13 height 13
click at [80, 173] on div "Delete" at bounding box center [76, 172] width 17 height 11
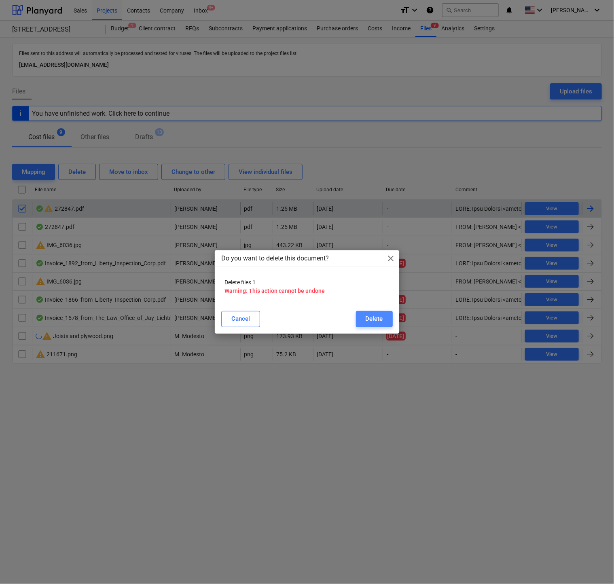
click at [374, 298] on div "Delete" at bounding box center [374, 319] width 17 height 11
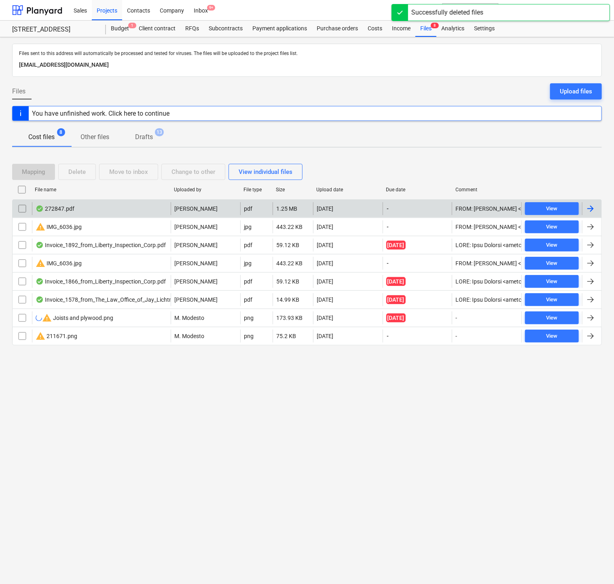
click at [596, 208] on div at bounding box center [591, 208] width 19 height 13
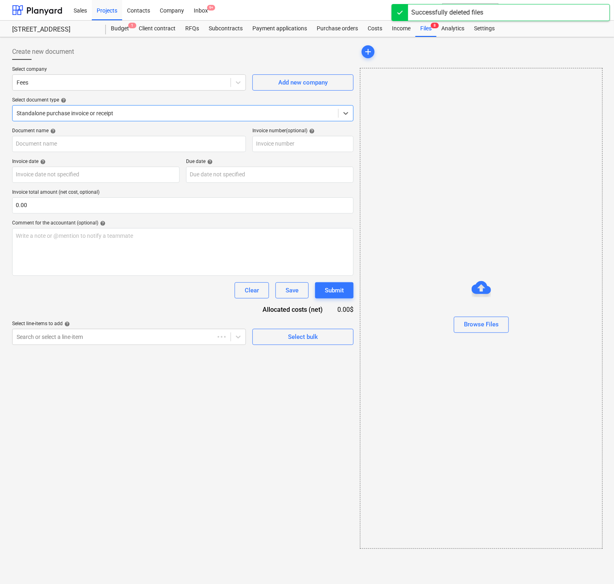
type input "272847"
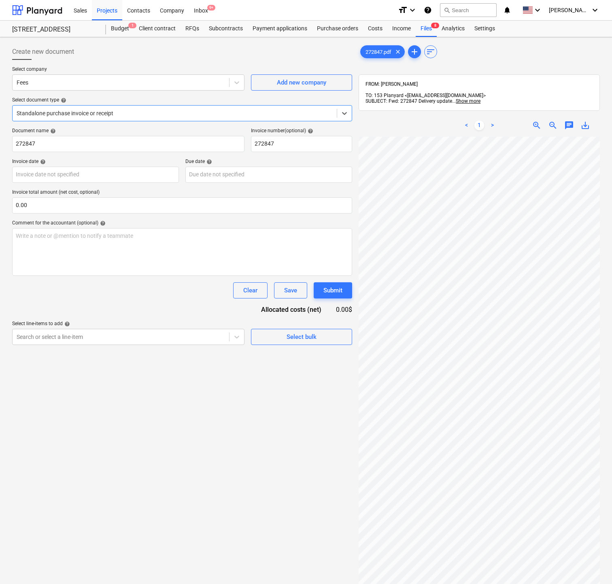
scroll to position [117, 0]
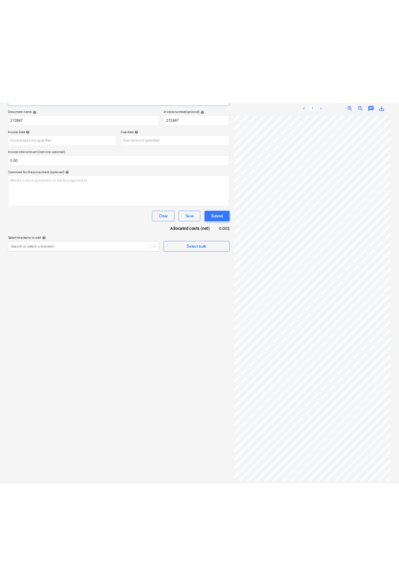
scroll to position [39, 185]
